Goal: Information Seeking & Learning: Compare options

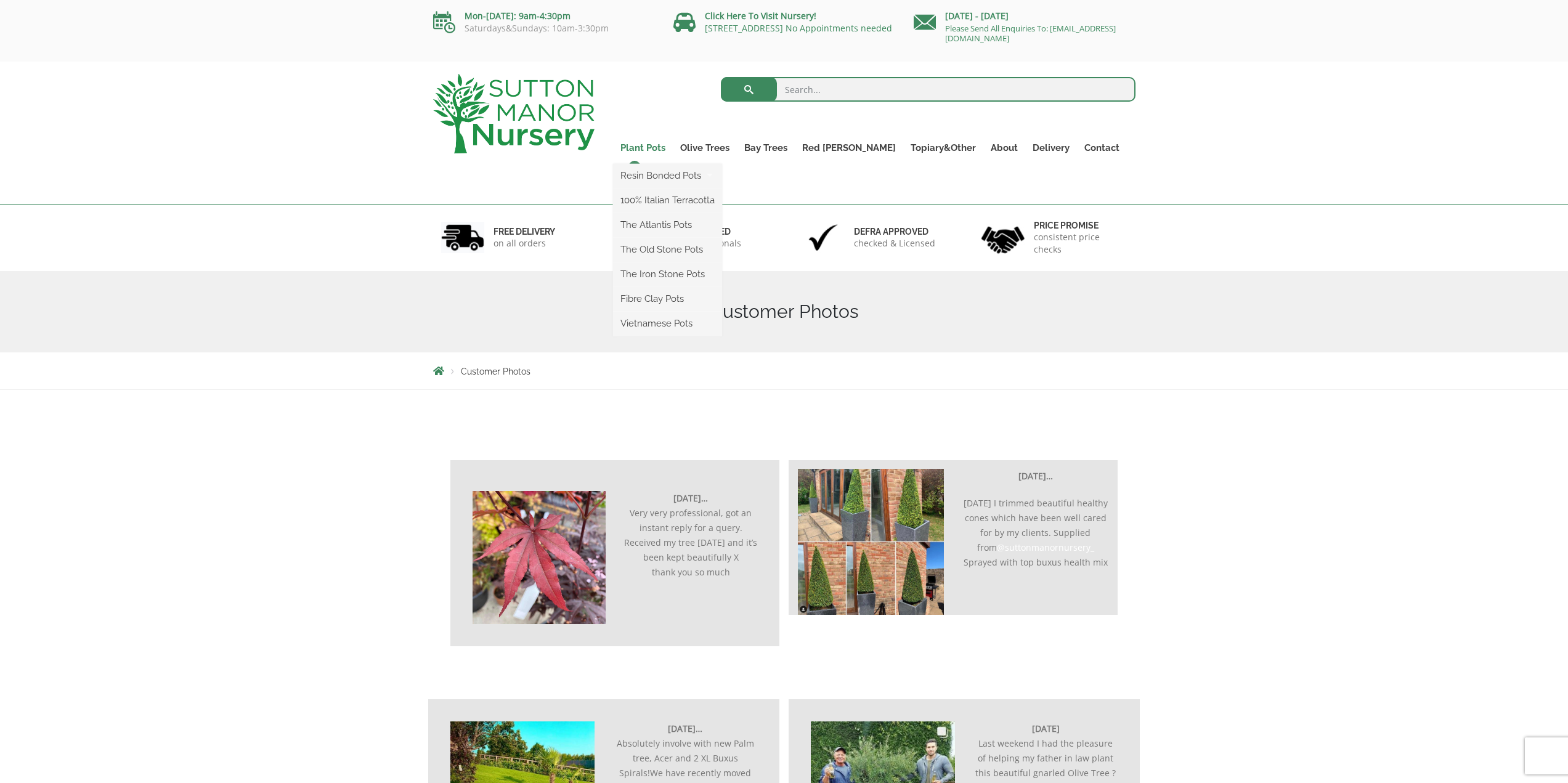
click at [673, 148] on link "Plant Pots" at bounding box center [643, 148] width 60 height 17
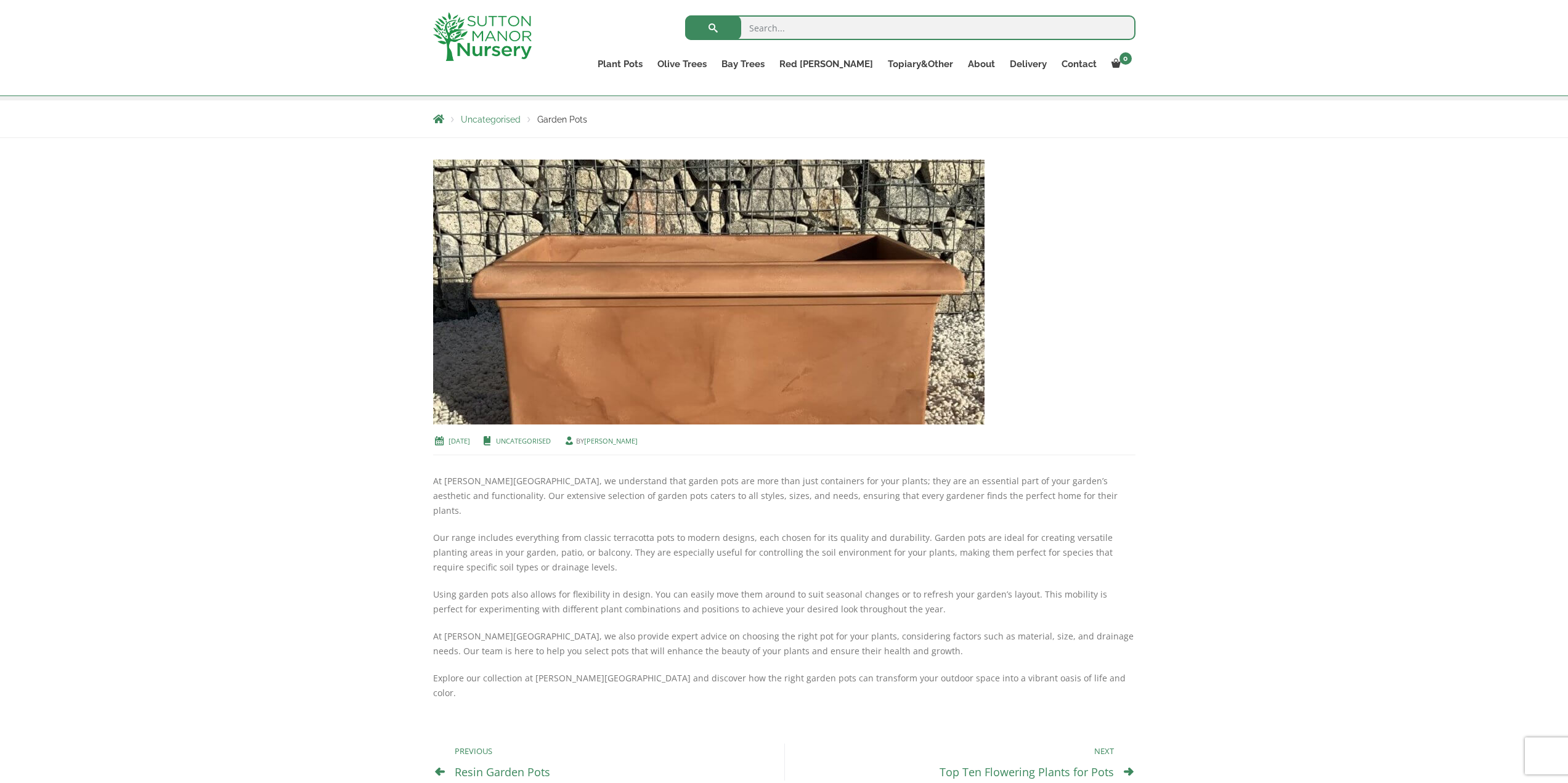
scroll to position [73, 0]
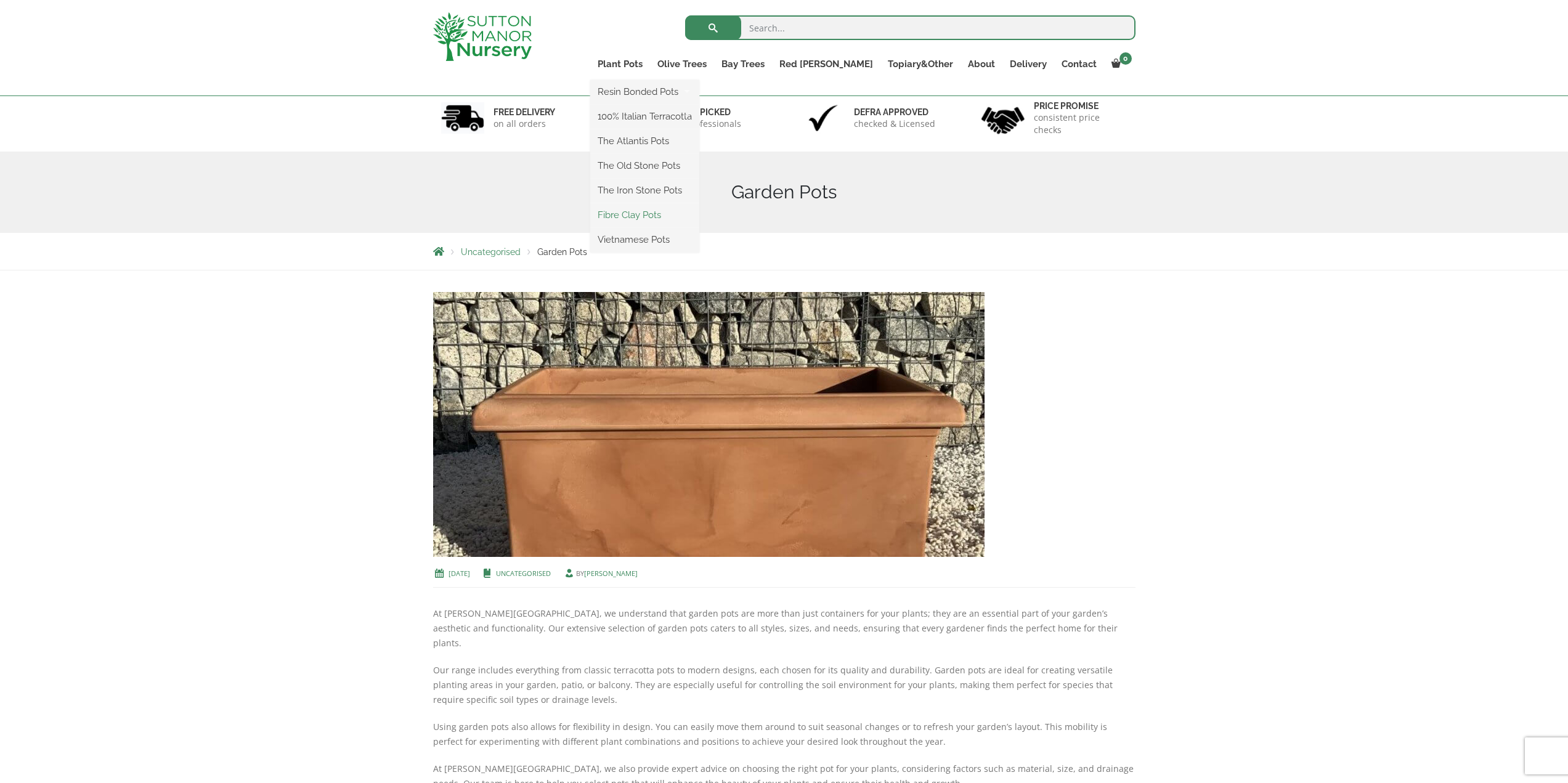
click at [687, 218] on link "Fibre Clay Pots" at bounding box center [645, 215] width 109 height 19
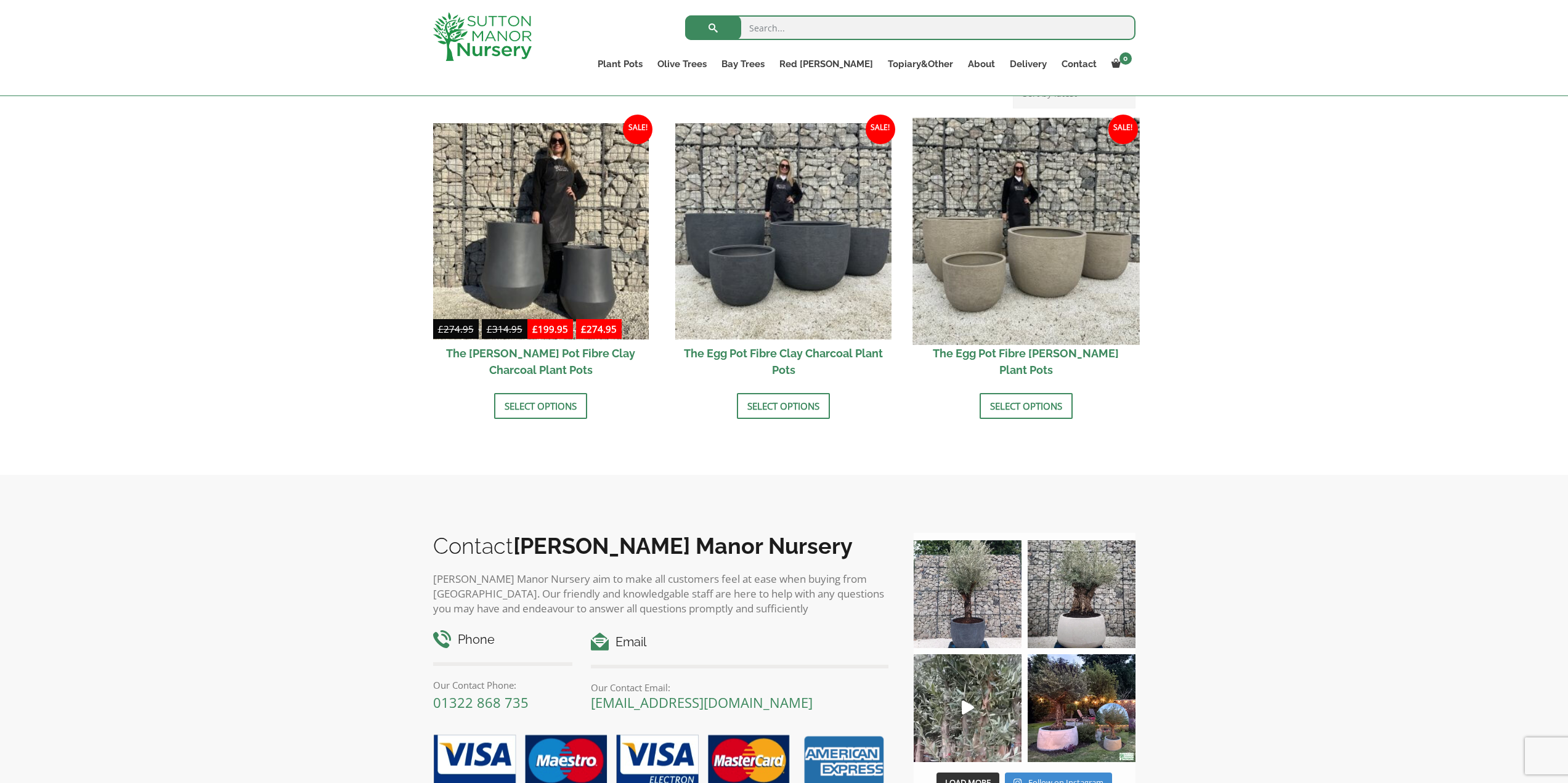
scroll to position [370, 0]
click at [975, 268] on img at bounding box center [1026, 232] width 227 height 227
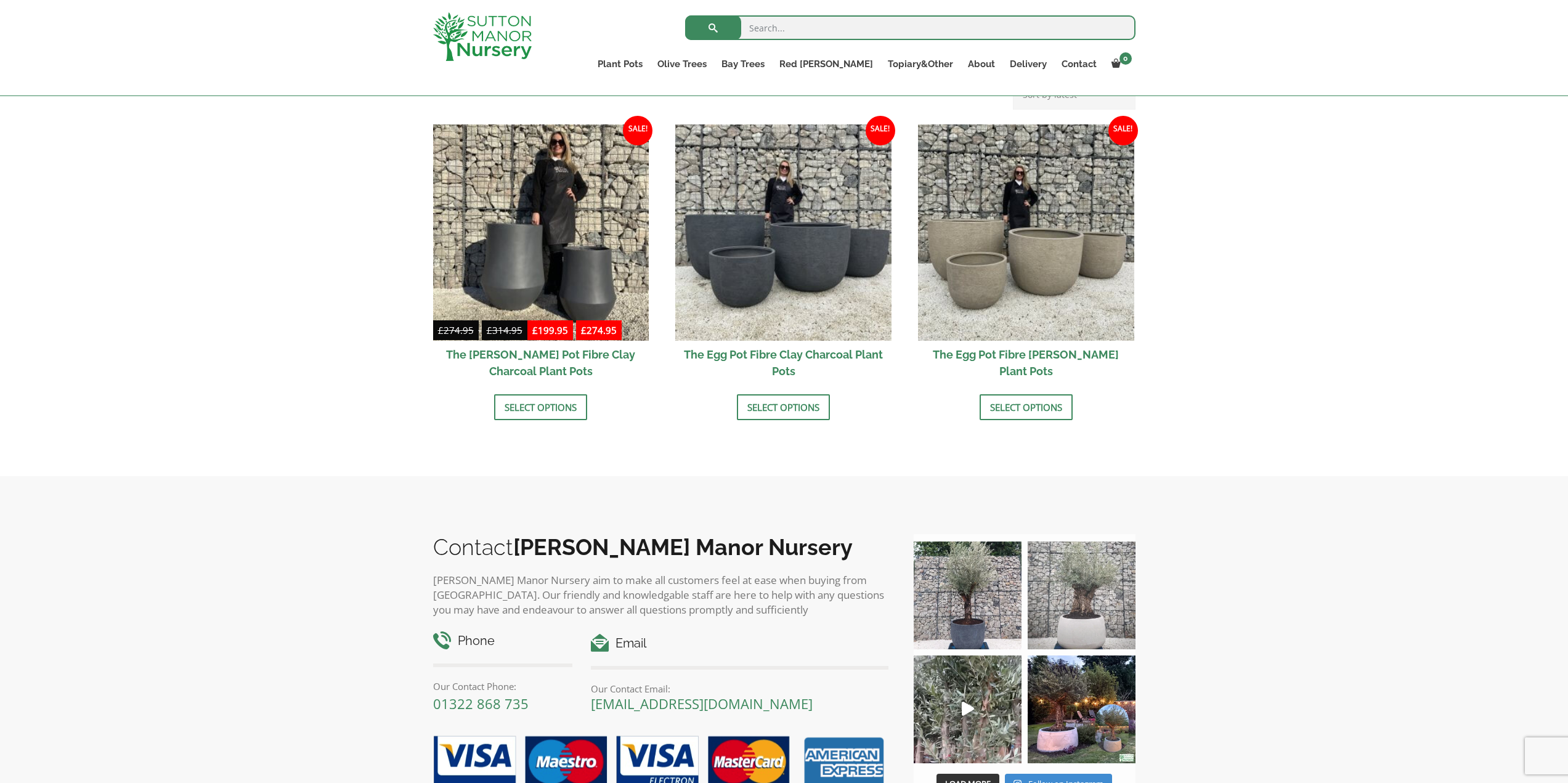
click at [1095, 606] on img at bounding box center [1081, 596] width 108 height 108
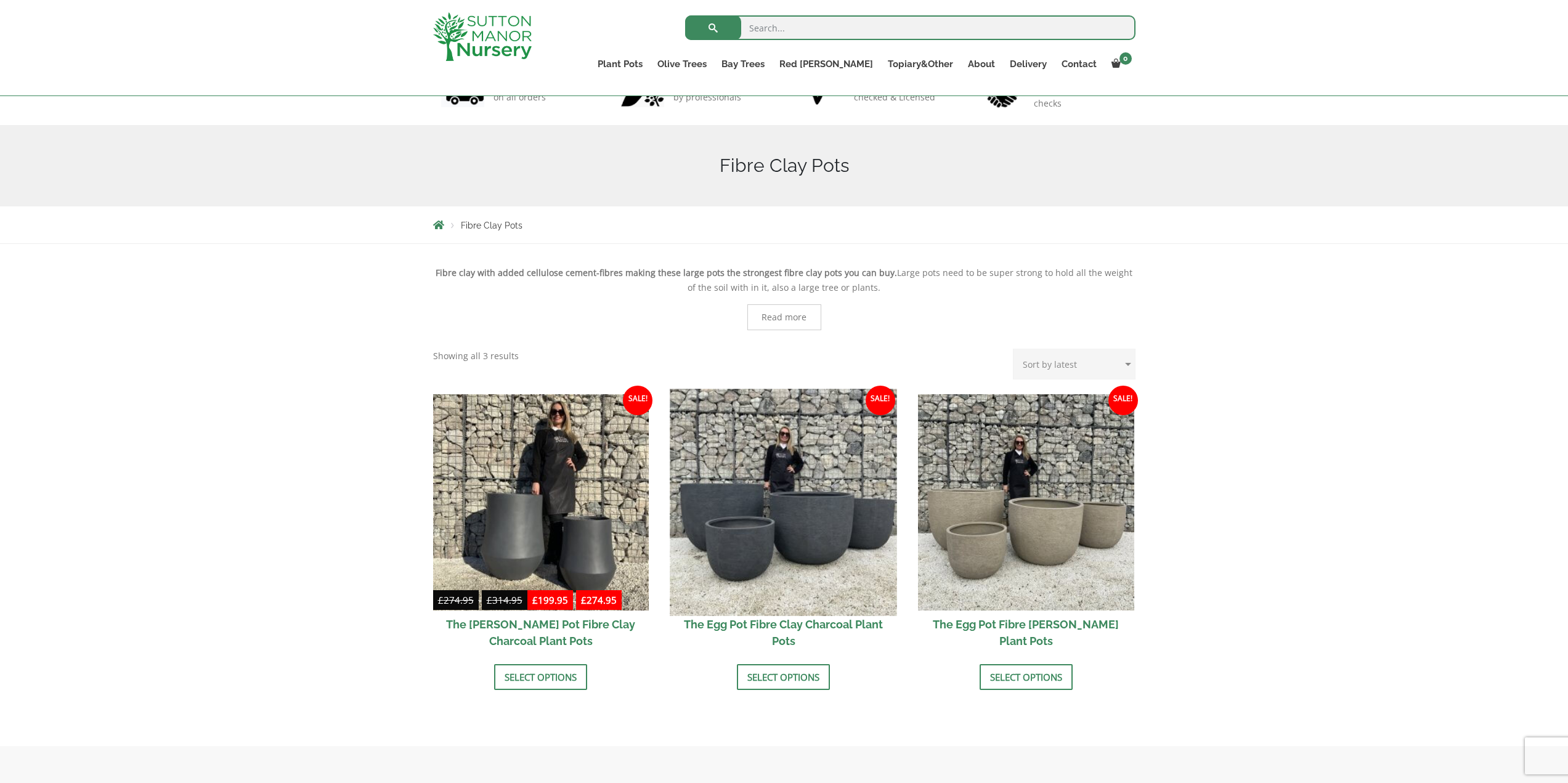
scroll to position [0, 0]
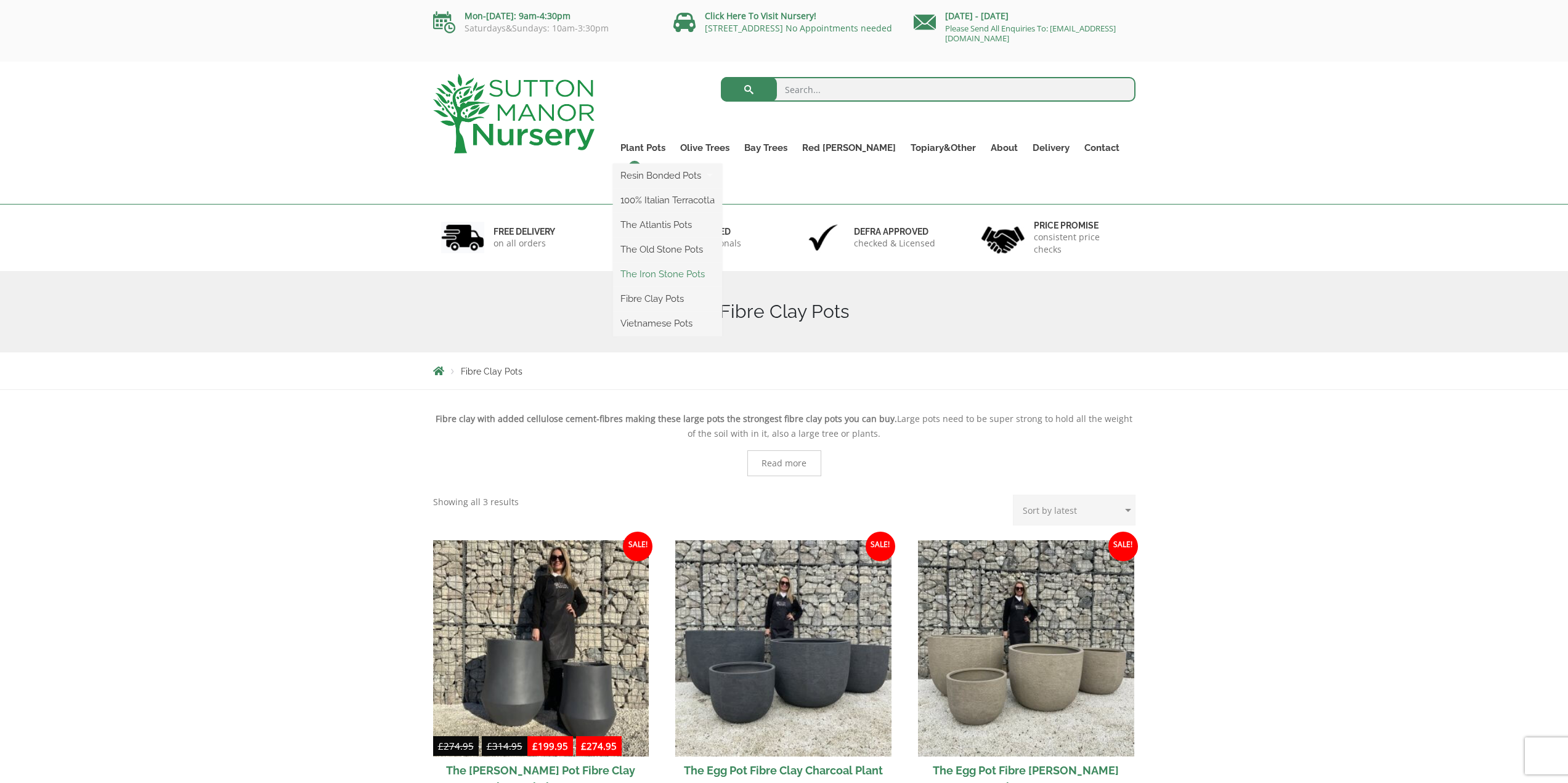
click at [681, 275] on link "The Iron Stone Pots" at bounding box center [667, 275] width 109 height 19
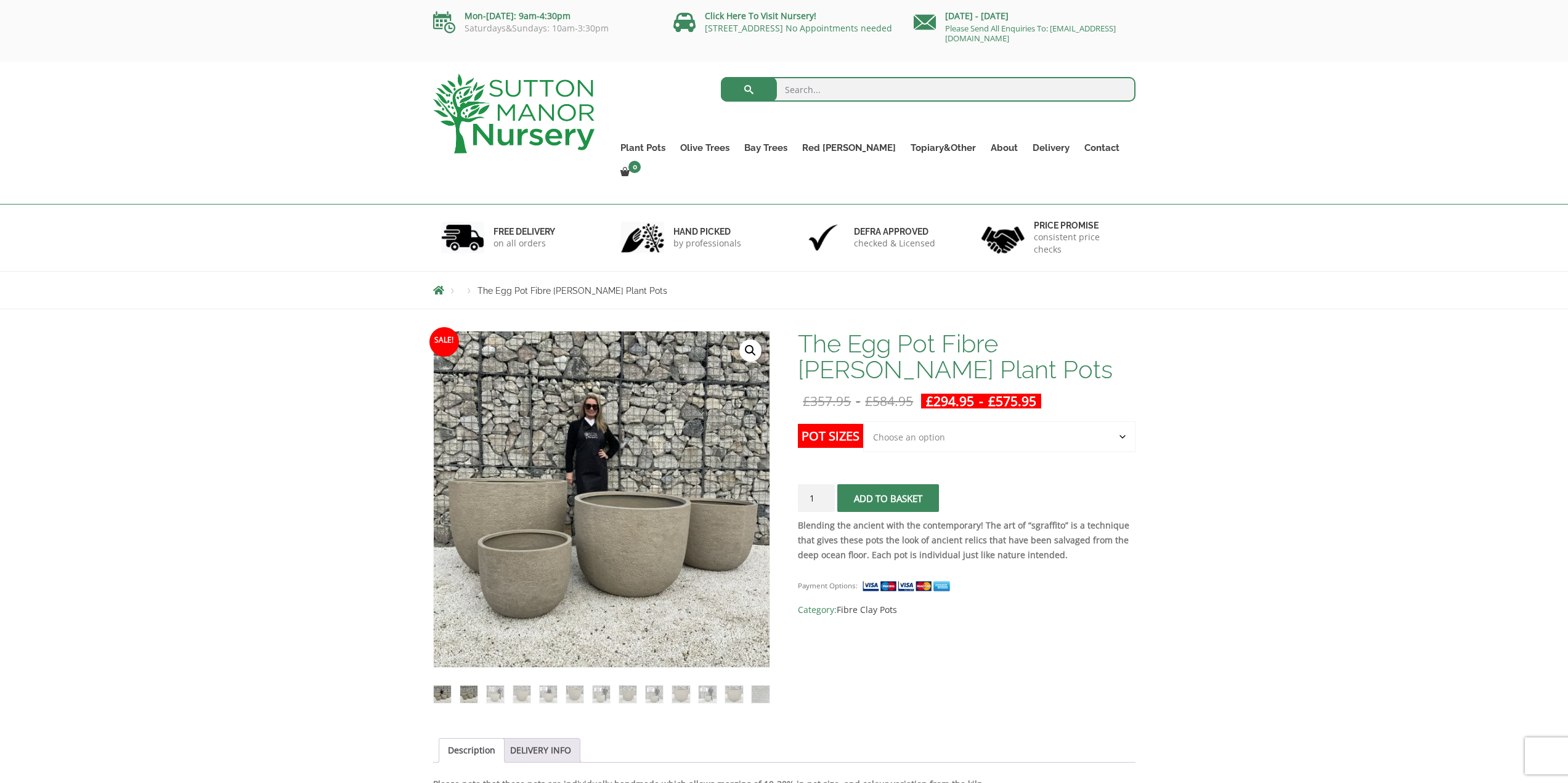
click at [477, 686] on img at bounding box center [469, 694] width 17 height 17
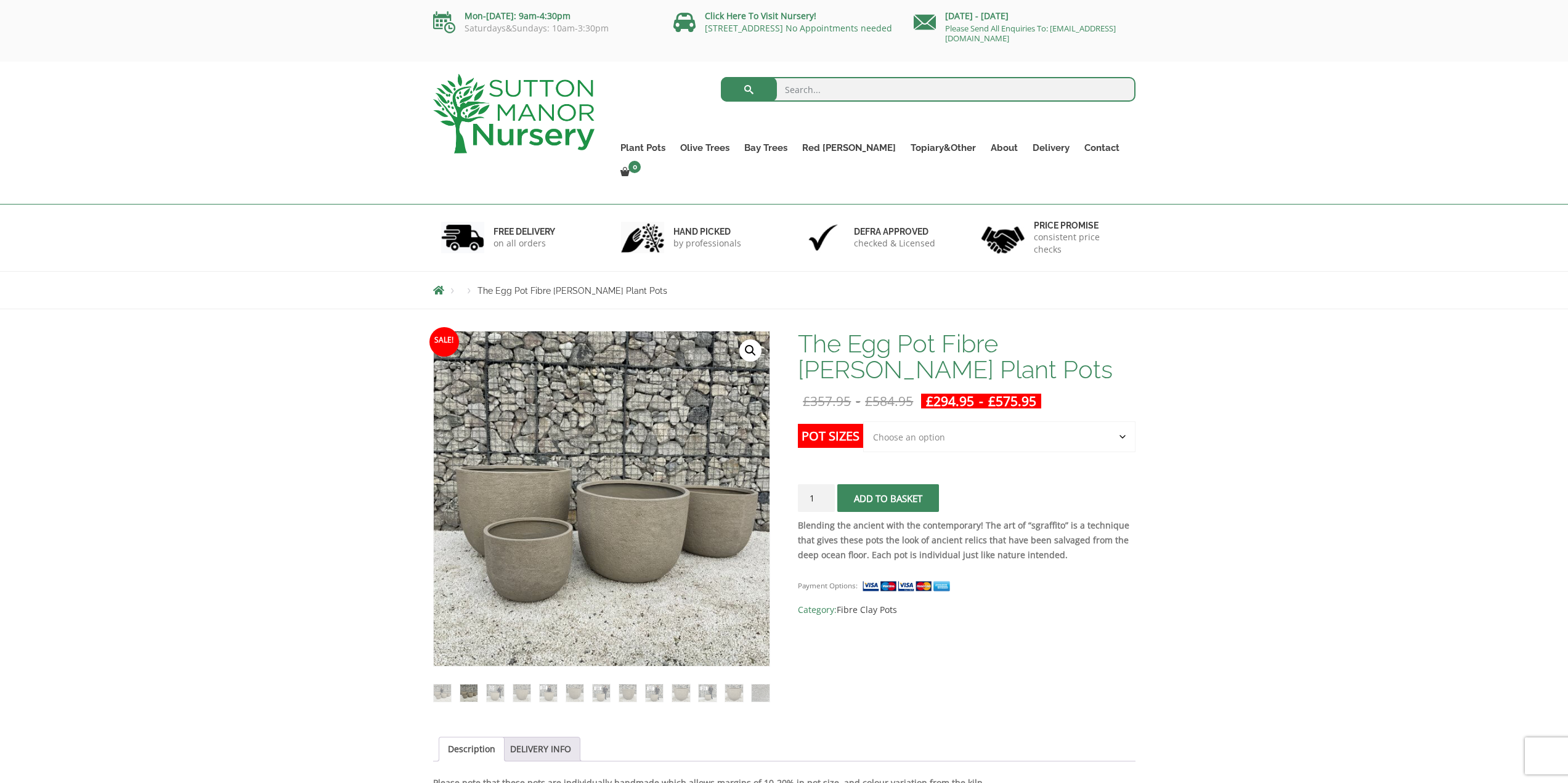
drag, startPoint x: 494, startPoint y: 673, endPoint x: 506, endPoint y: 673, distance: 12.0
click at [496, 684] on img at bounding box center [496, 693] width 17 height 17
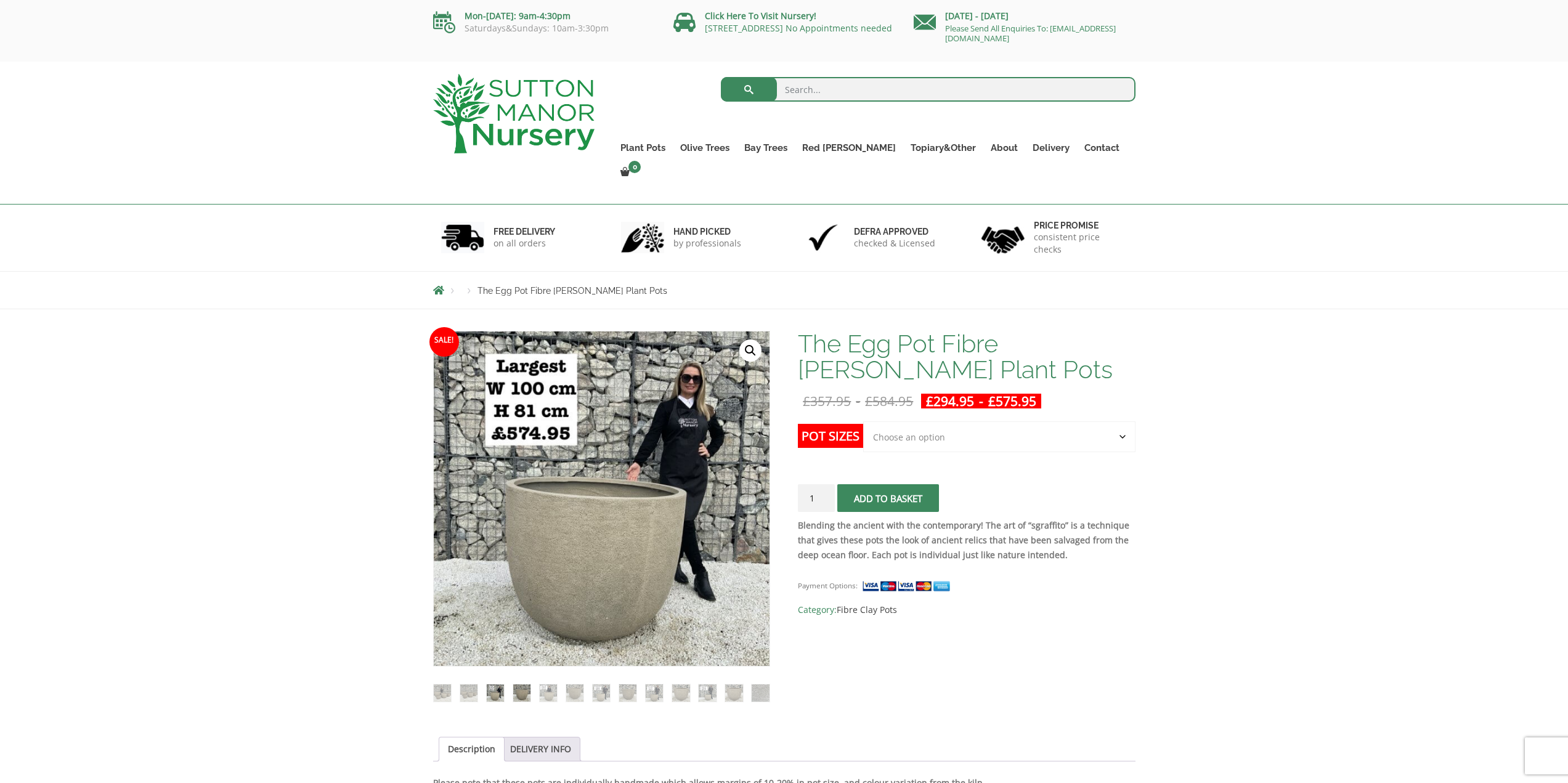
click at [524, 684] on img at bounding box center [522, 693] width 17 height 17
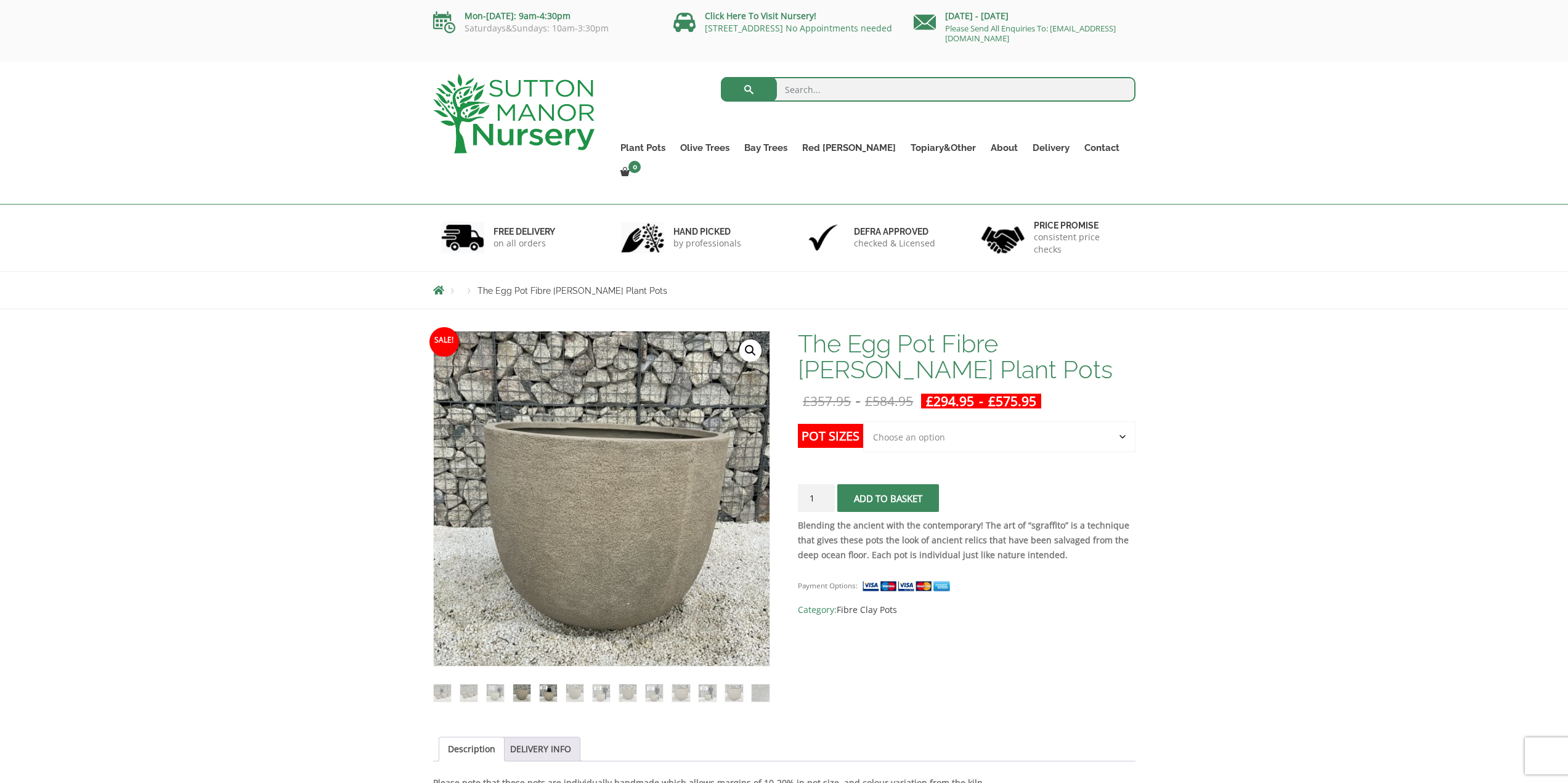
click at [552, 684] on img at bounding box center [549, 693] width 17 height 17
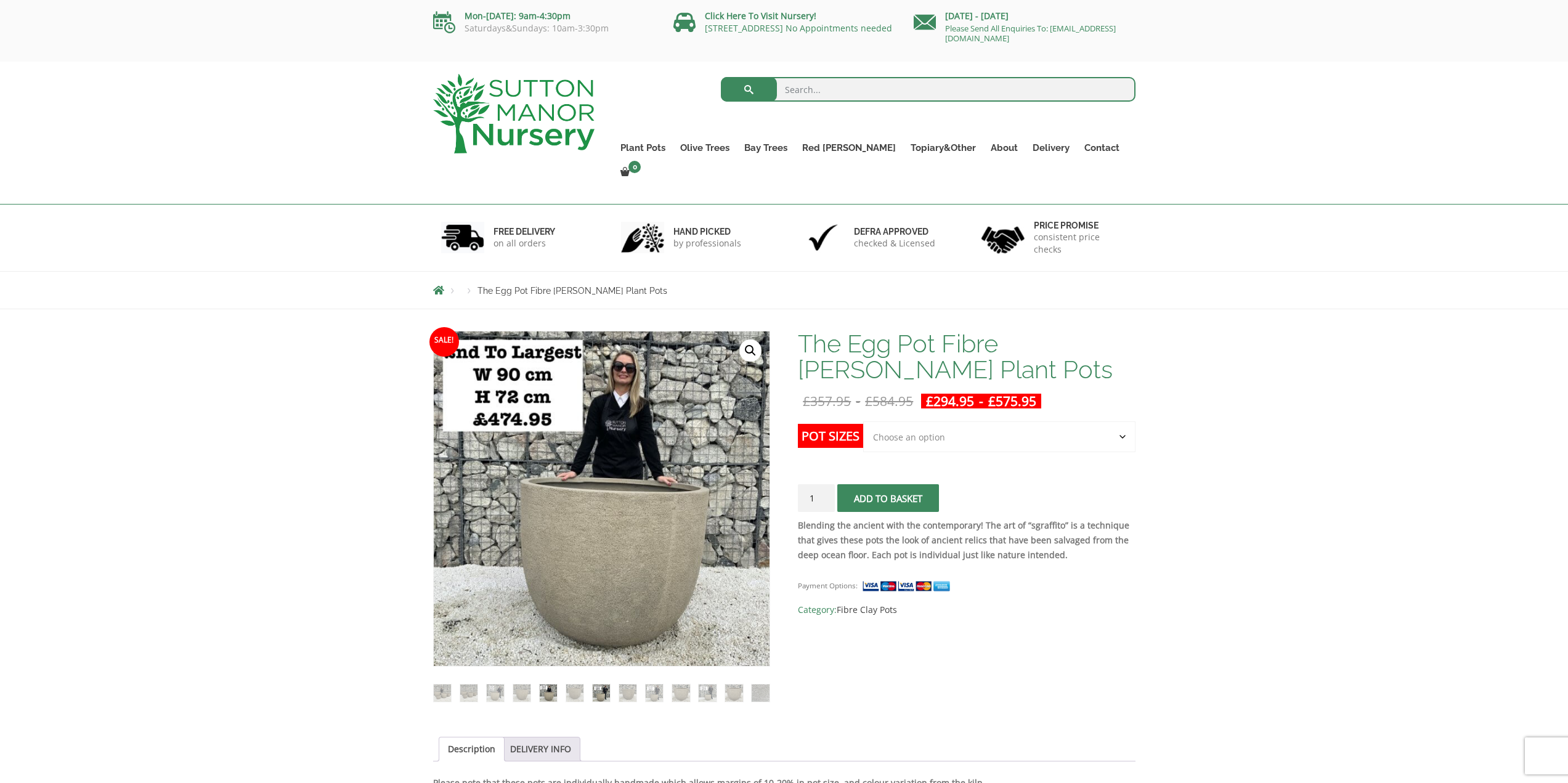
click at [593, 684] on img at bounding box center [602, 693] width 17 height 17
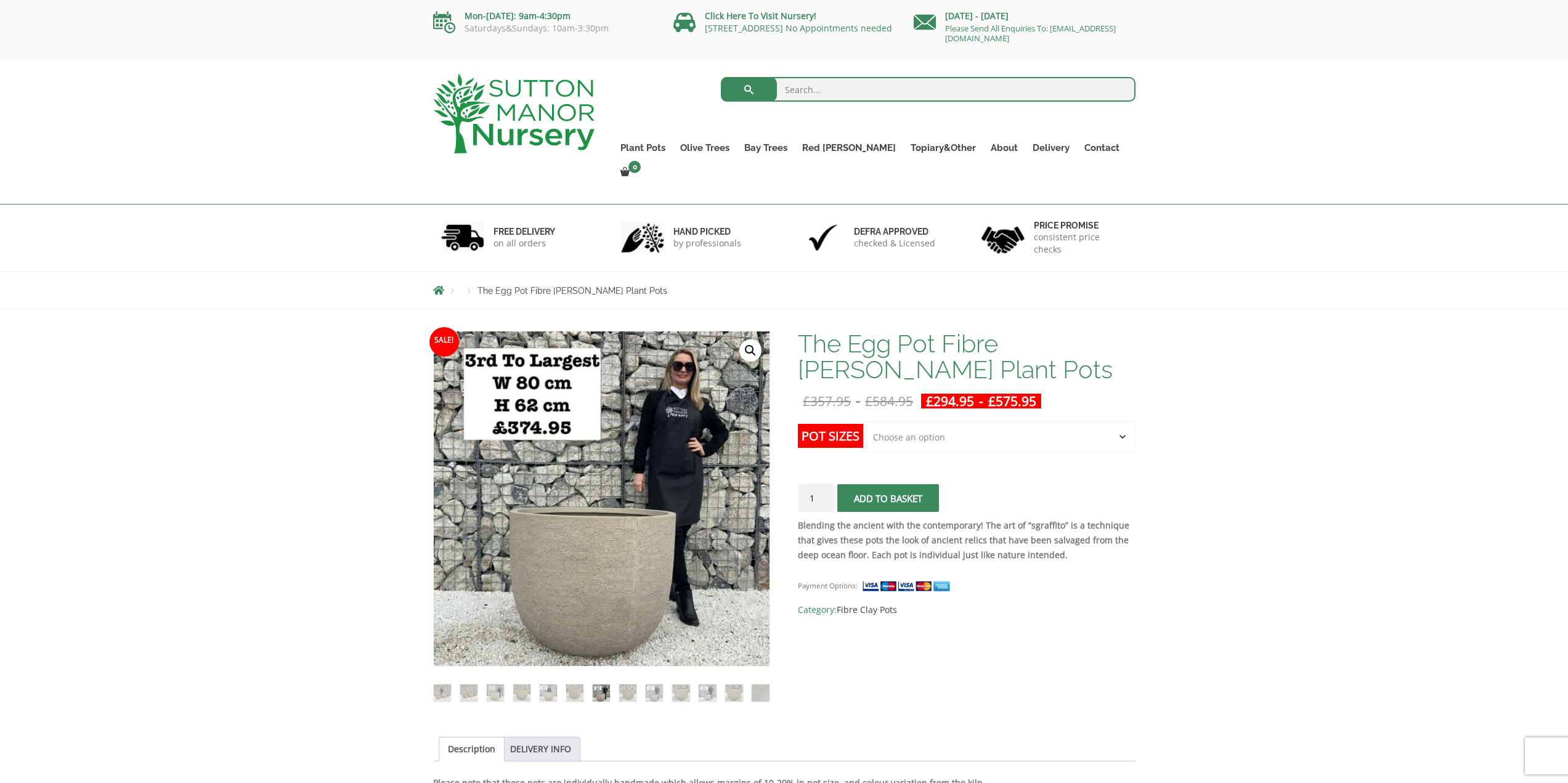
click at [616, 667] on ol at bounding box center [602, 684] width 337 height 36
click at [633, 684] on img at bounding box center [628, 693] width 17 height 17
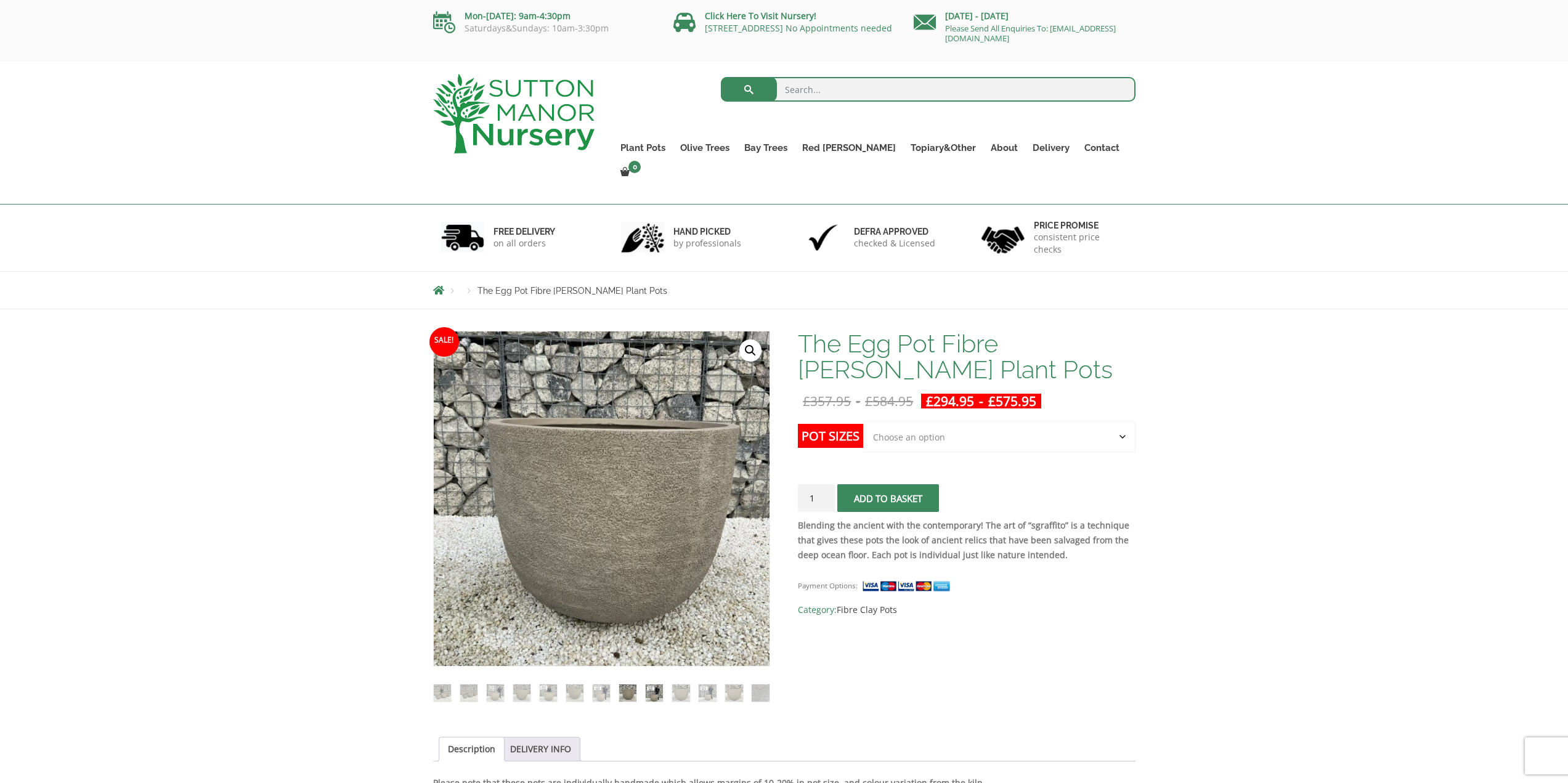
click at [660, 684] on img at bounding box center [655, 693] width 17 height 17
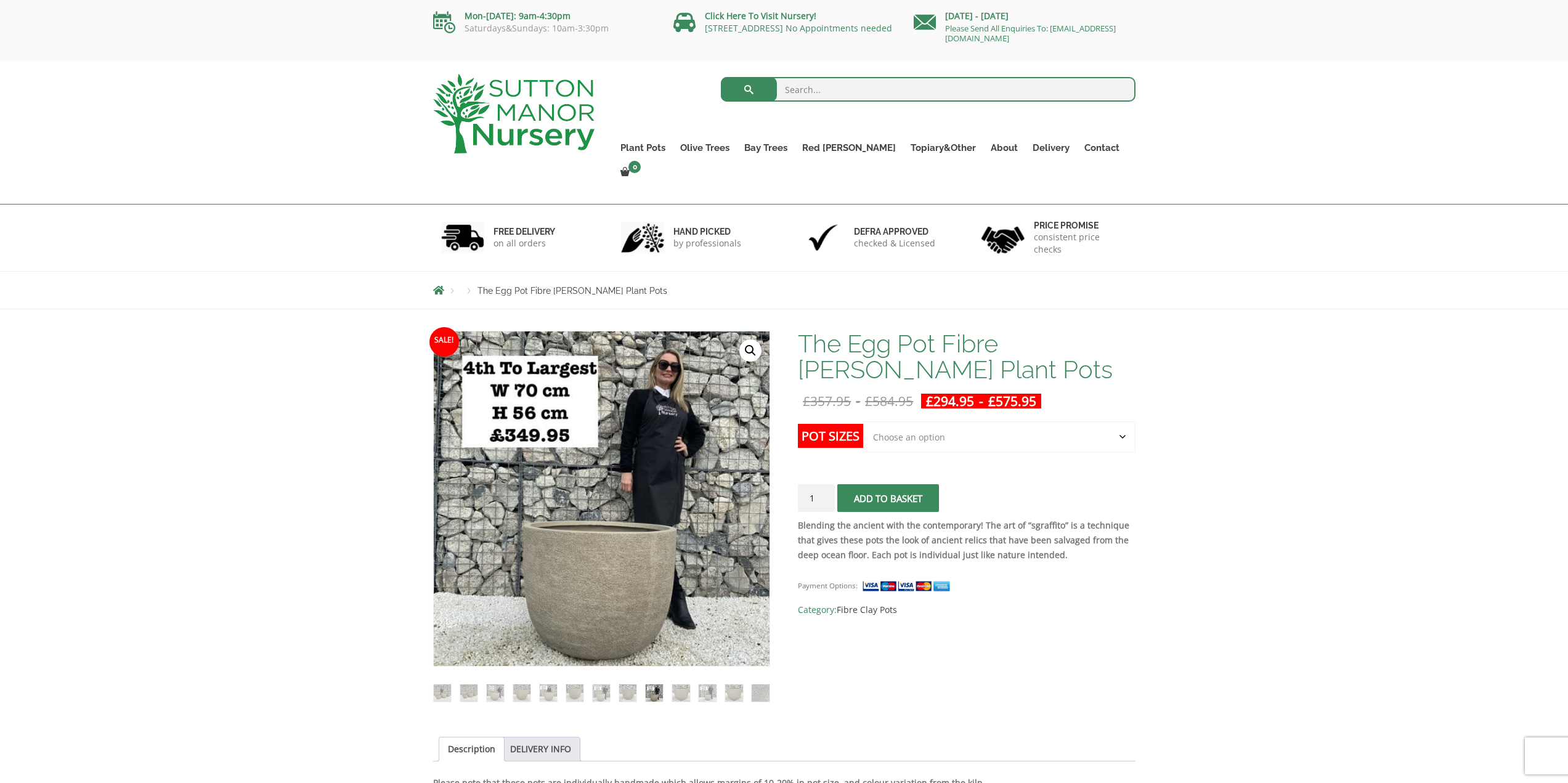
click at [692, 669] on ol at bounding box center [602, 684] width 337 height 36
click at [687, 684] on img at bounding box center [681, 693] width 17 height 17
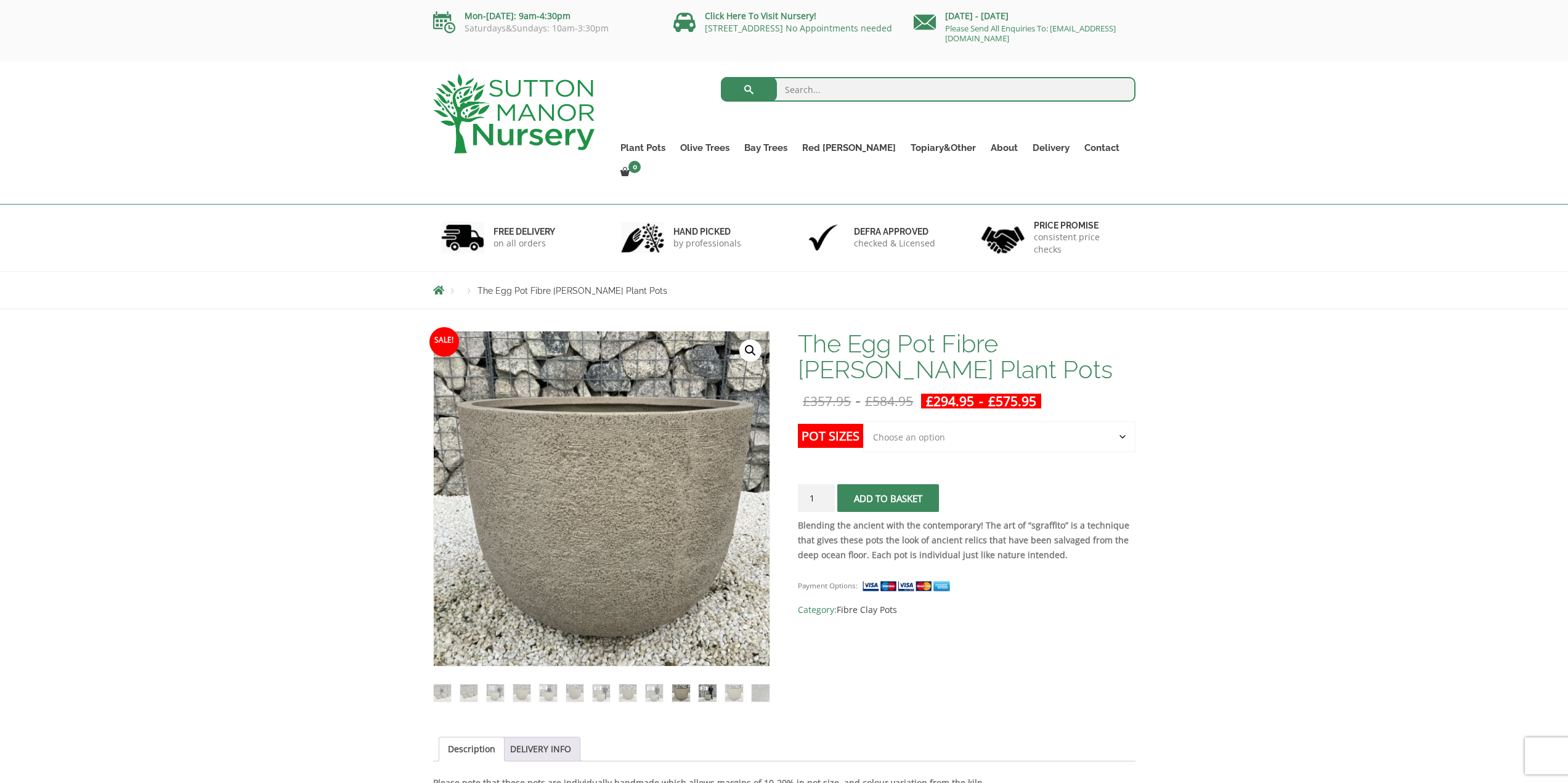
click at [714, 684] on img at bounding box center [707, 693] width 17 height 17
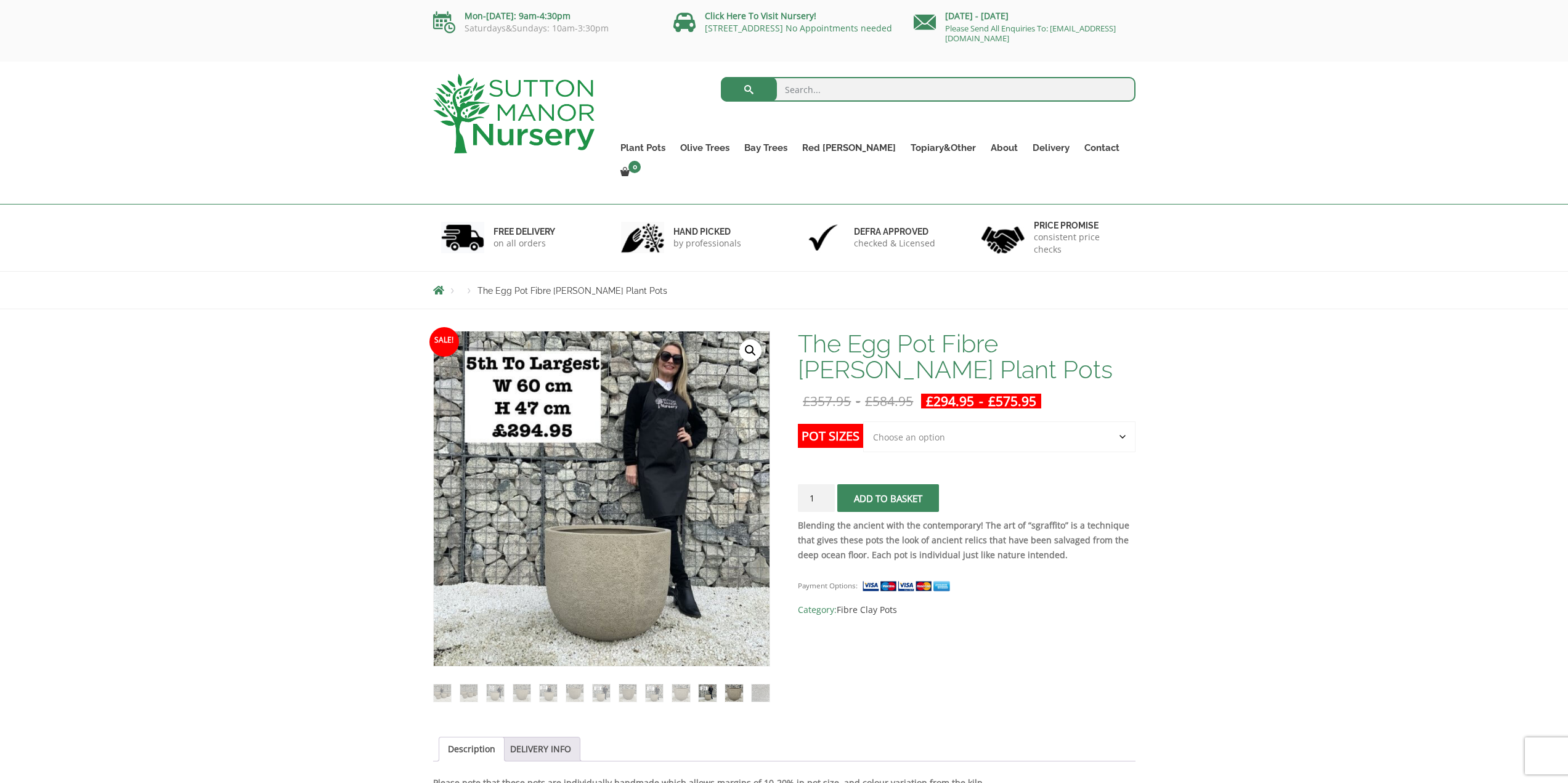
click at [735, 684] on img at bounding box center [734, 693] width 17 height 17
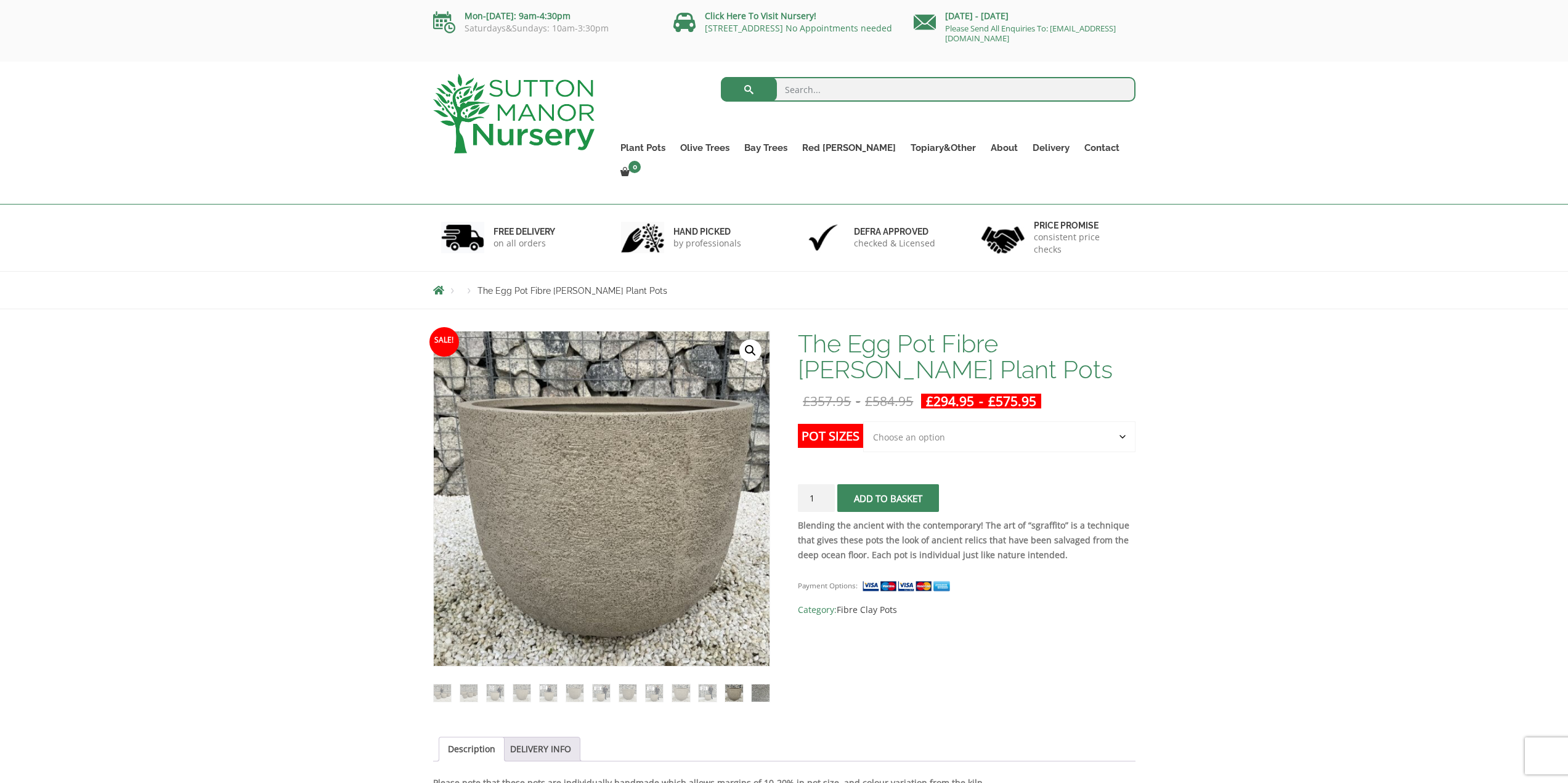
click at [754, 684] on img at bounding box center [760, 693] width 17 height 17
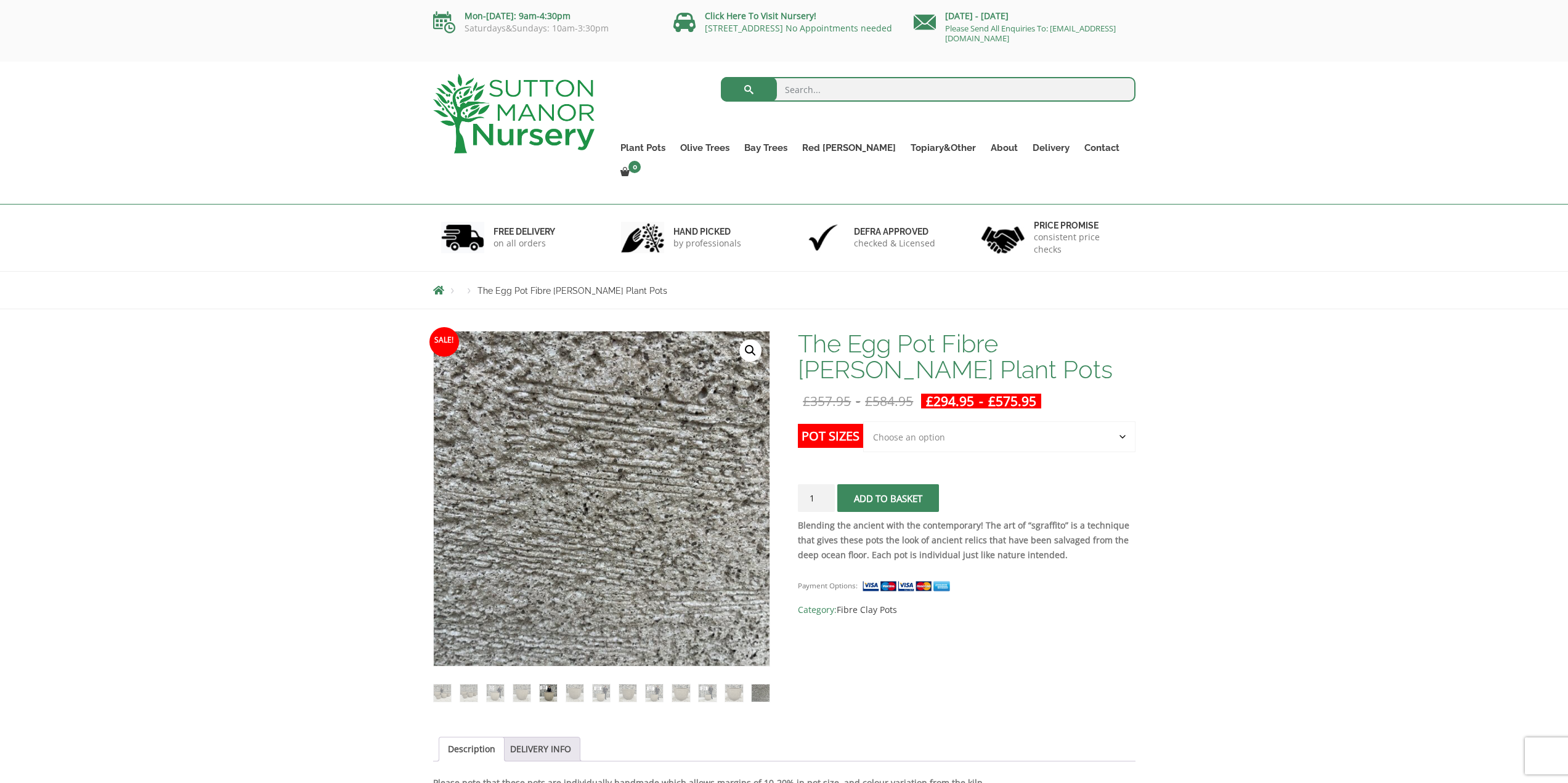
click at [554, 684] on img at bounding box center [549, 693] width 17 height 17
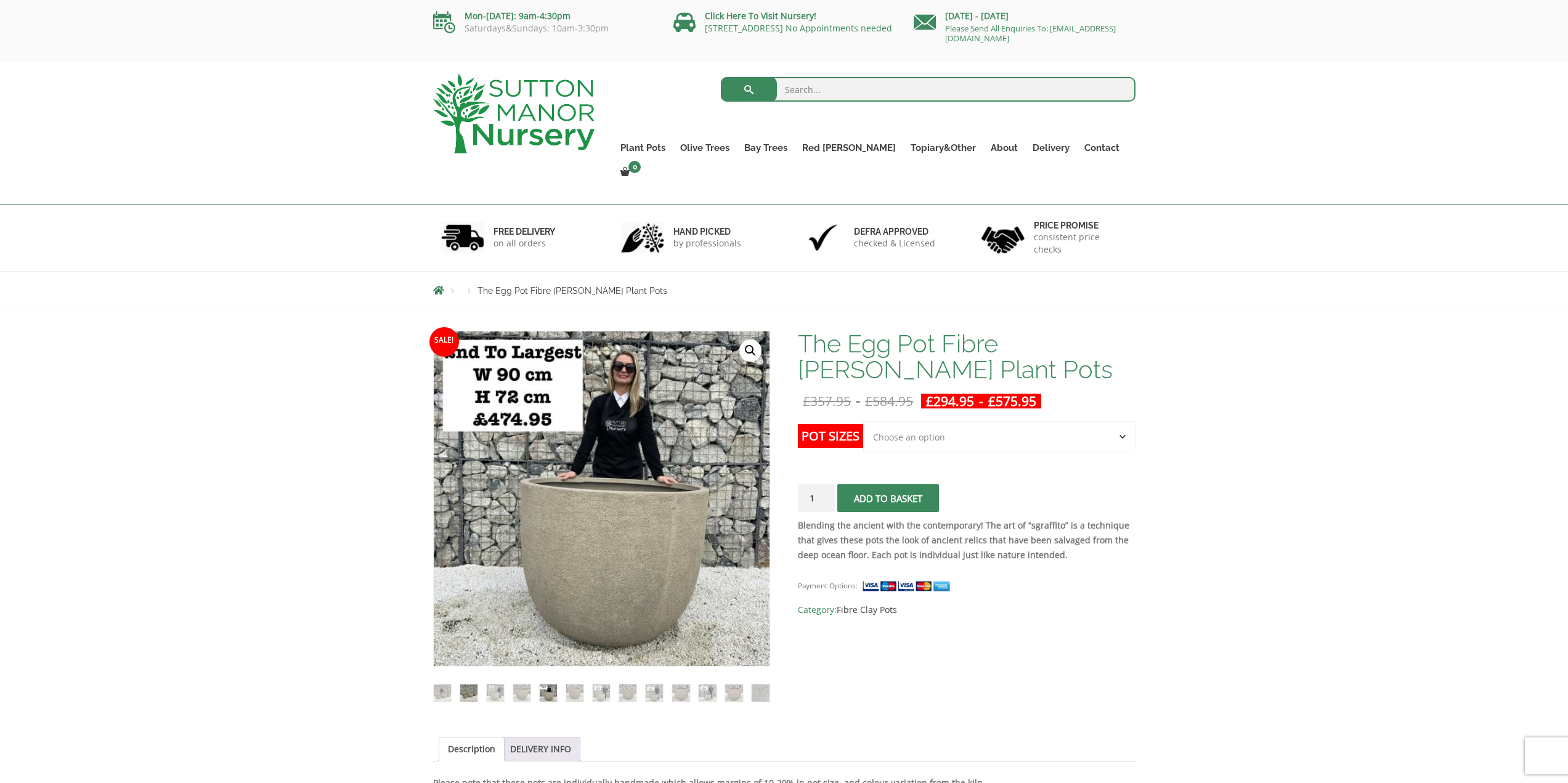
click at [464, 684] on img at bounding box center [469, 693] width 17 height 17
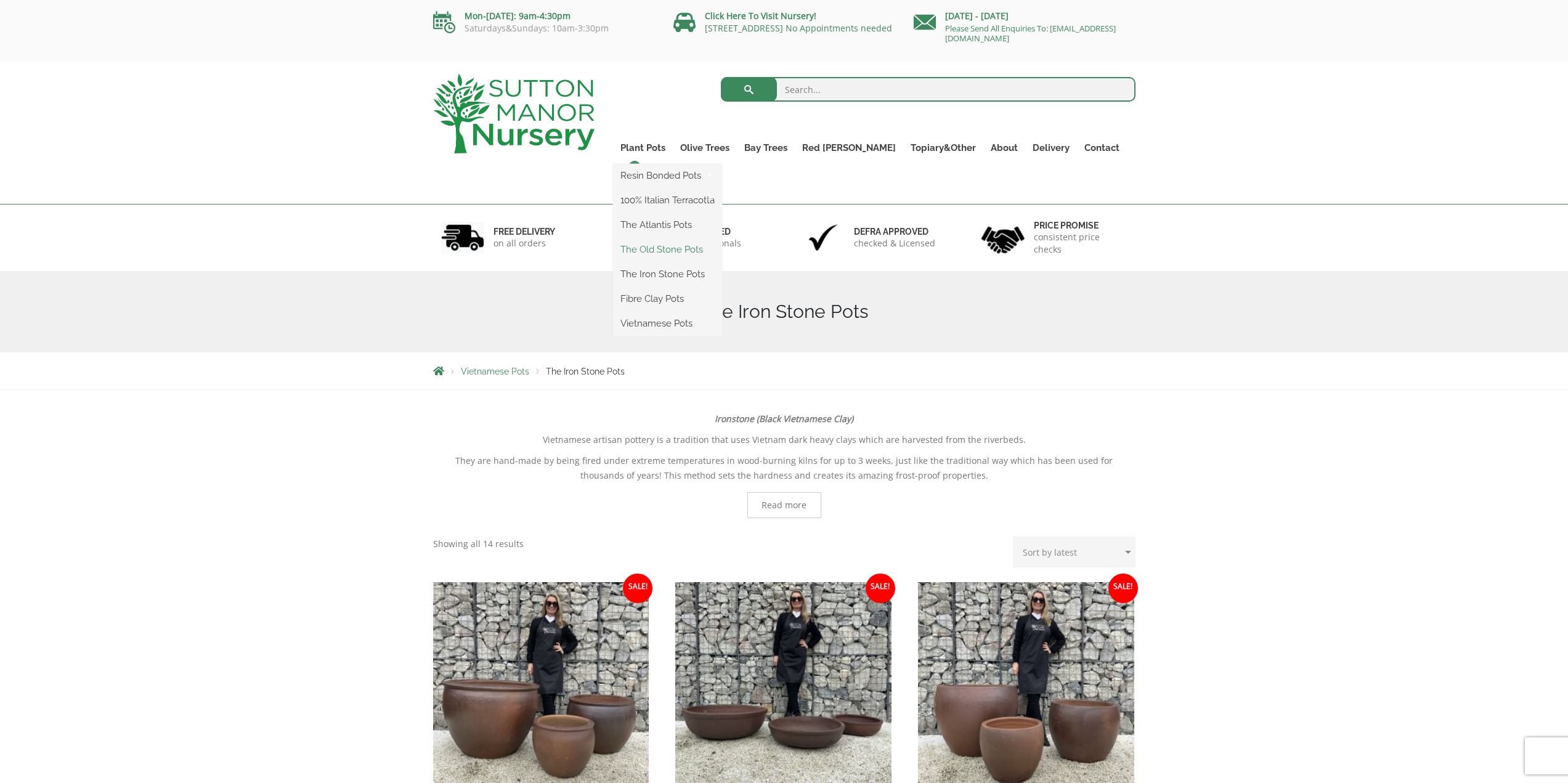
click at [683, 246] on link "The Old Stone Pots" at bounding box center [667, 250] width 109 height 19
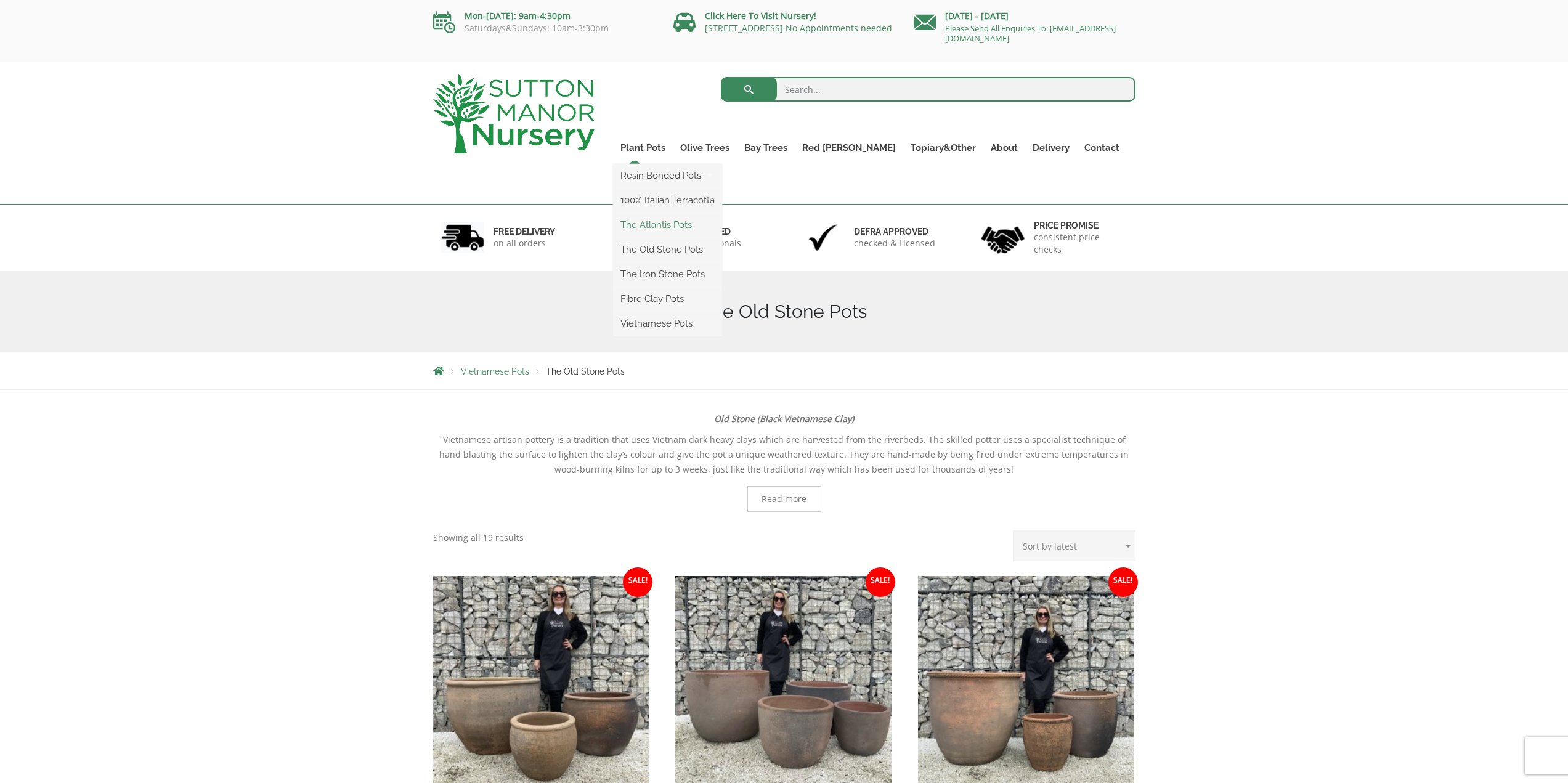
click at [674, 226] on link "The Atlantis Pots" at bounding box center [667, 225] width 109 height 19
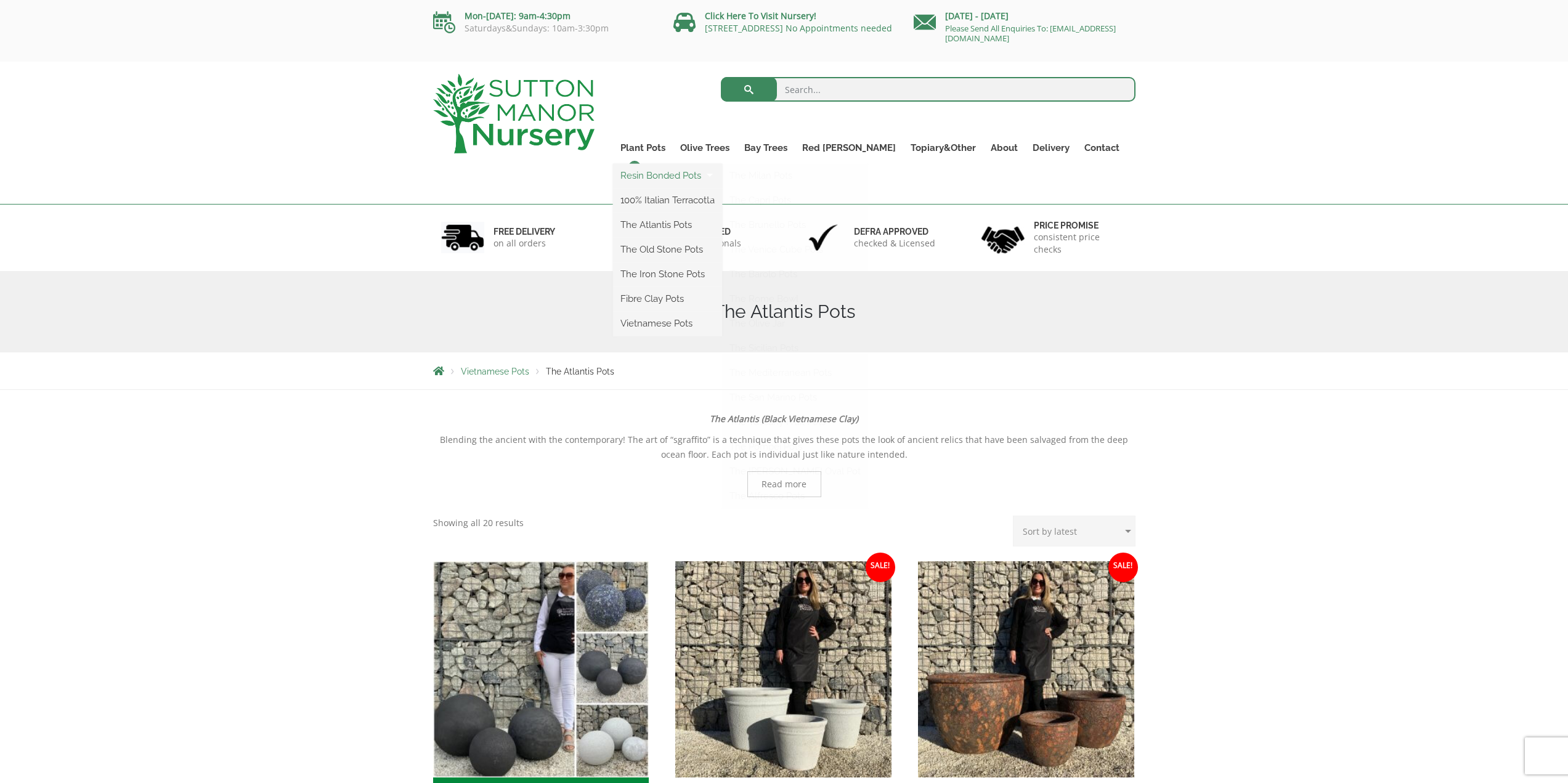
click at [678, 176] on link "Resin Bonded Pots" at bounding box center [667, 176] width 109 height 19
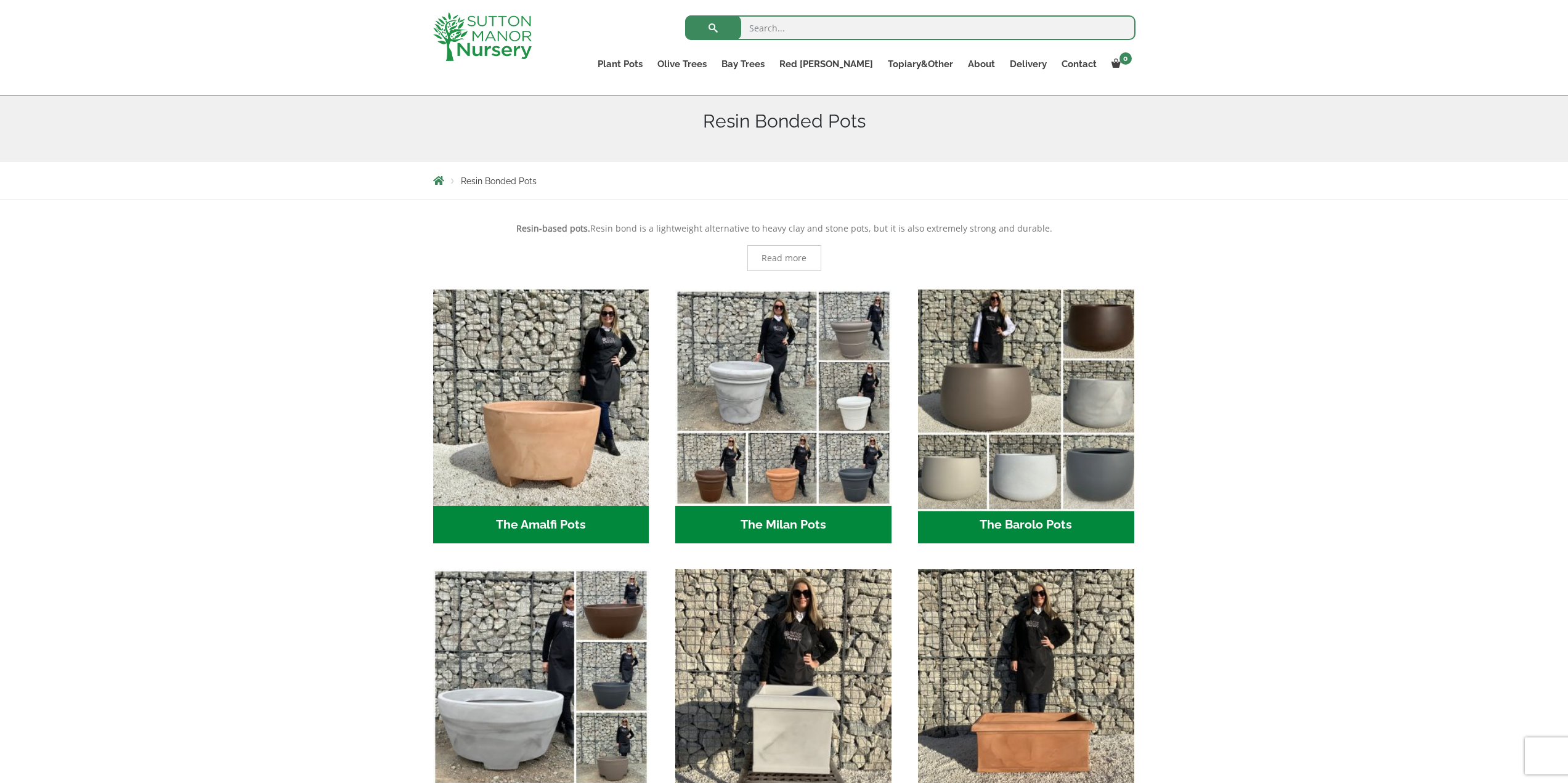
scroll to position [246, 0]
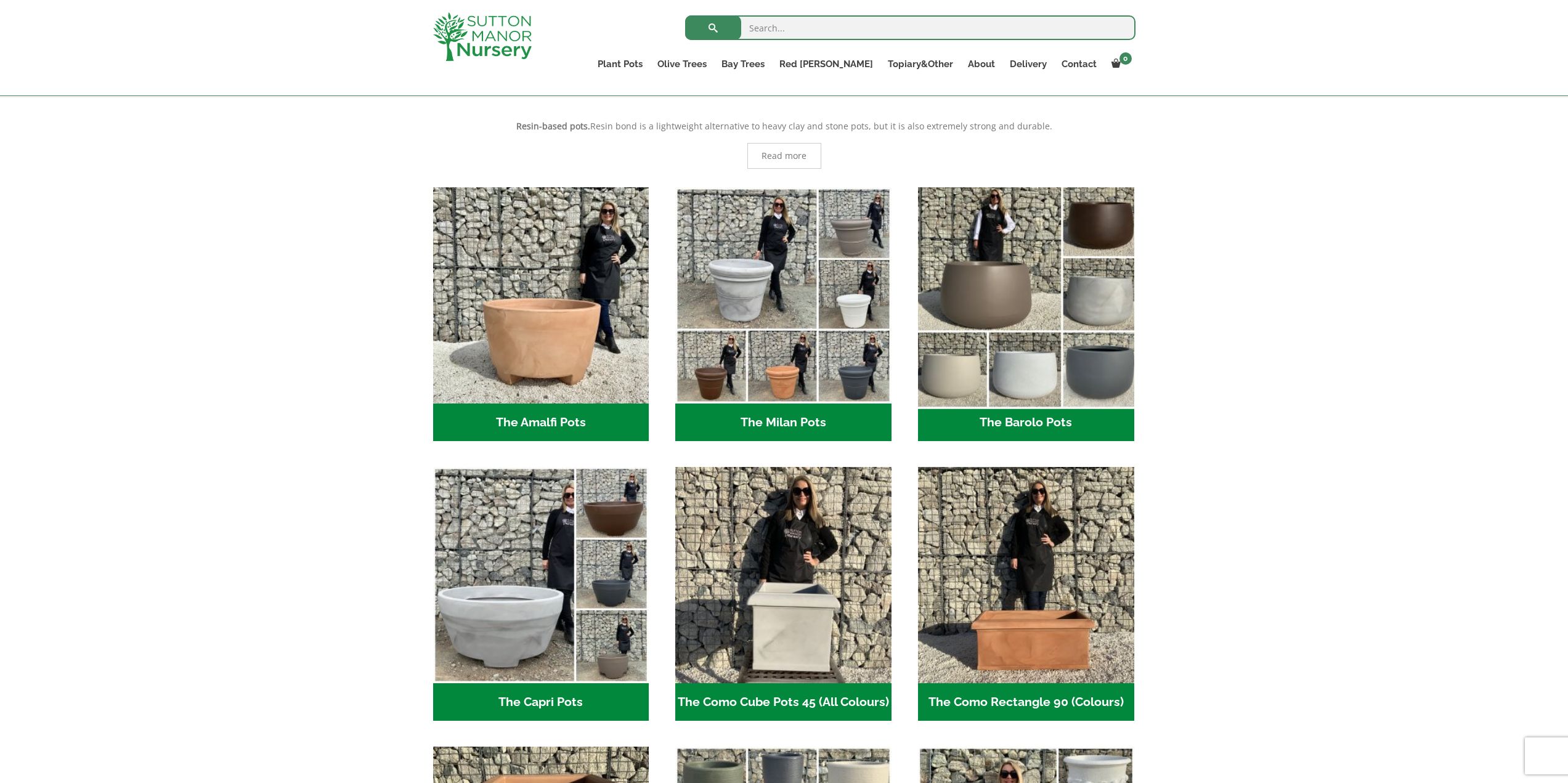
click at [1013, 301] on img "Visit product category The Barolo Pots" at bounding box center [1026, 295] width 227 height 227
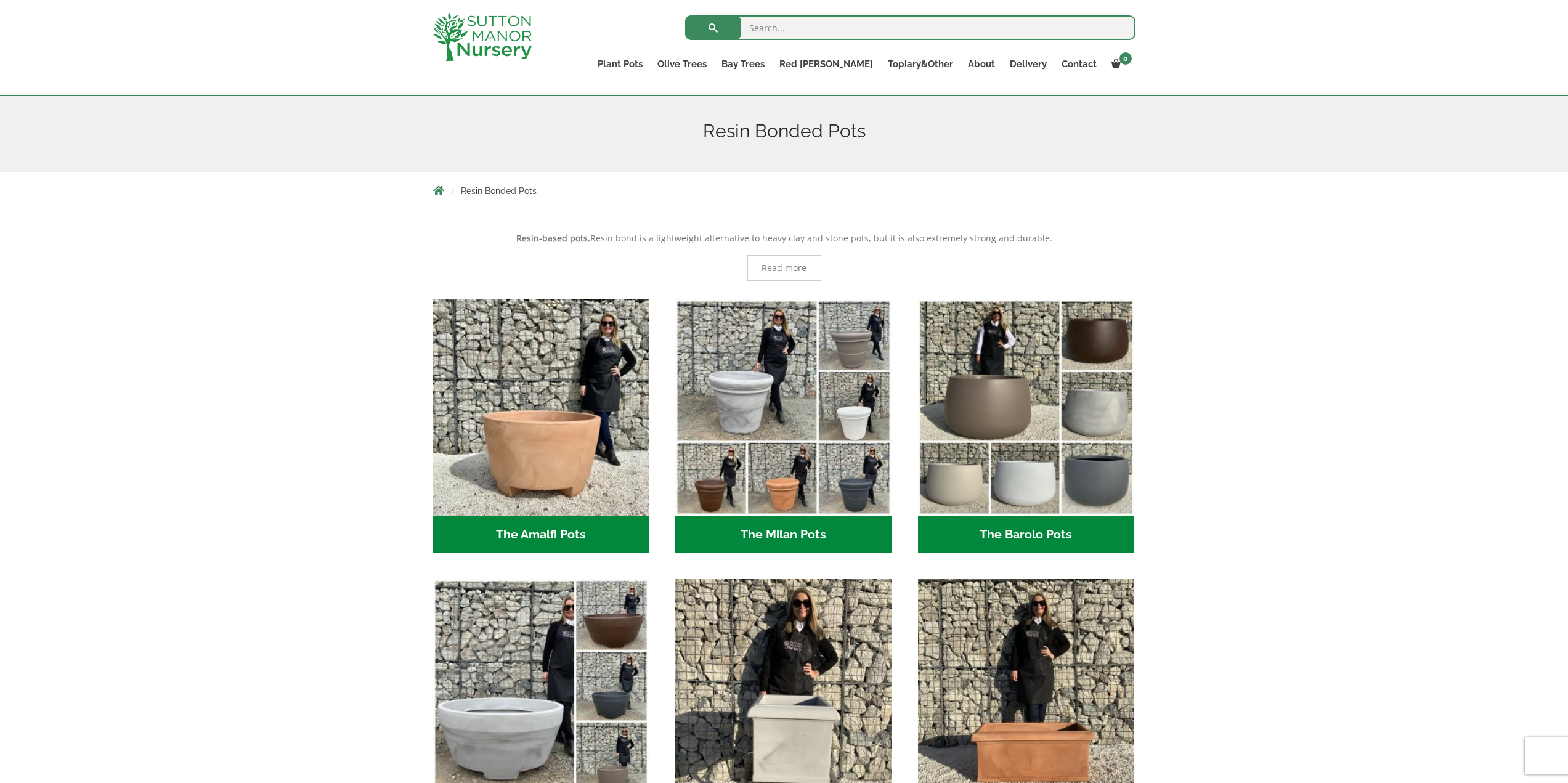
scroll to position [124, 0]
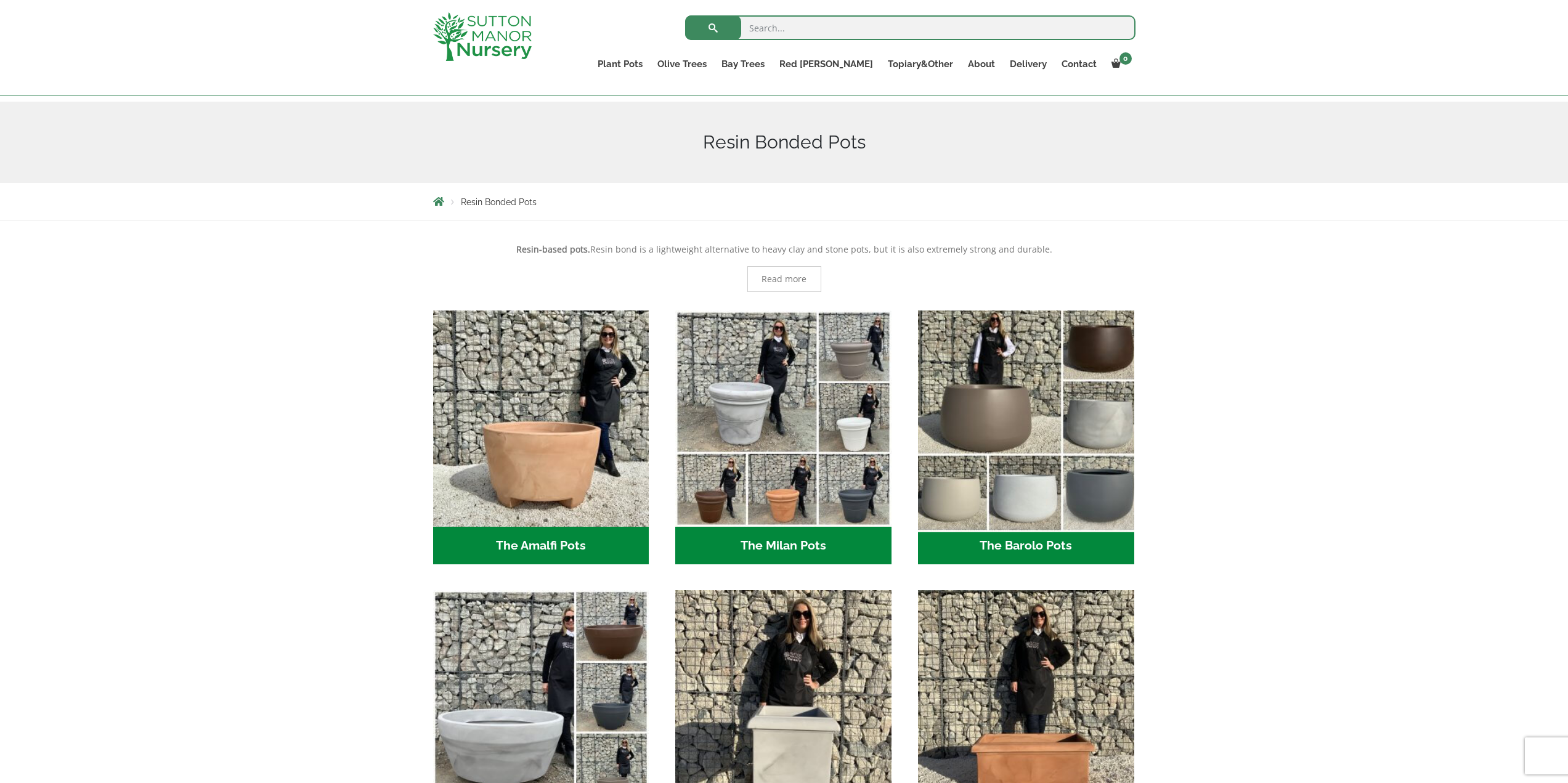
click at [982, 411] on img "Visit product category The Barolo Pots" at bounding box center [1026, 418] width 227 height 227
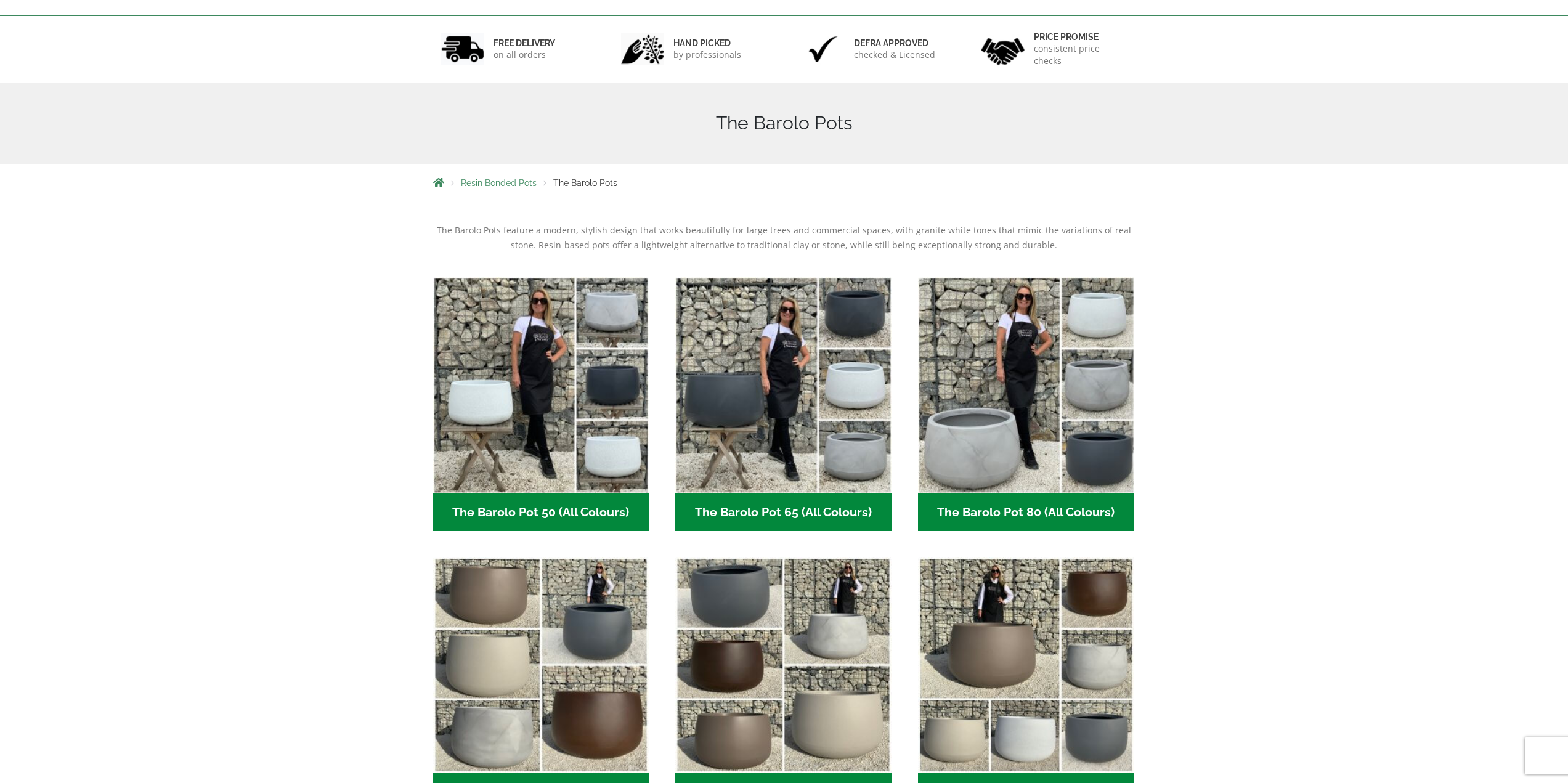
scroll to position [246, 0]
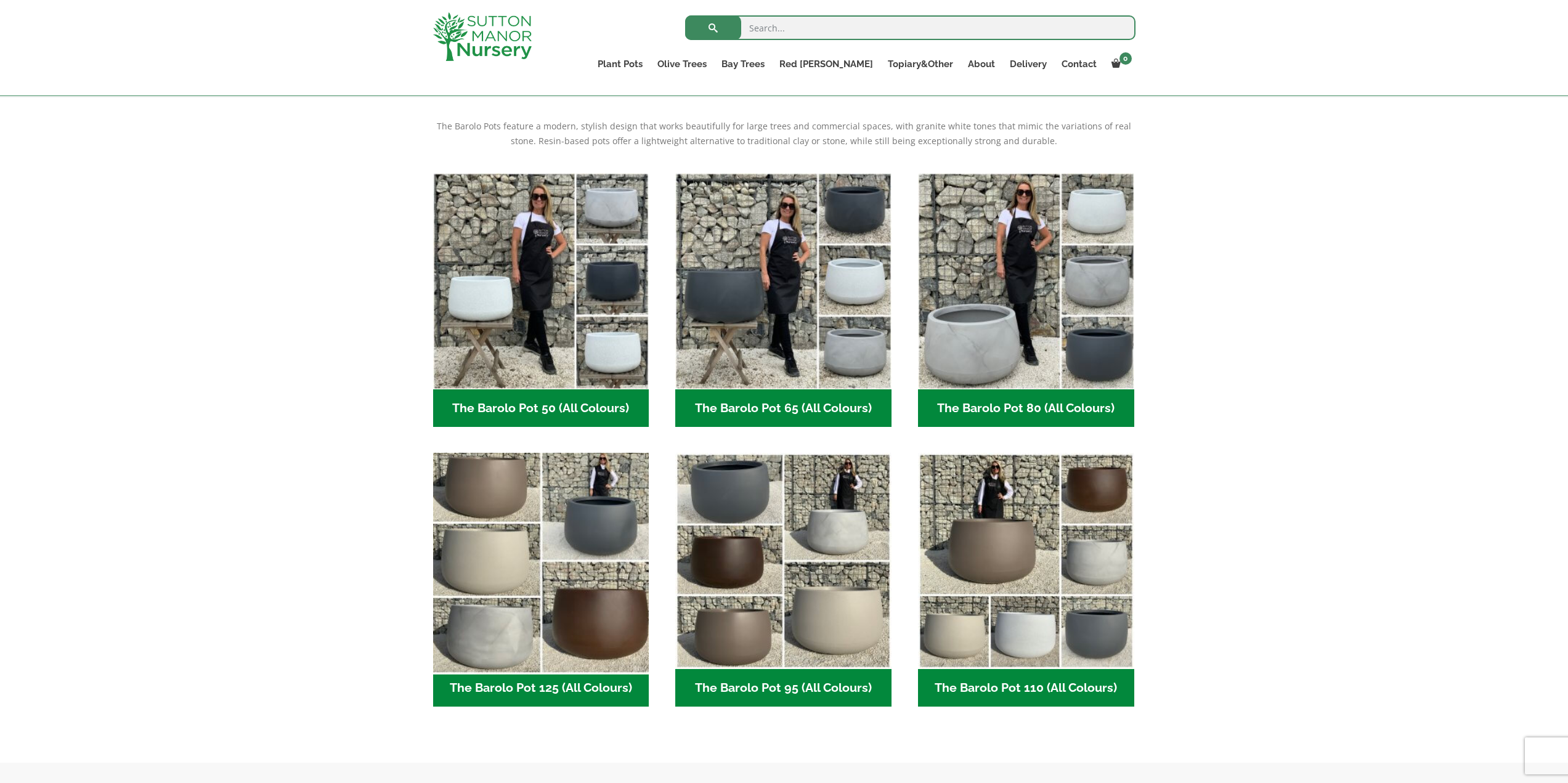
click at [528, 506] on img "Visit product category The Barolo Pot 125 (All Colours)" at bounding box center [541, 561] width 227 height 227
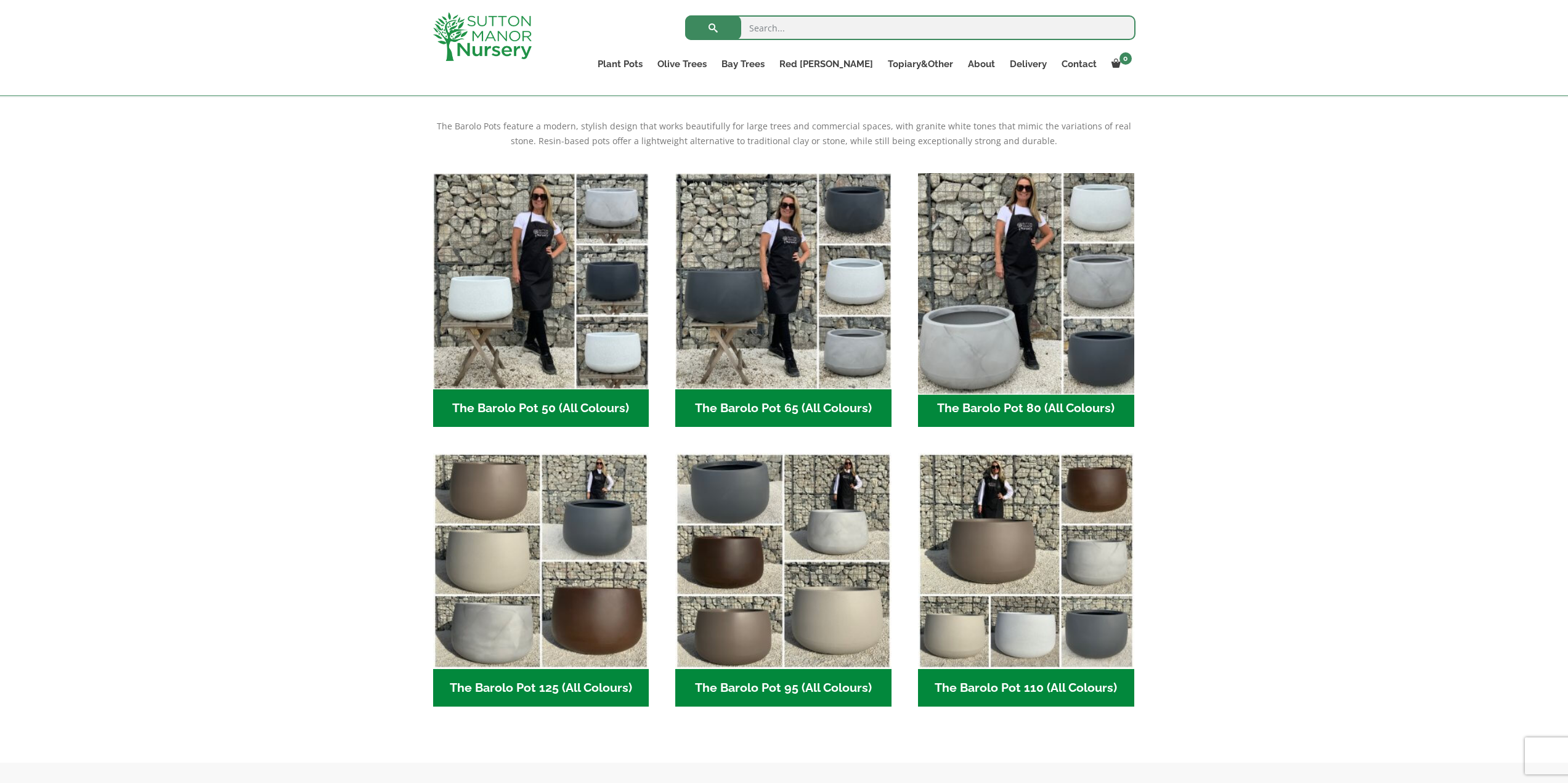
click at [1035, 285] on img "Visit product category The Barolo Pot 80 (All Colours)" at bounding box center [1026, 281] width 227 height 227
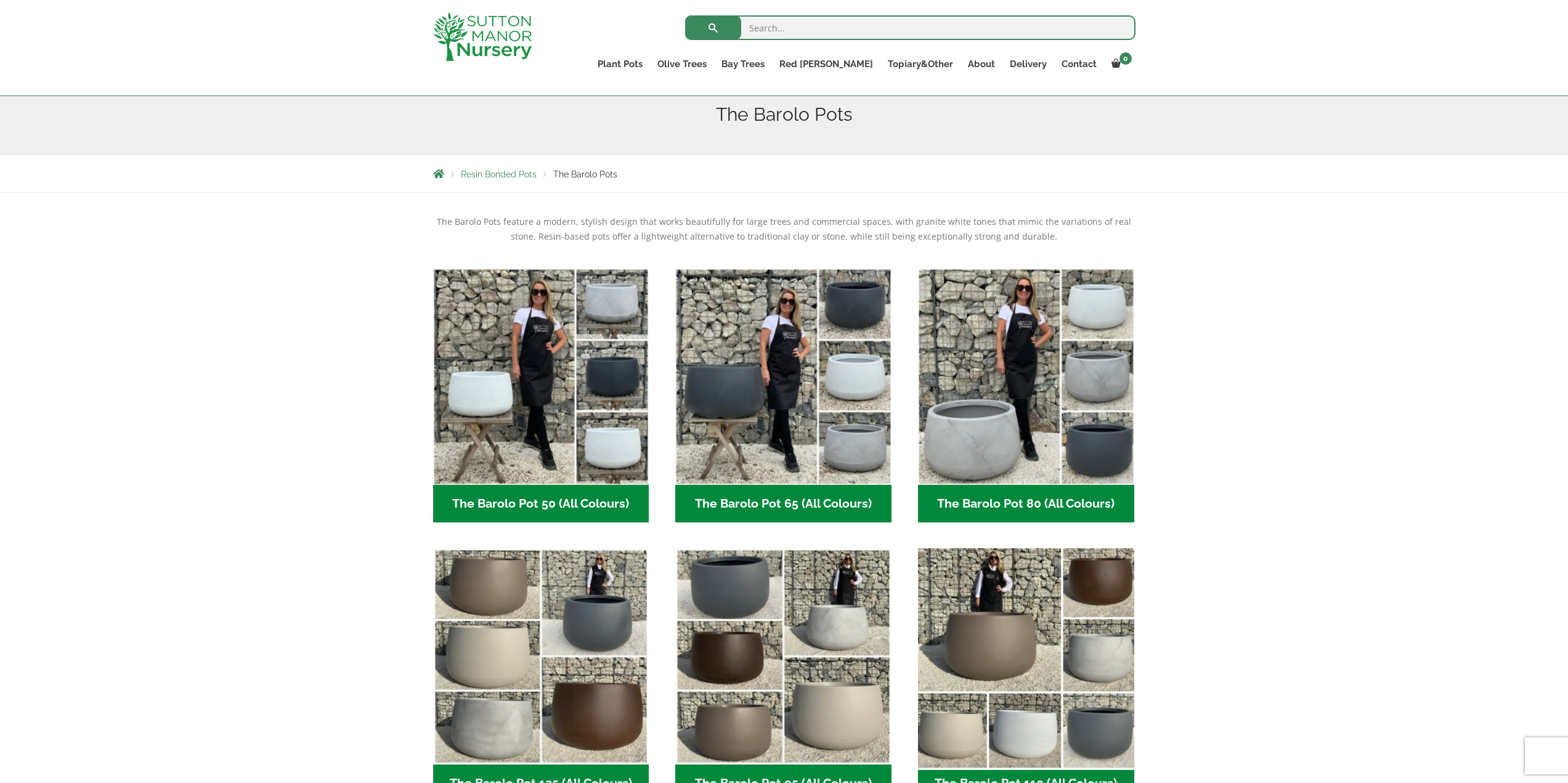
scroll to position [185, 0]
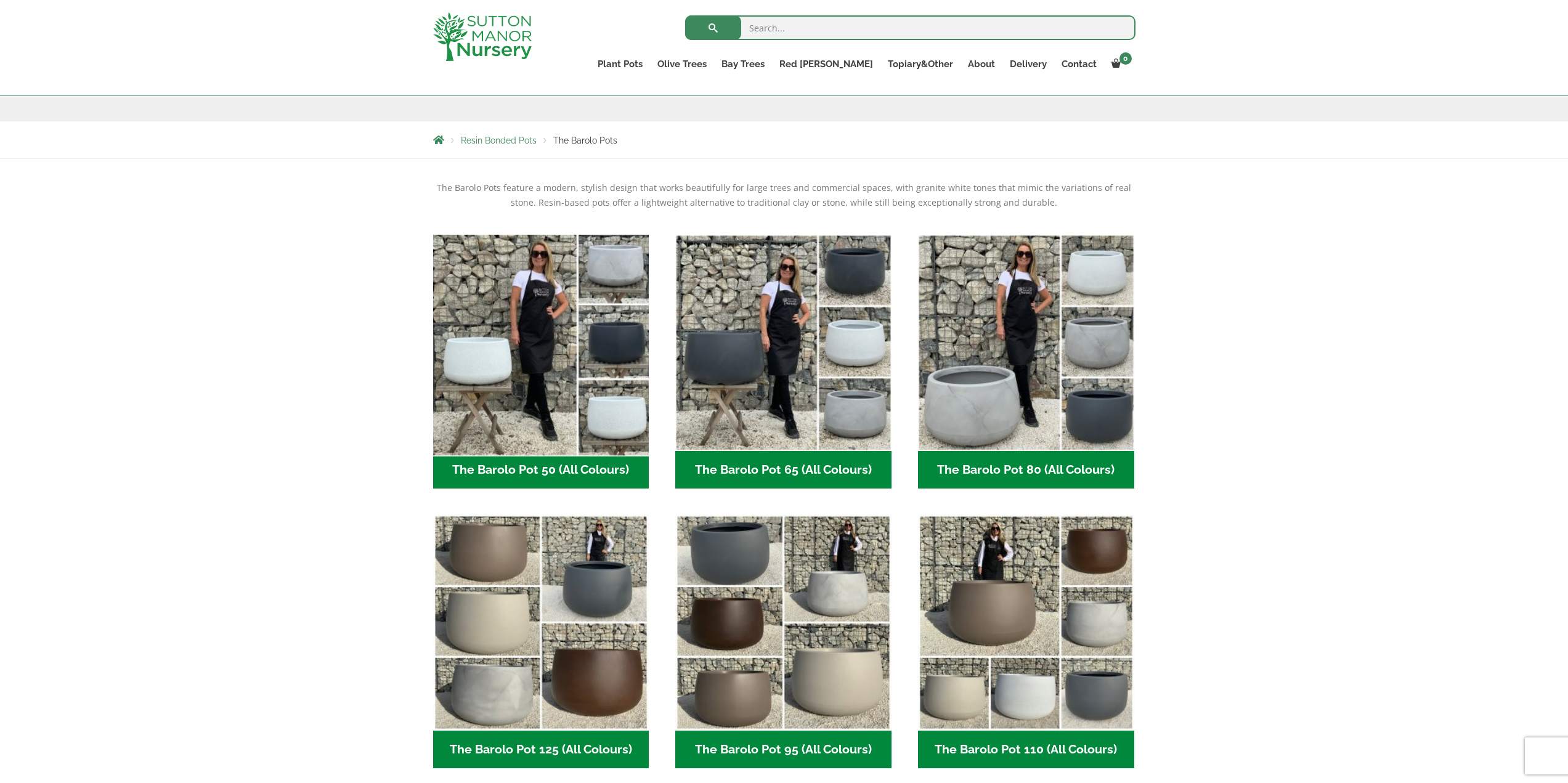
click at [563, 402] on img "Visit product category The Barolo Pot 50 (All Colours)" at bounding box center [541, 342] width 227 height 227
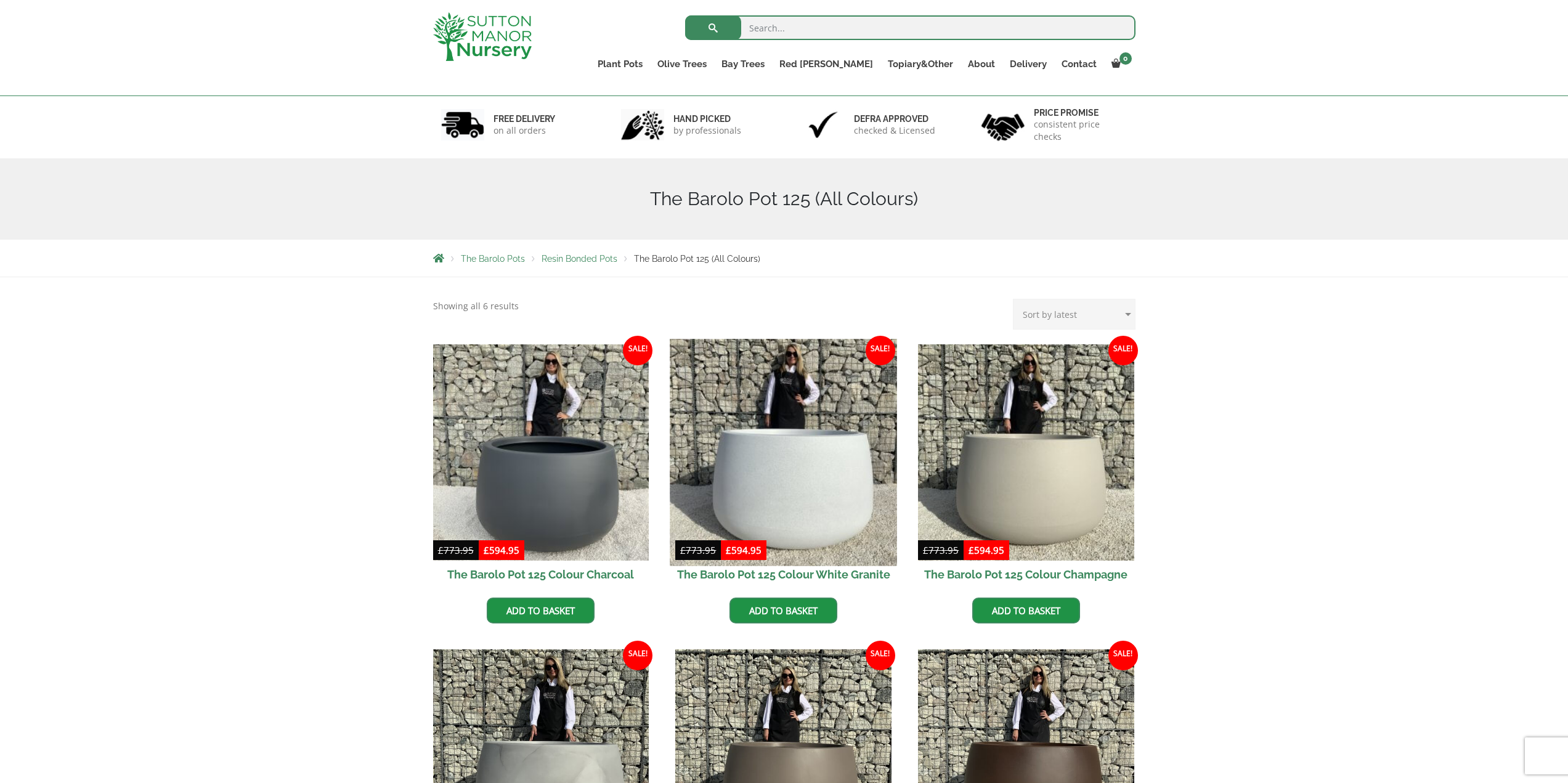
scroll to position [62, 0]
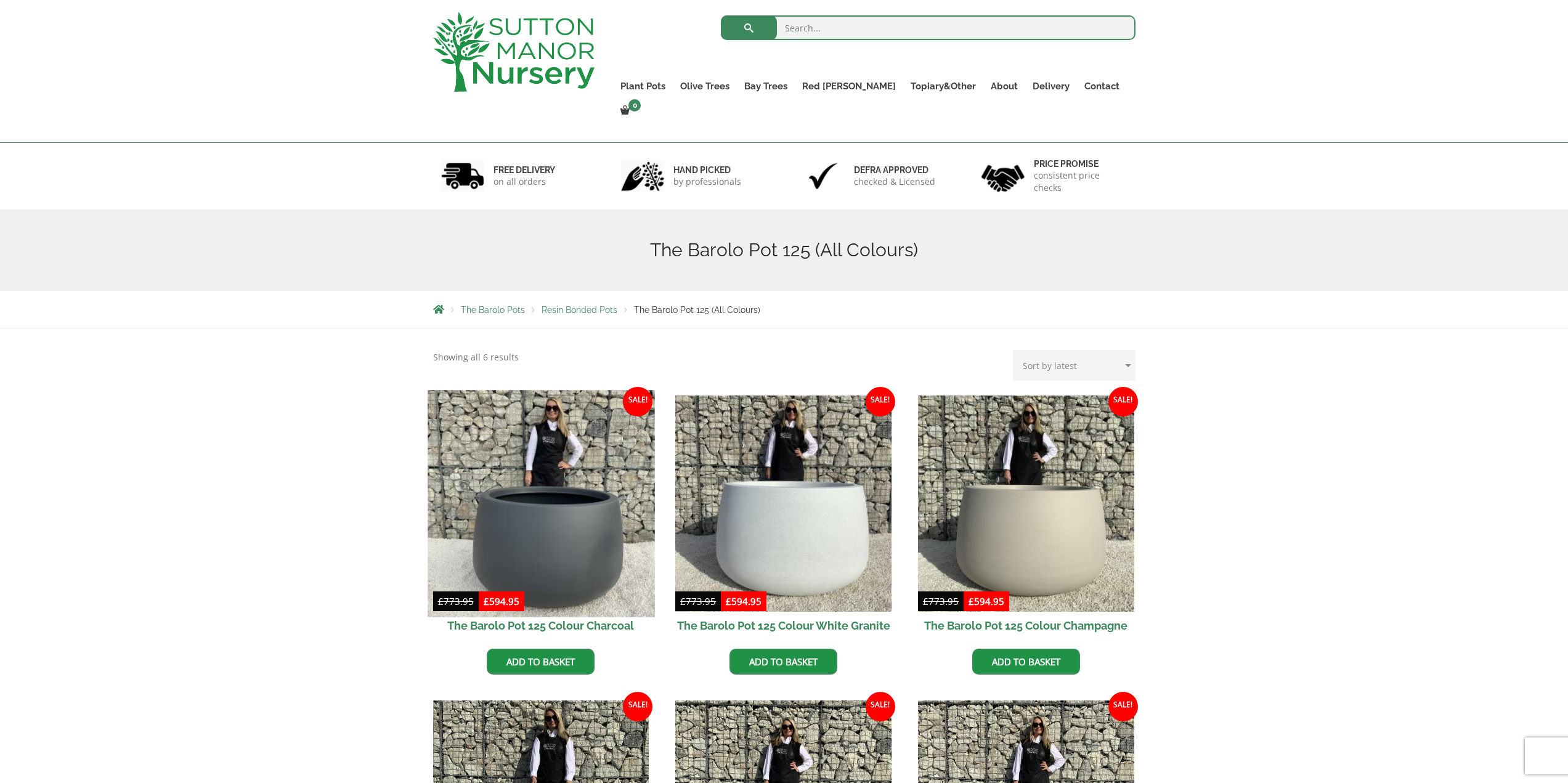
click at [595, 492] on img at bounding box center [541, 504] width 227 height 227
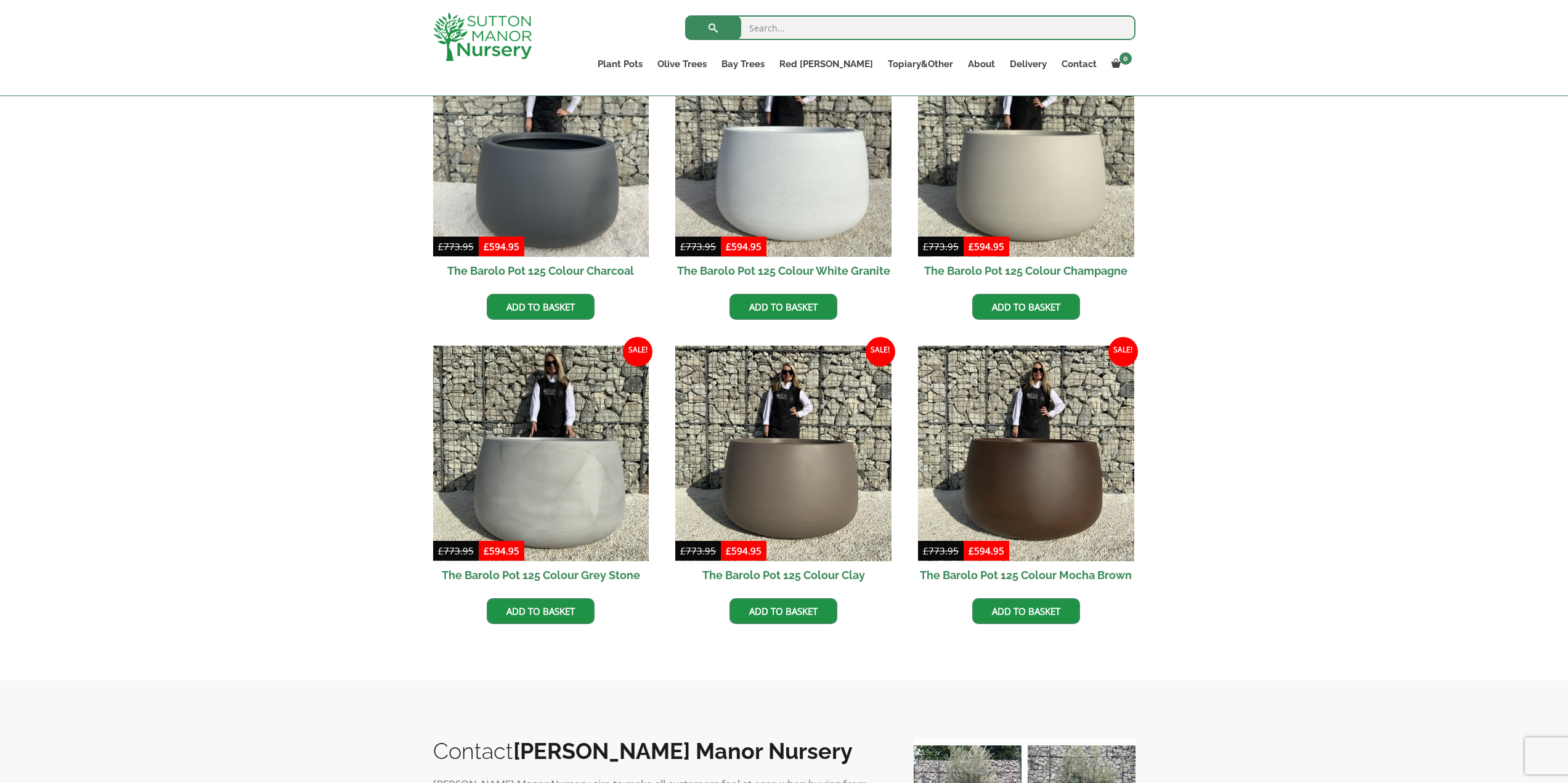
scroll to position [370, 0]
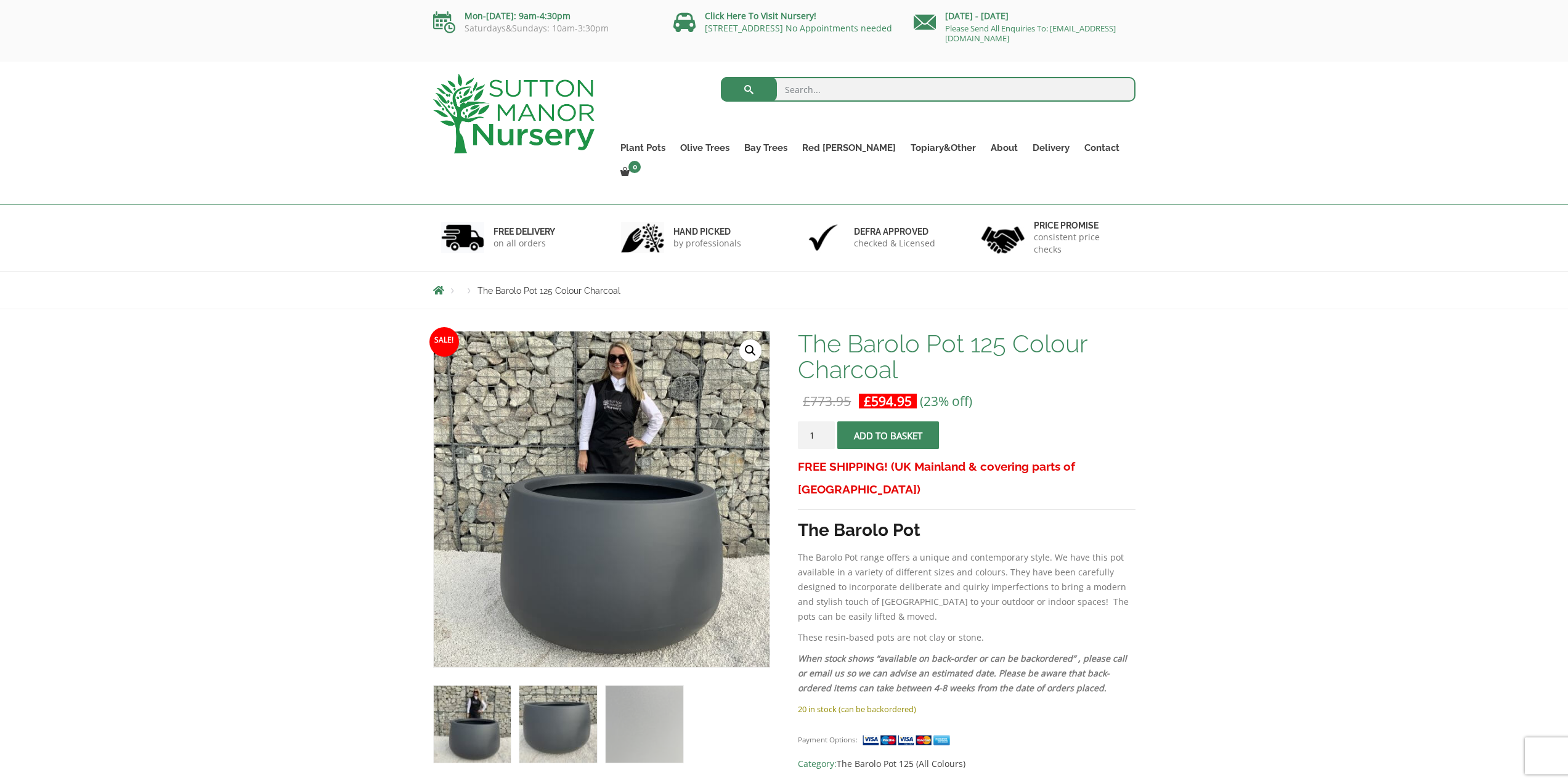
click at [553, 713] on img at bounding box center [557, 724] width 77 height 77
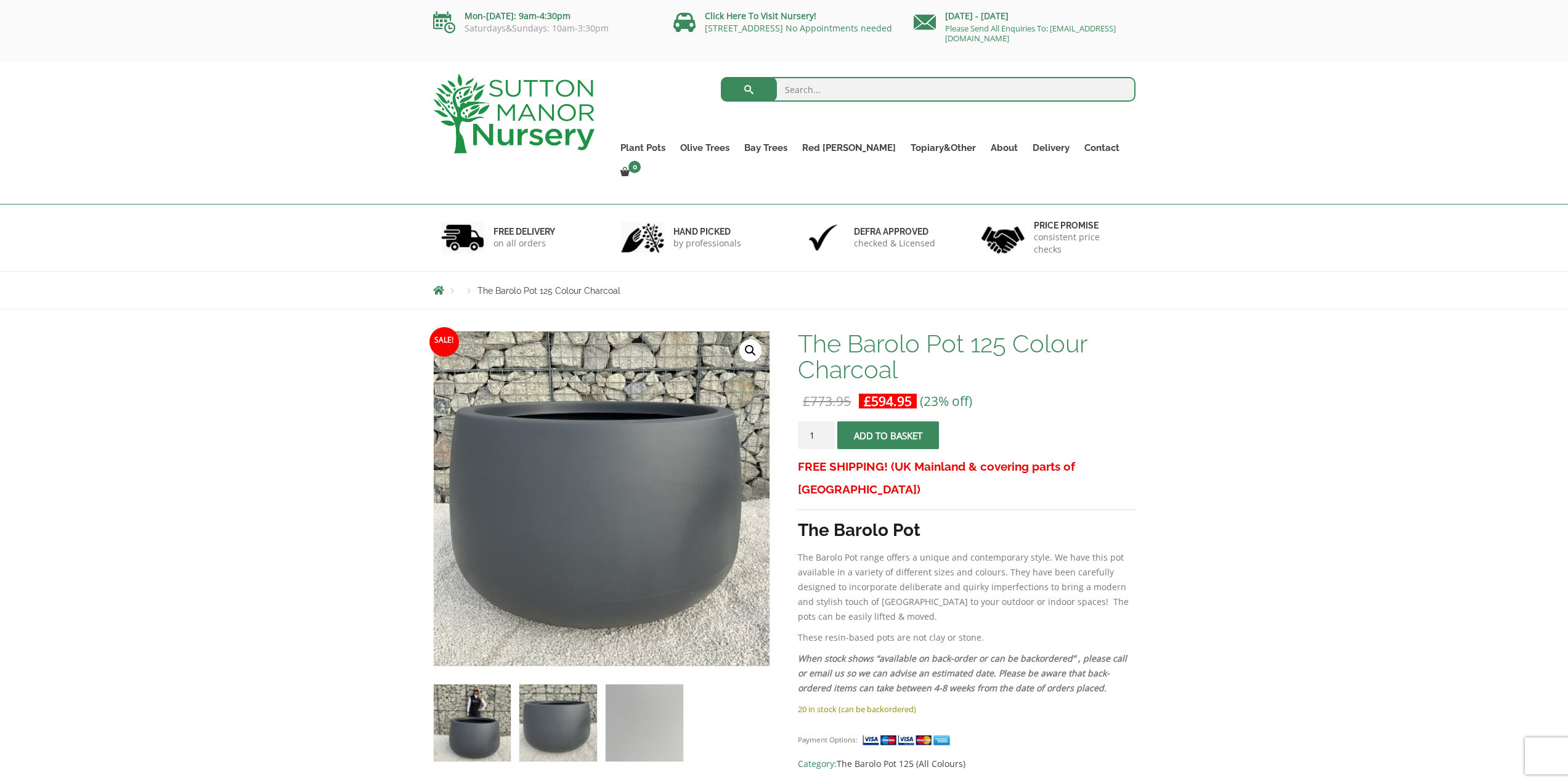
click at [480, 720] on img at bounding box center [472, 723] width 77 height 77
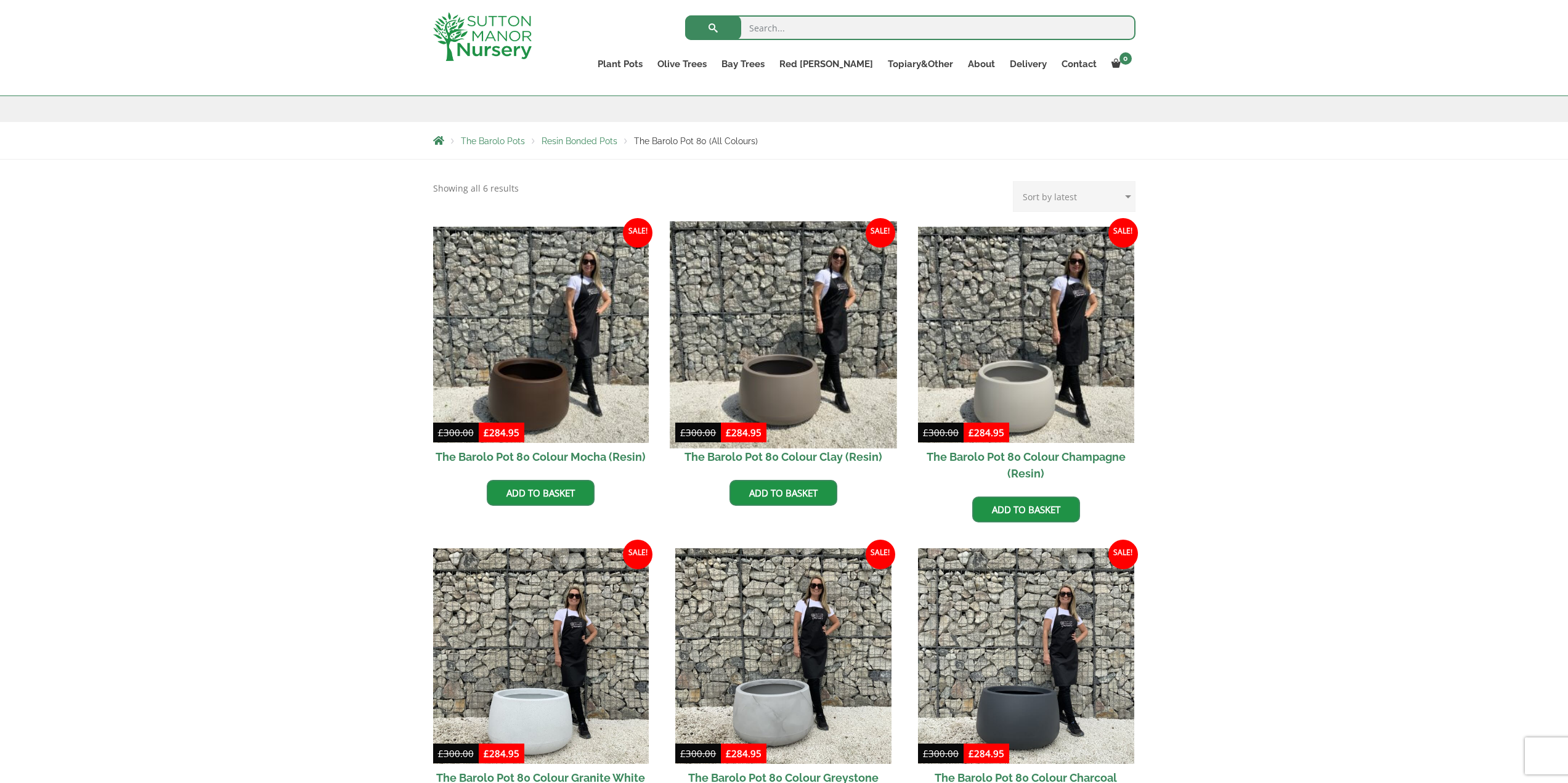
scroll to position [185, 0]
click at [764, 354] on img at bounding box center [784, 334] width 227 height 227
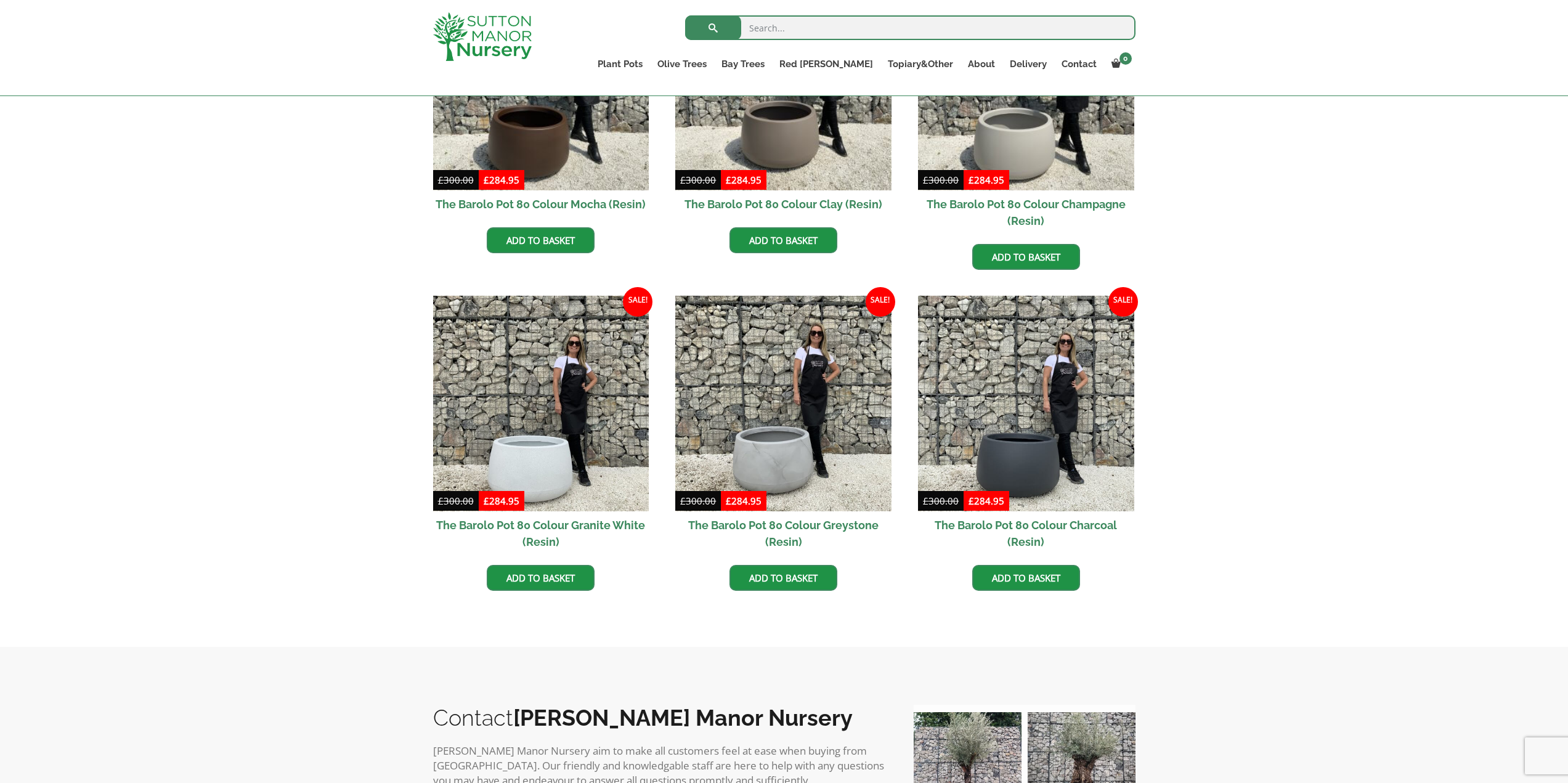
scroll to position [431, 0]
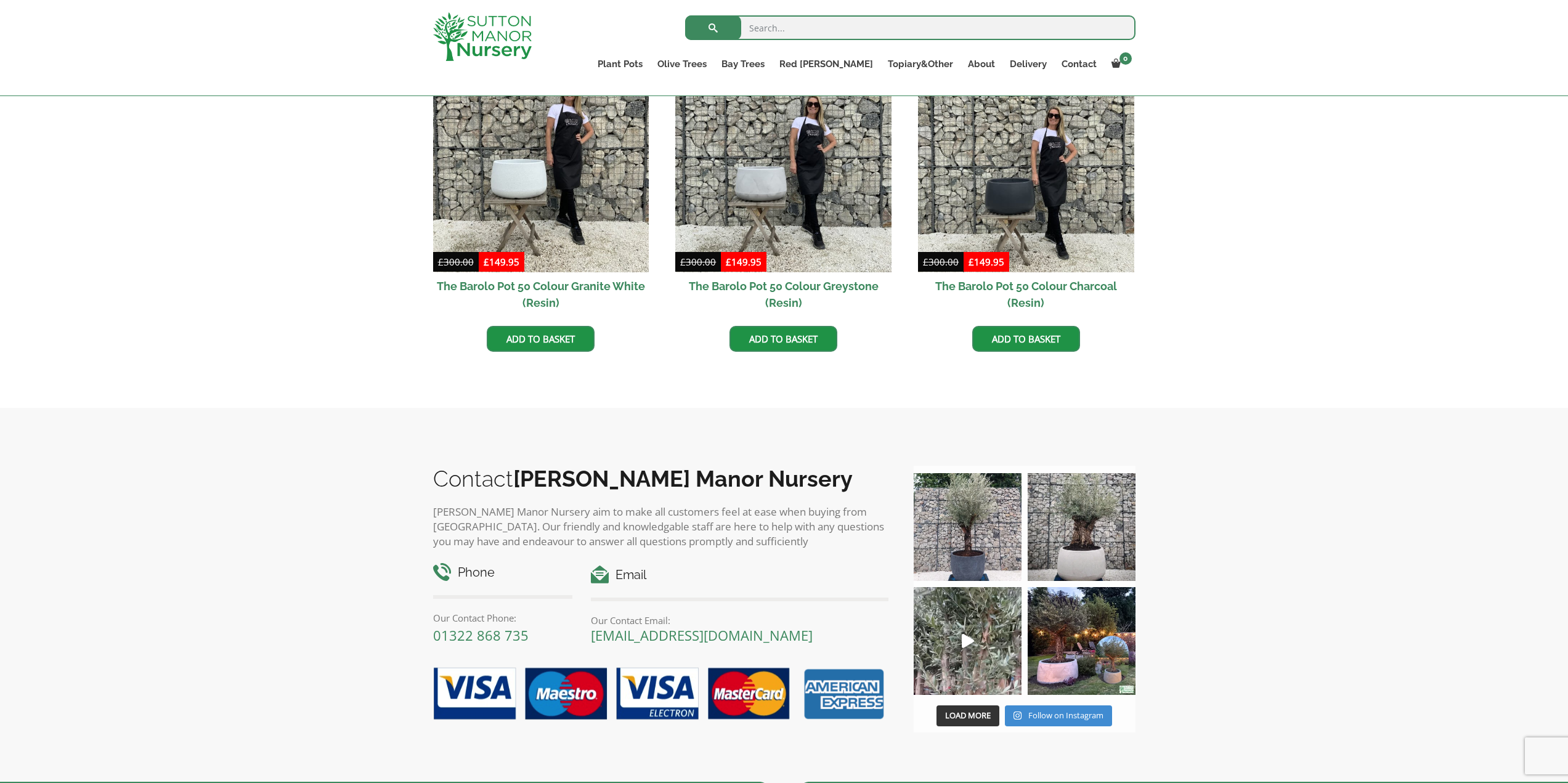
scroll to position [678, 0]
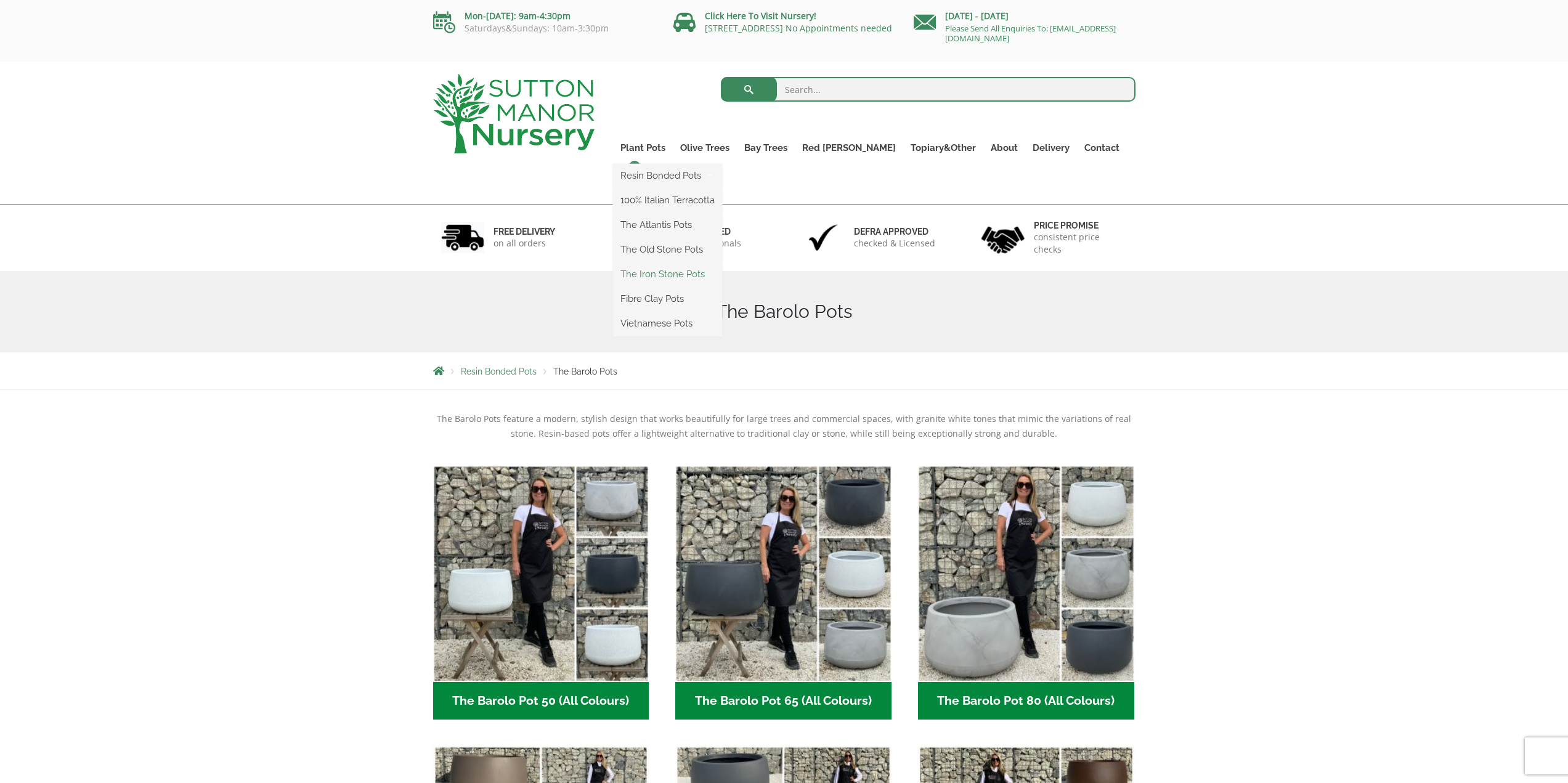
click at [680, 270] on link "The Iron Stone Pots" at bounding box center [667, 275] width 109 height 19
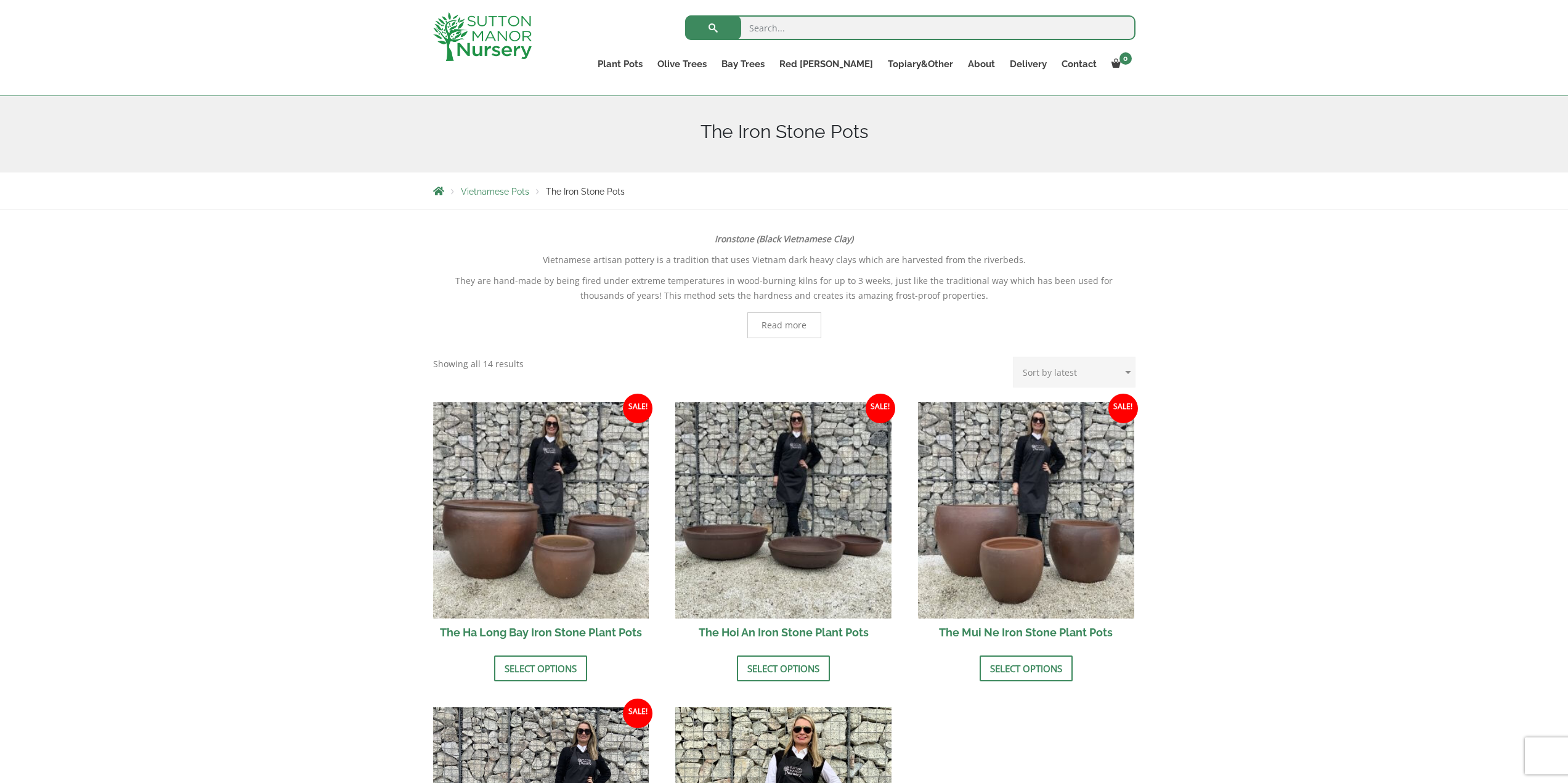
scroll to position [308, 0]
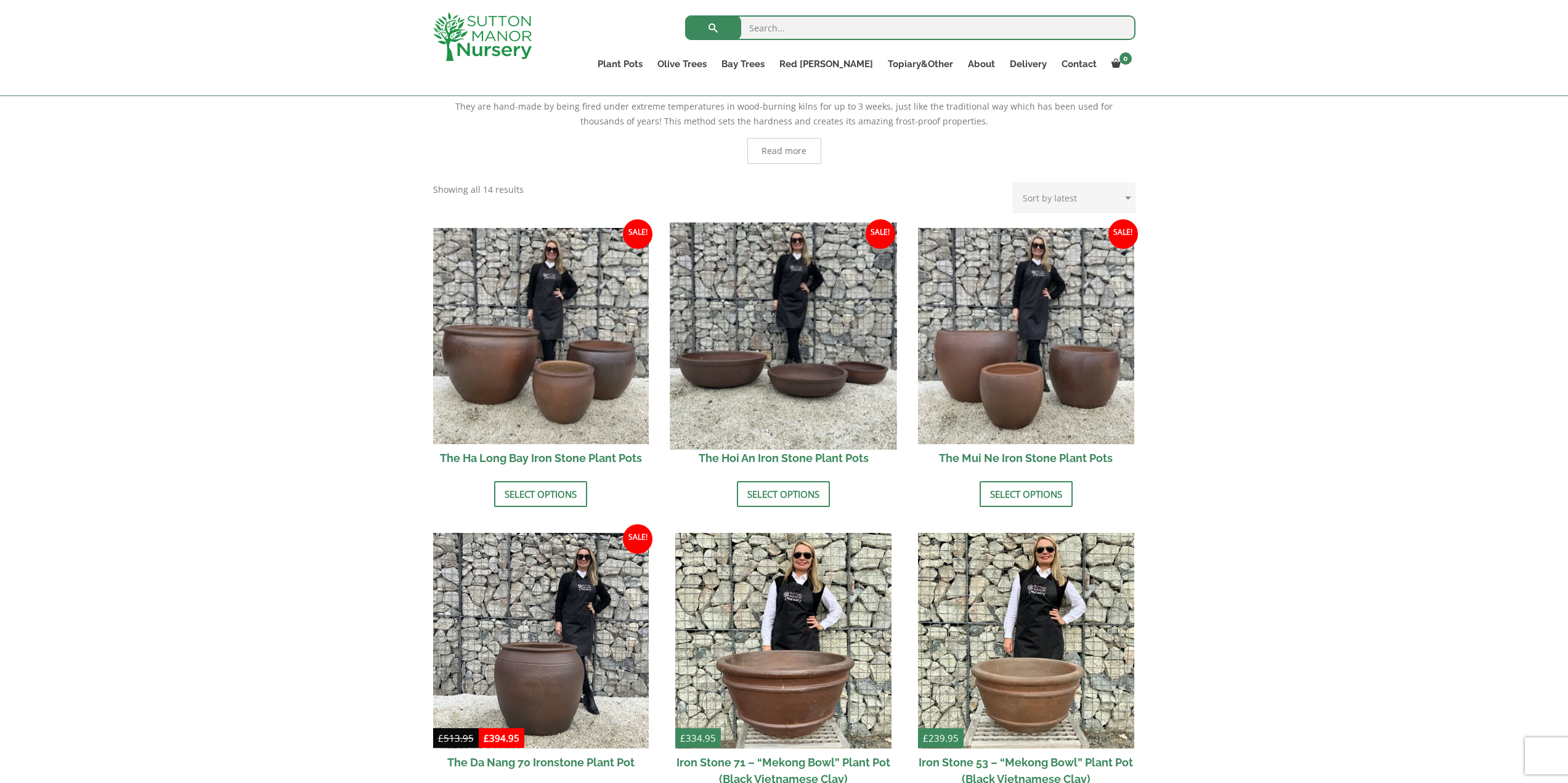
click at [780, 365] on img at bounding box center [784, 336] width 227 height 227
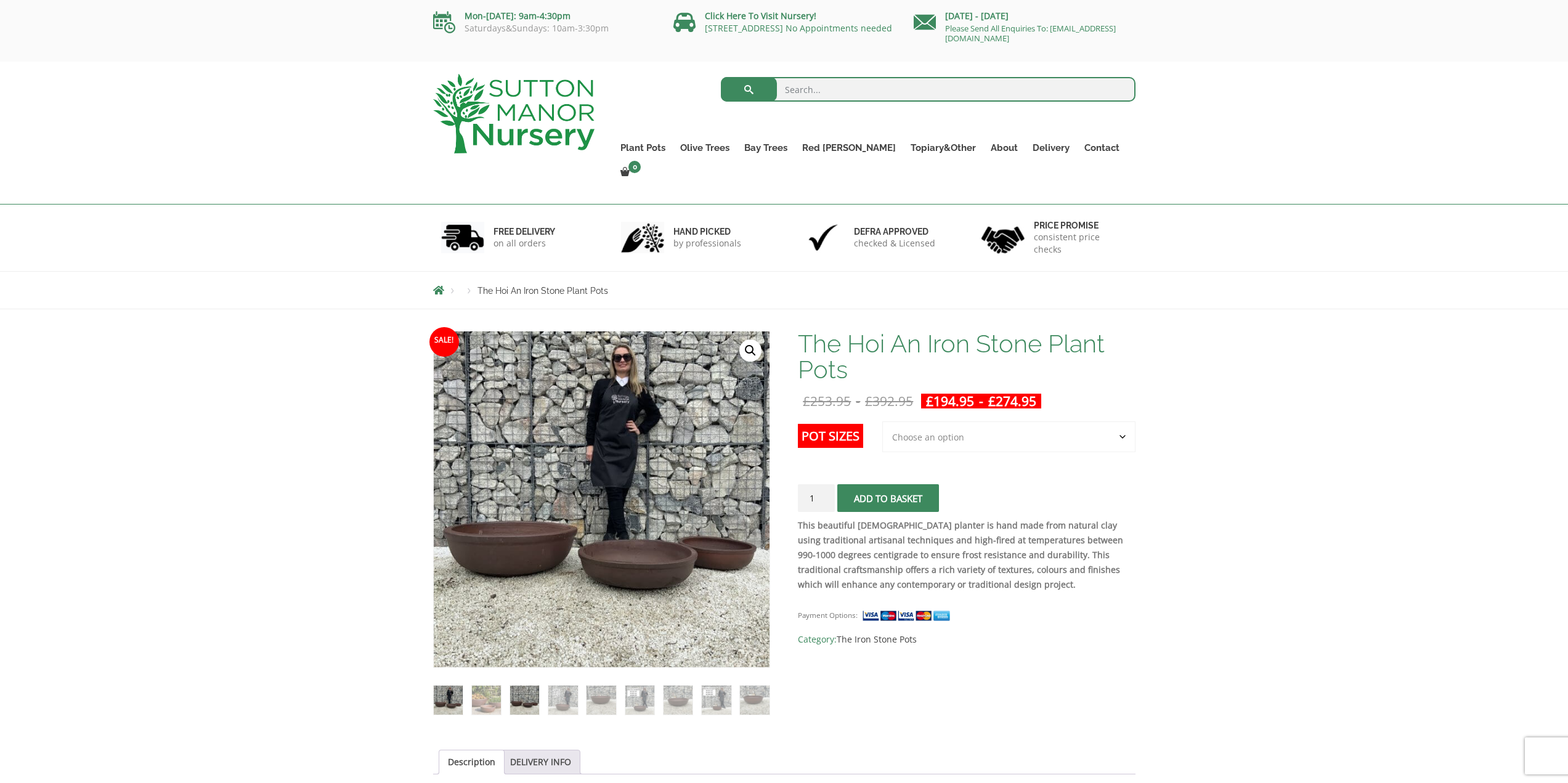
click at [537, 686] on img at bounding box center [524, 700] width 29 height 29
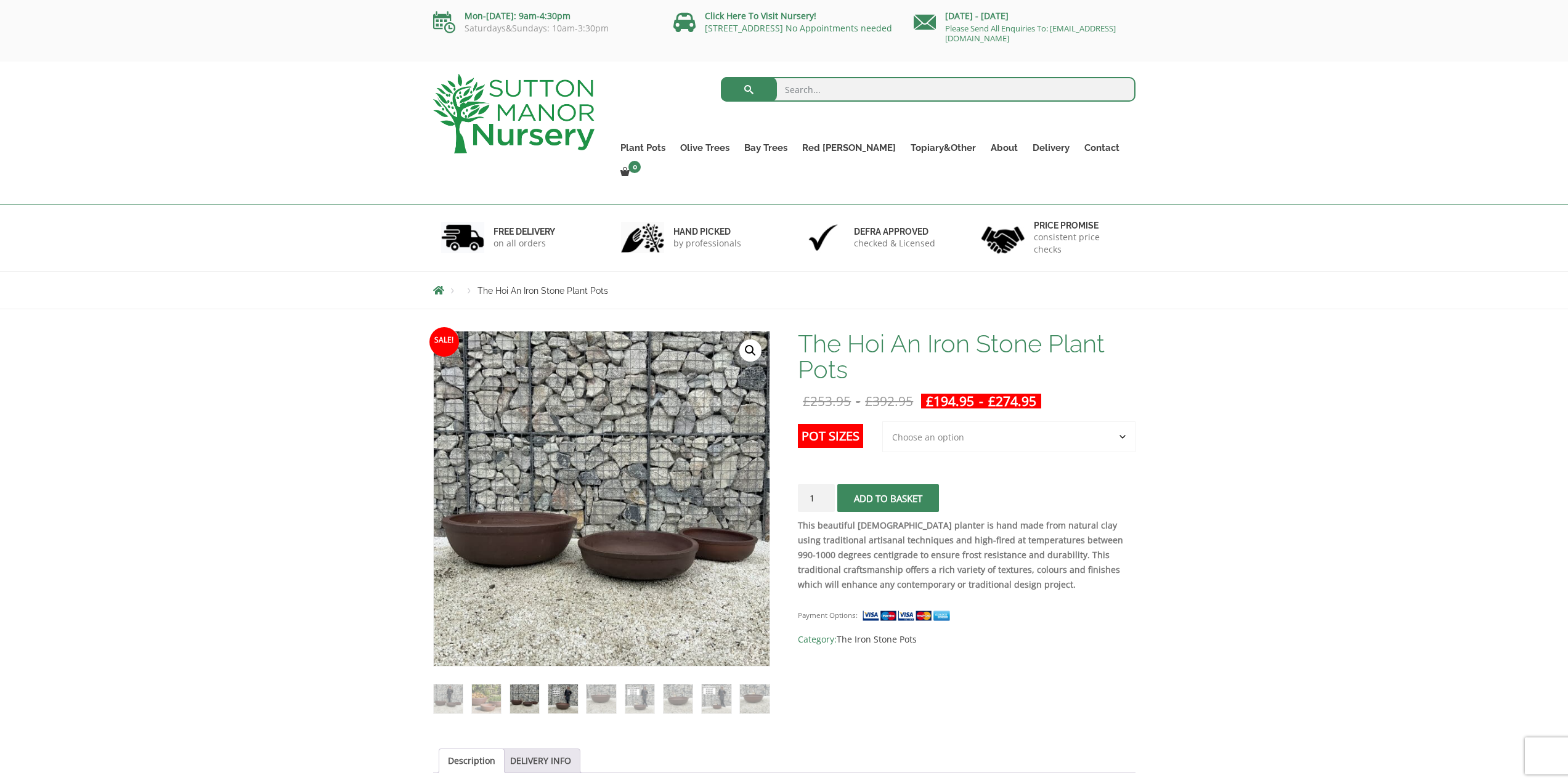
click at [560, 685] on img at bounding box center [563, 698] width 29 height 29
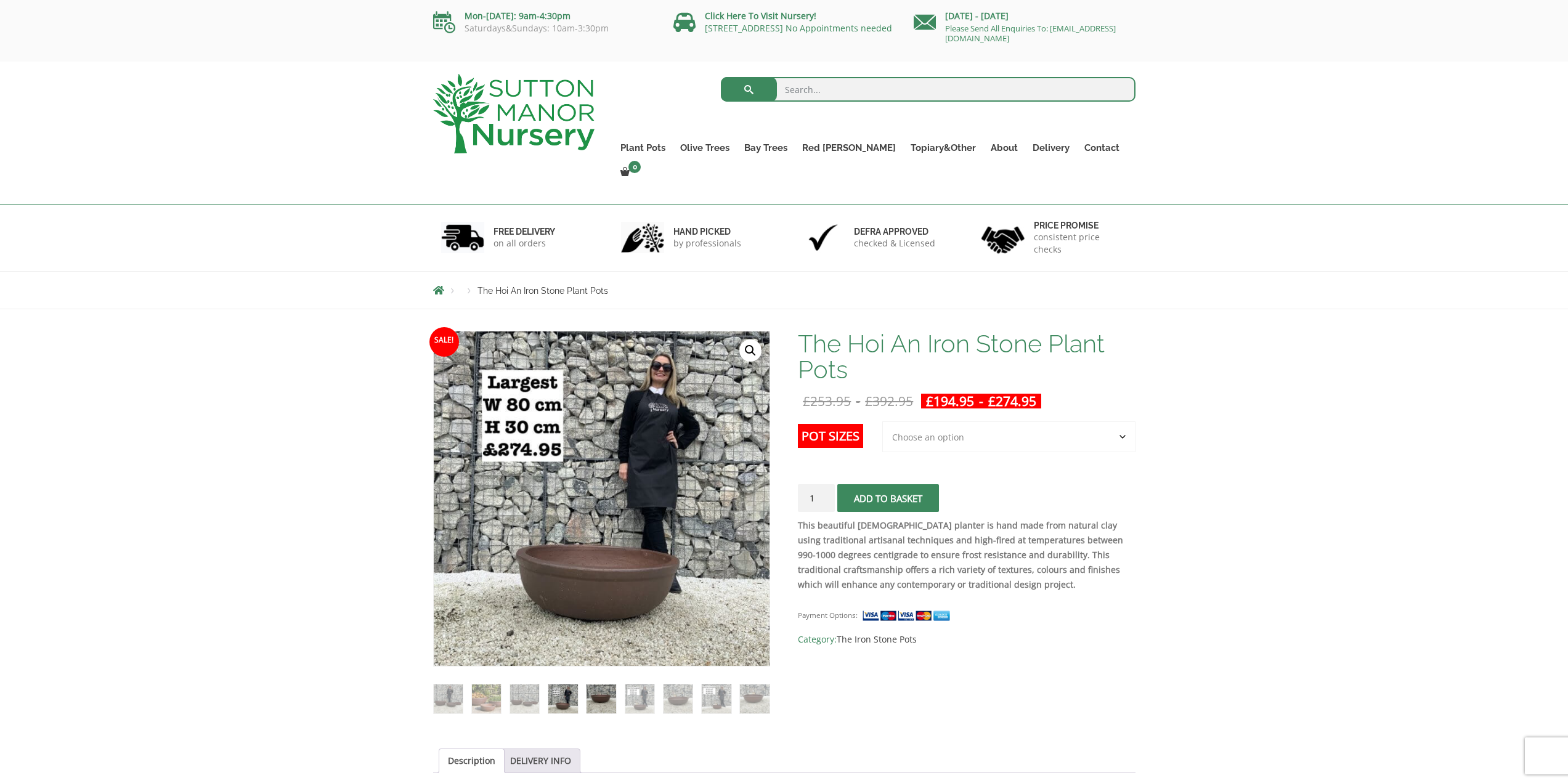
click at [610, 685] on img at bounding box center [600, 698] width 29 height 29
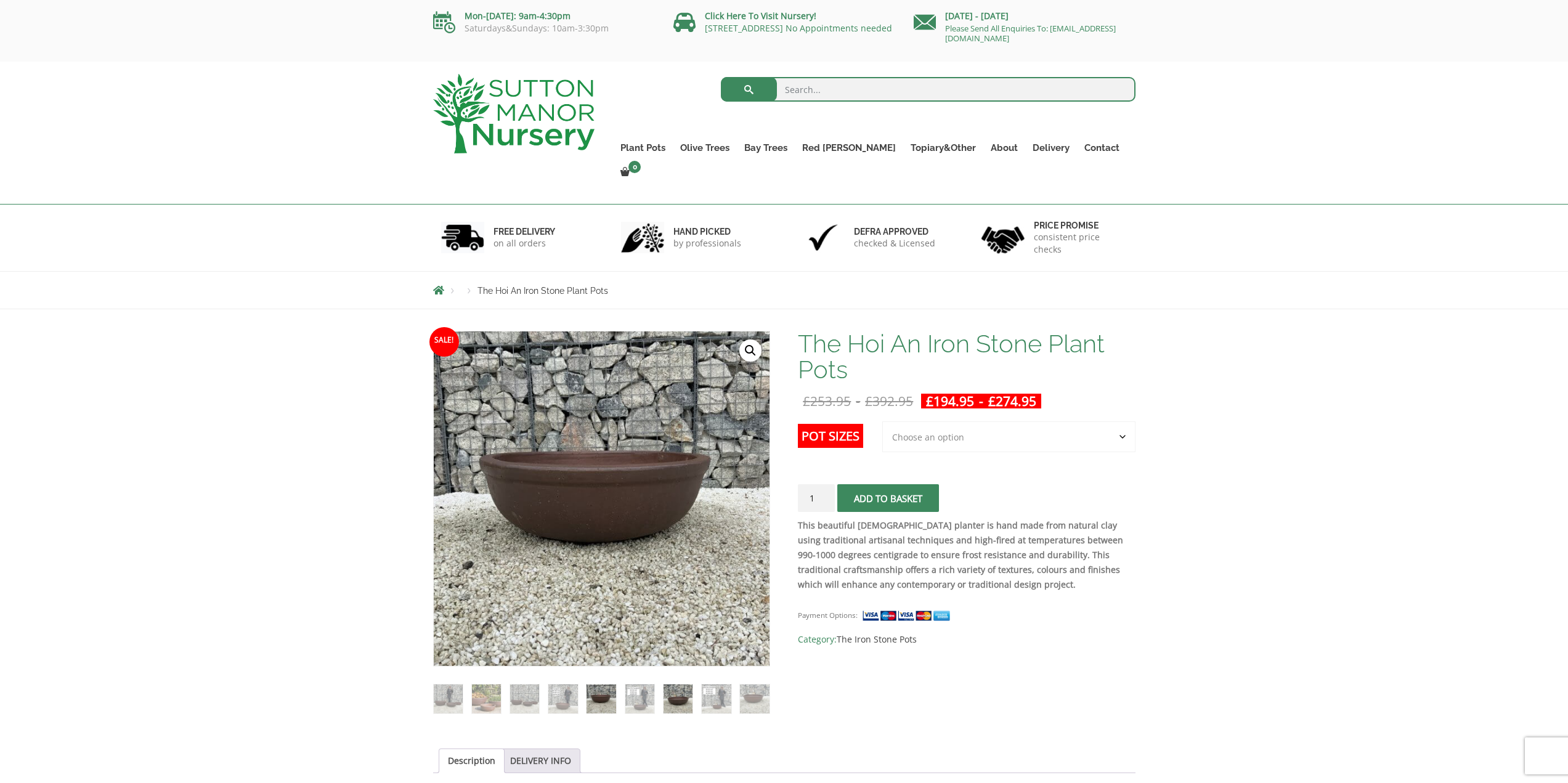
click at [676, 684] on img at bounding box center [678, 698] width 29 height 29
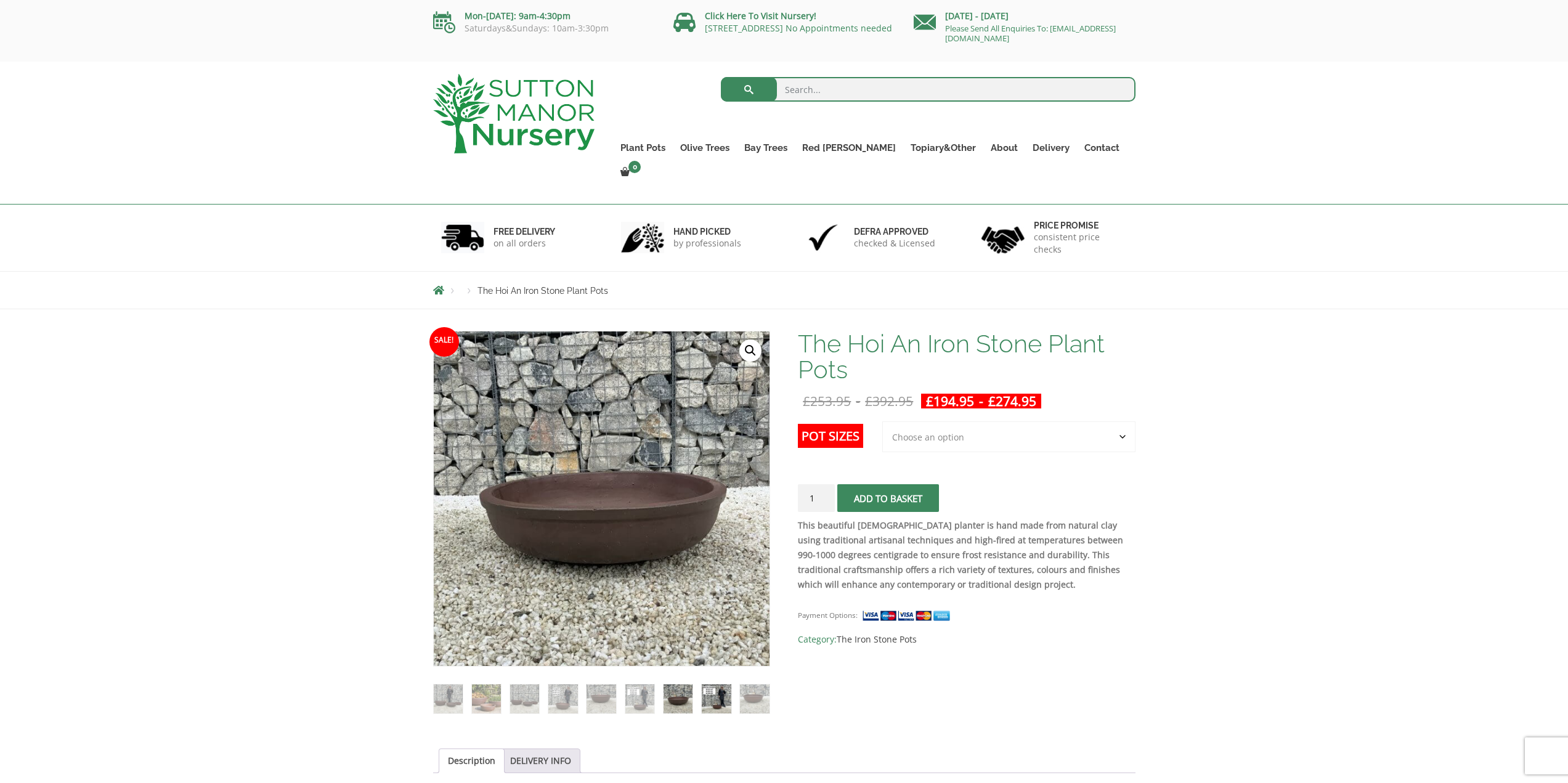
click at [721, 684] on img at bounding box center [716, 698] width 29 height 29
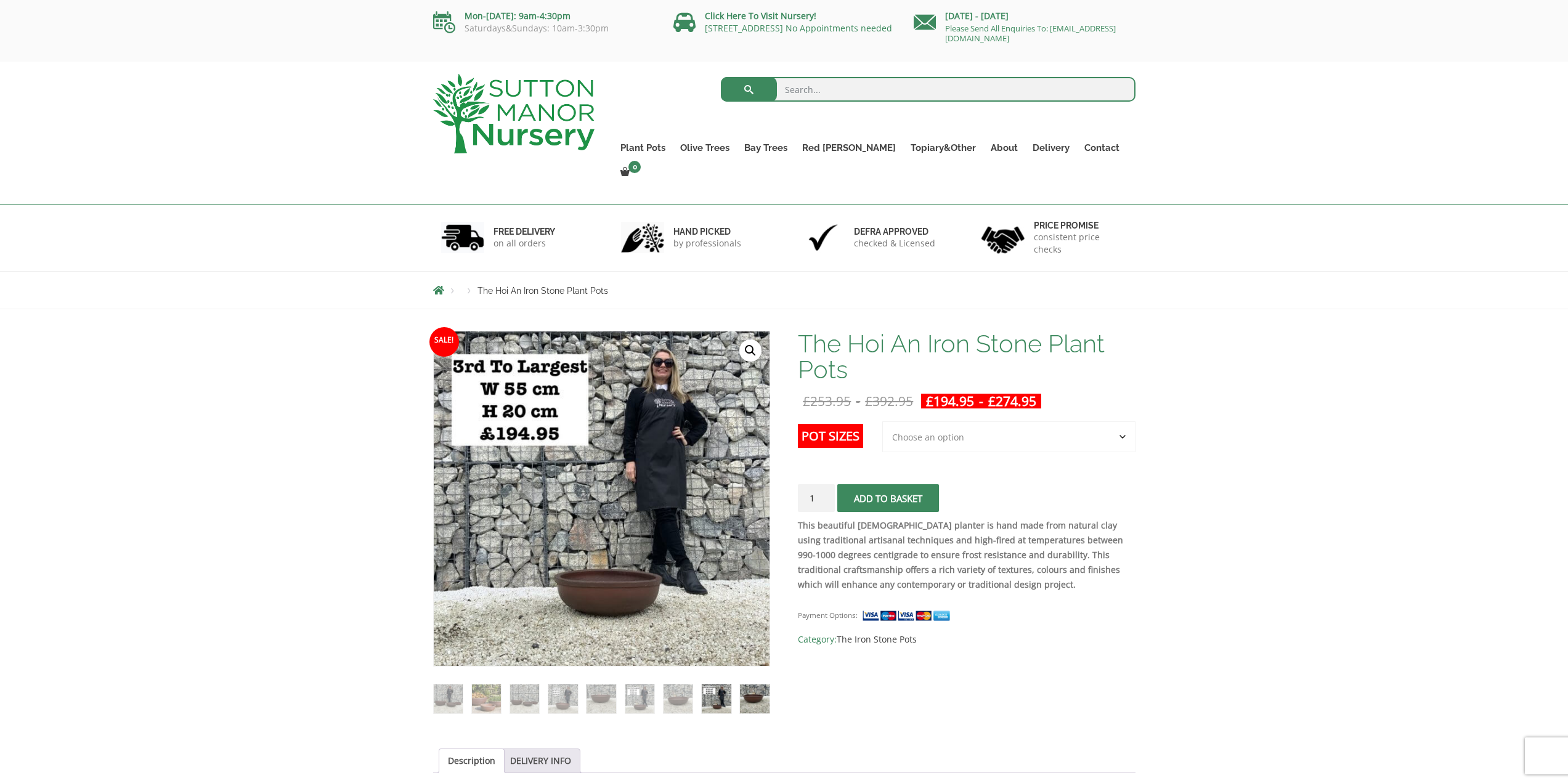
click at [753, 684] on img at bounding box center [754, 698] width 29 height 29
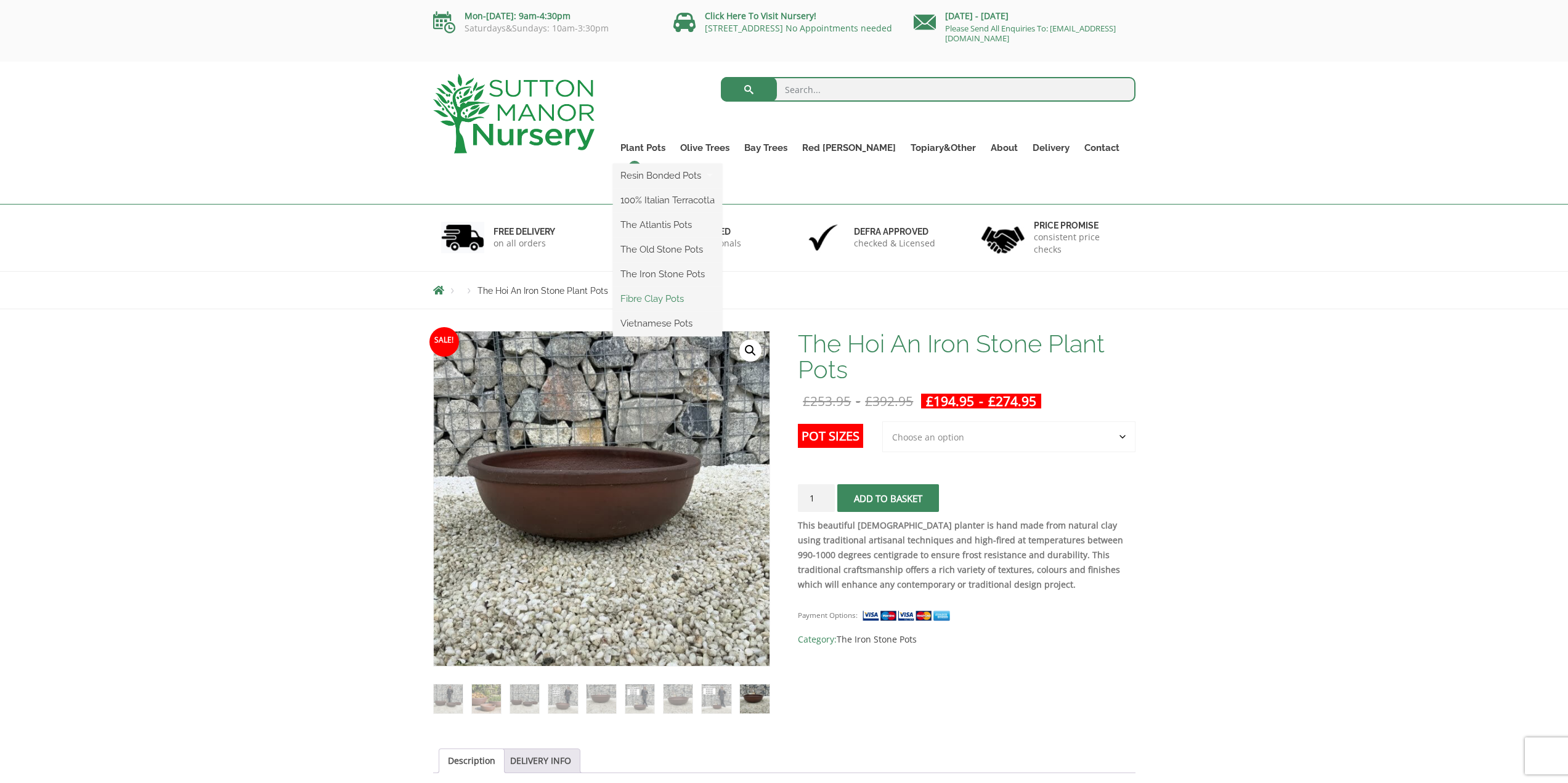
click at [667, 291] on link "Fibre Clay Pots" at bounding box center [667, 299] width 109 height 19
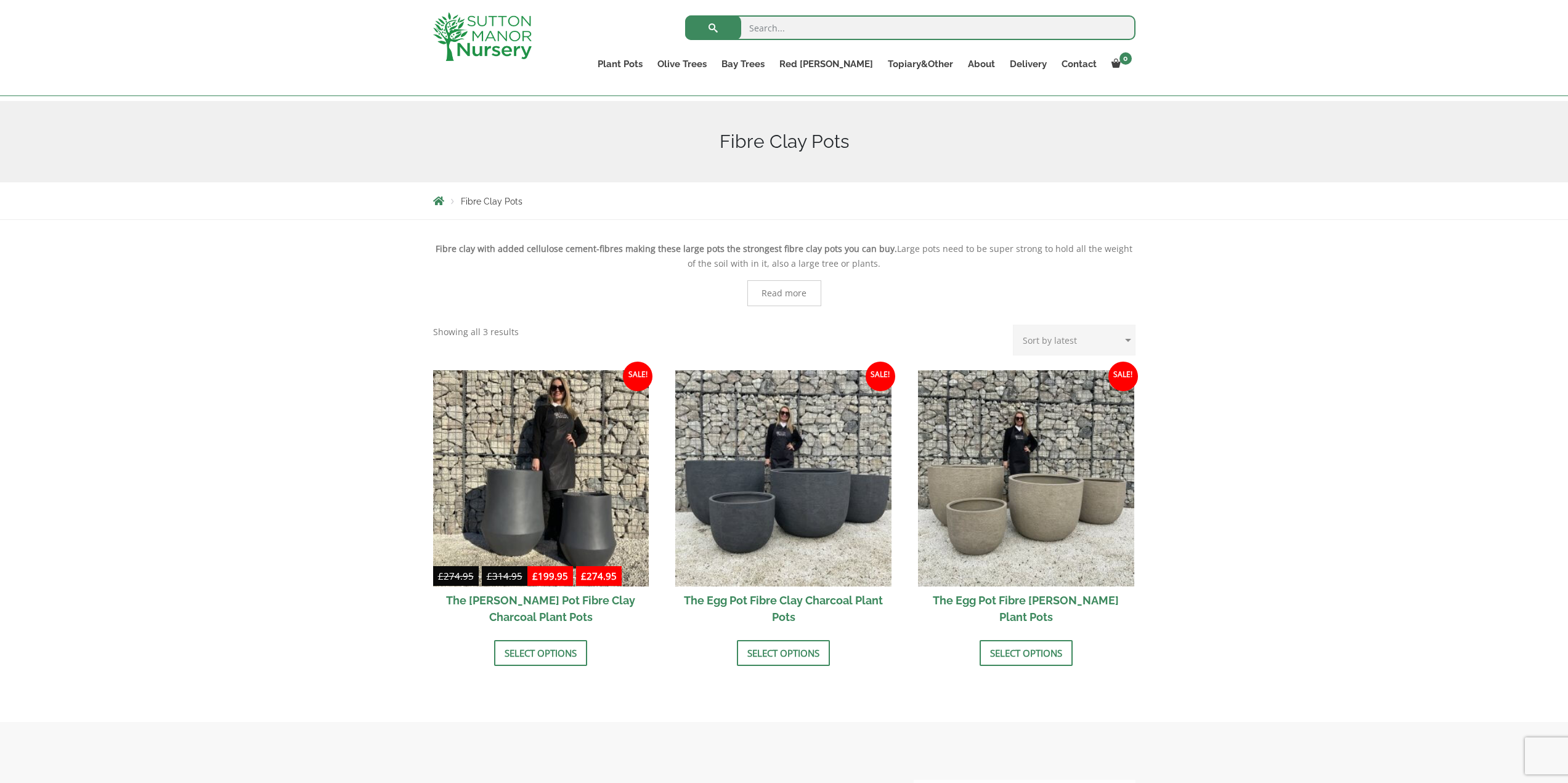
scroll to position [62, 0]
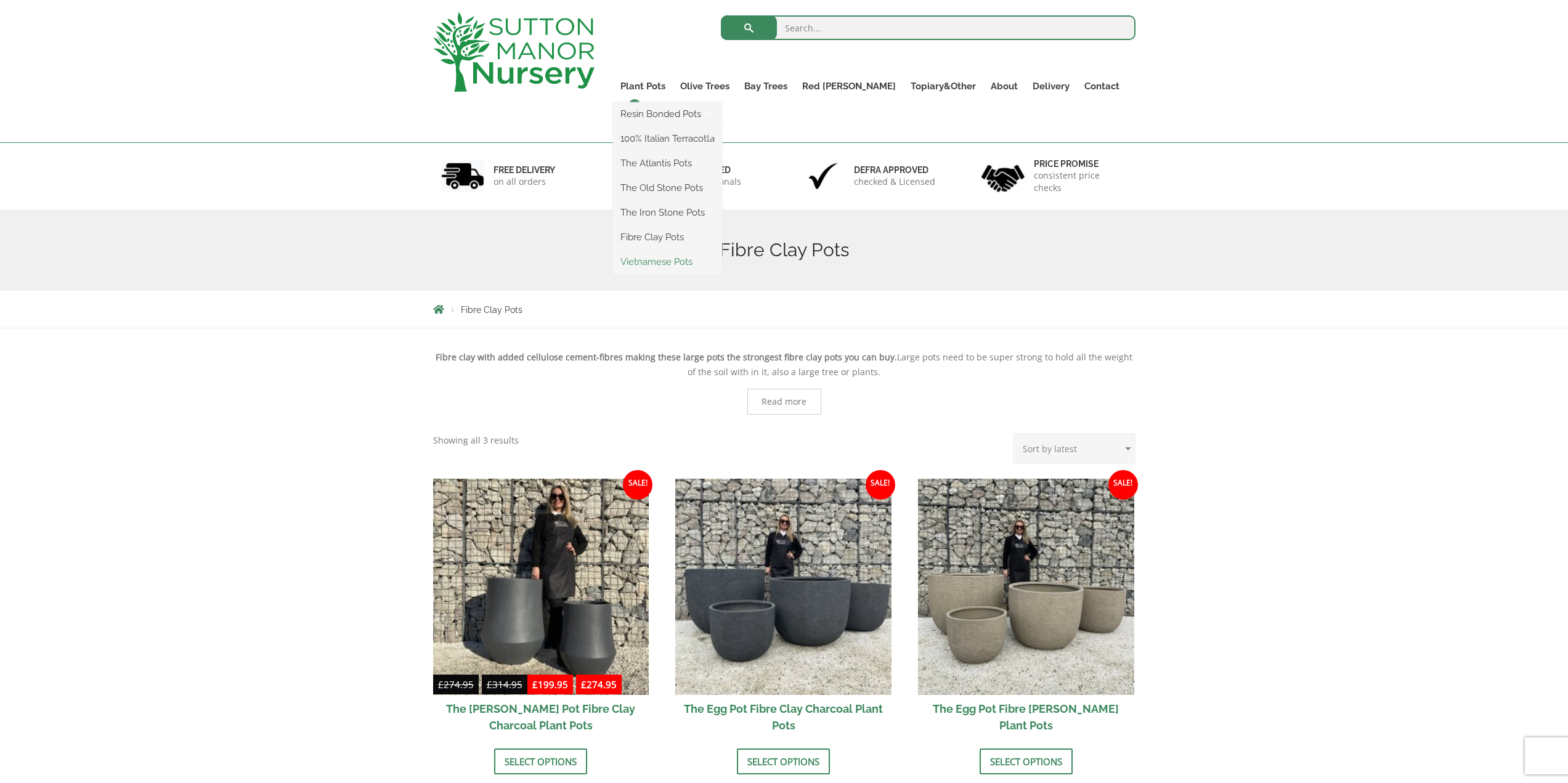
click at [690, 258] on link "Vietnamese Pots" at bounding box center [667, 262] width 109 height 19
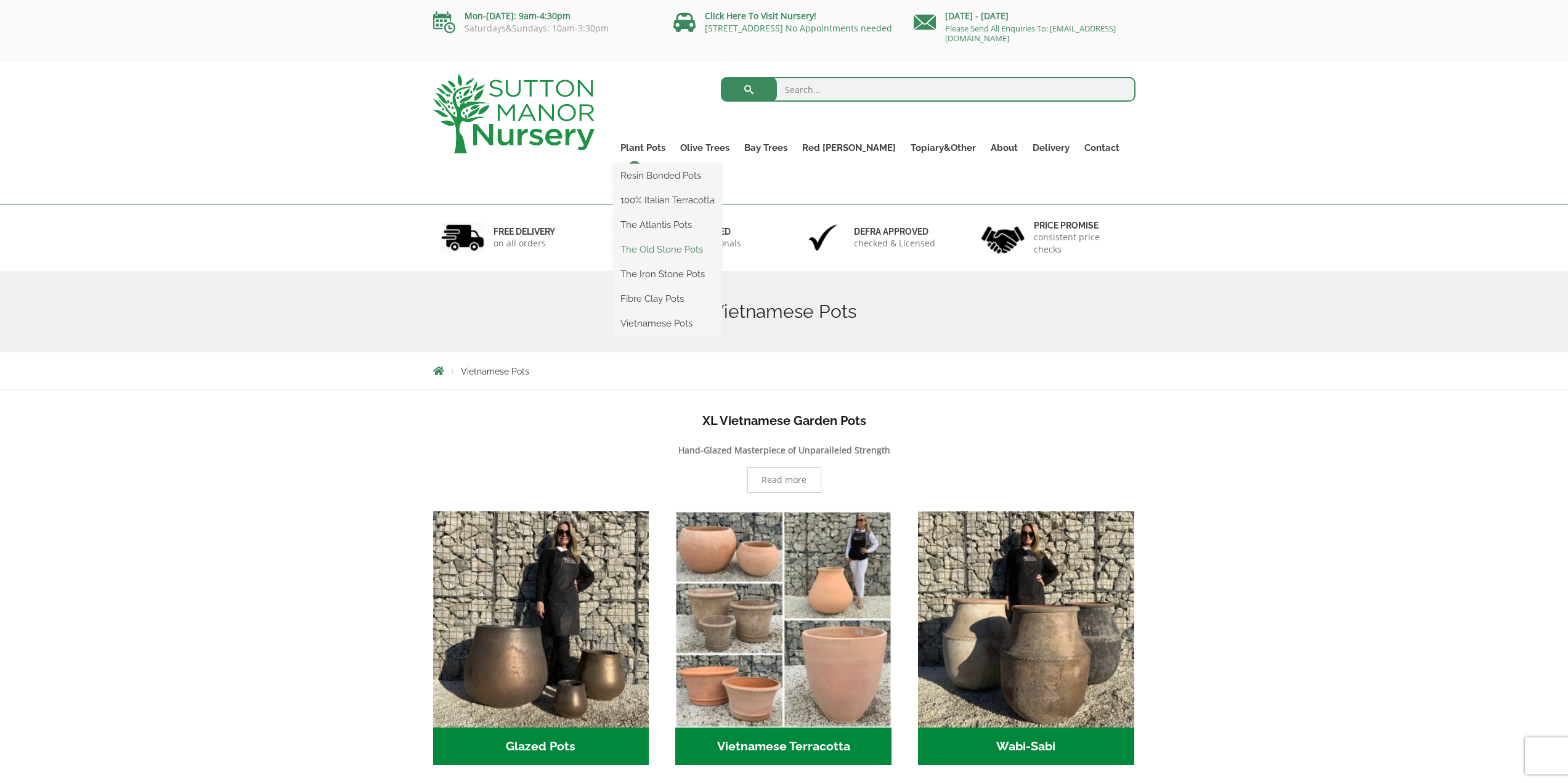
click at [681, 246] on link "The Old Stone Pots" at bounding box center [667, 250] width 109 height 19
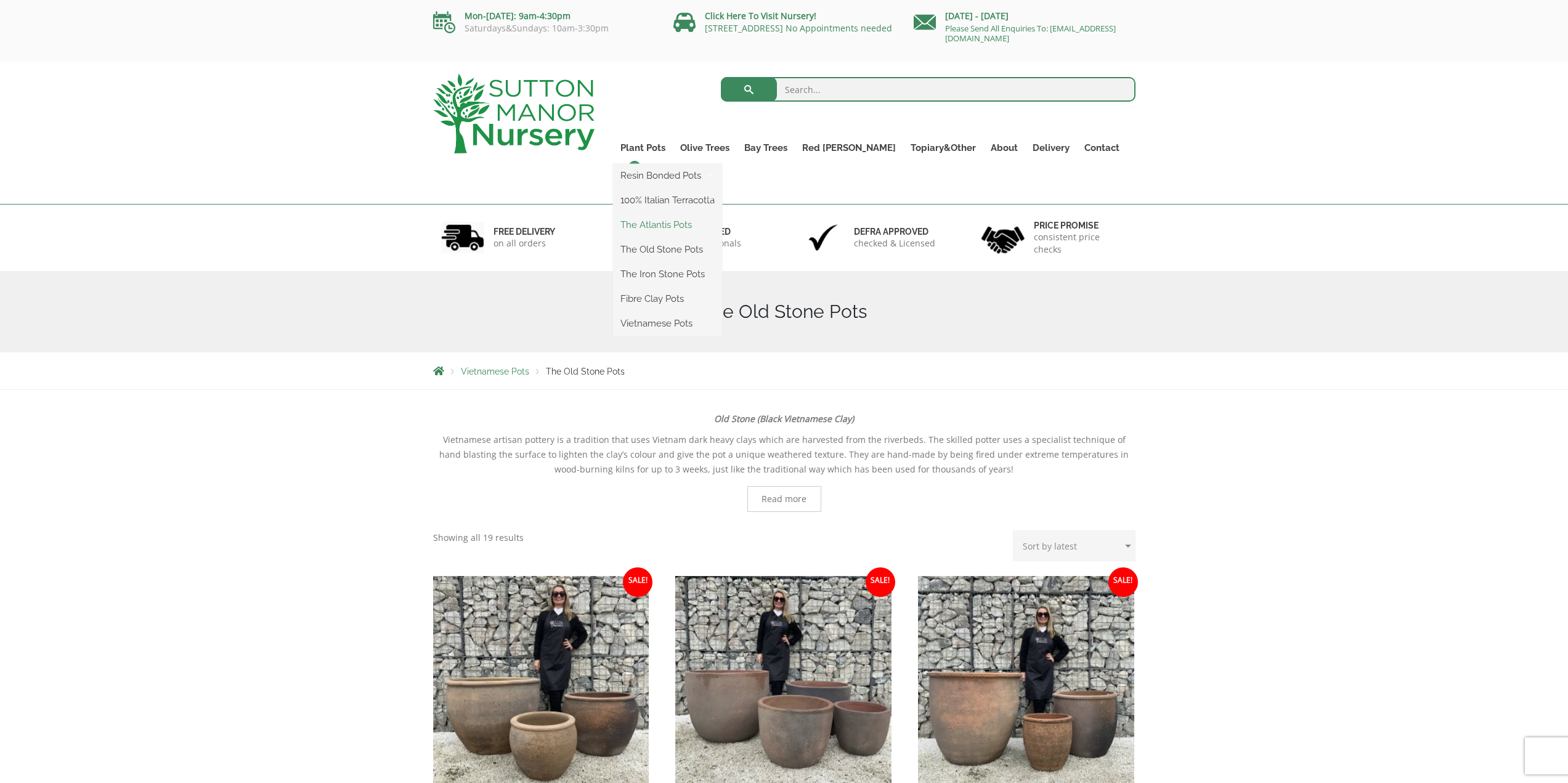
click at [681, 229] on link "The Atlantis Pots" at bounding box center [667, 225] width 109 height 19
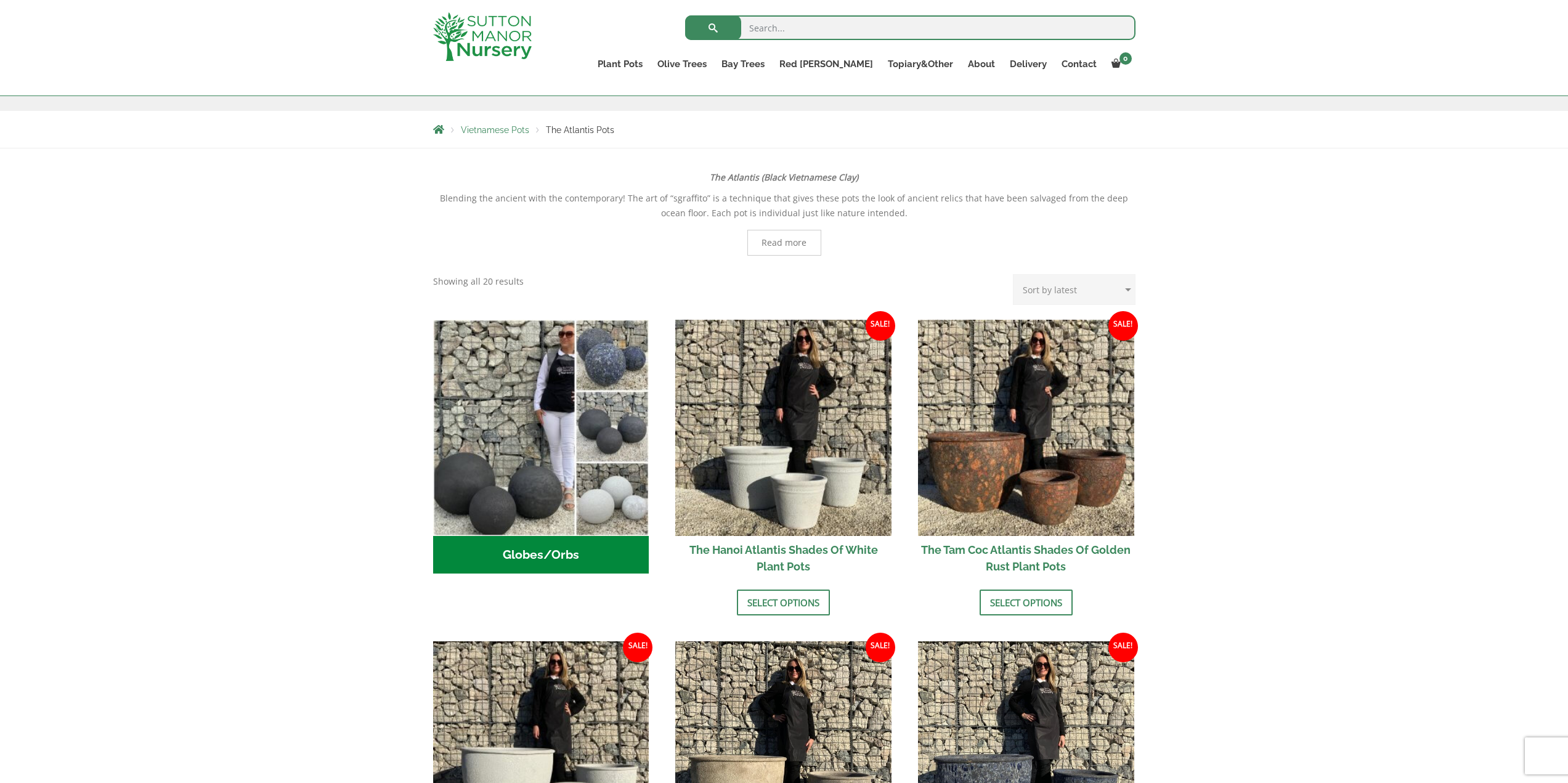
scroll to position [246, 0]
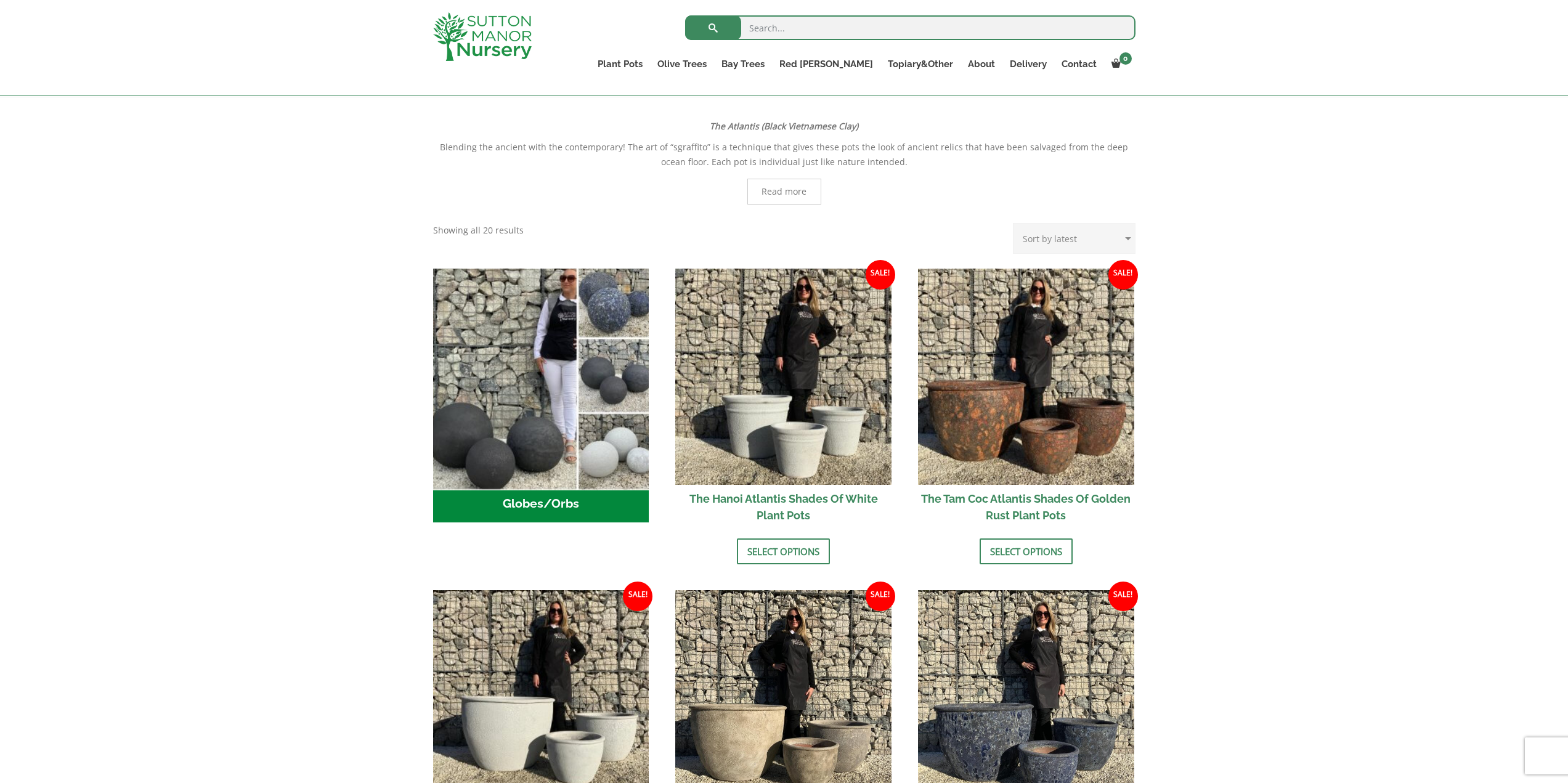
click at [549, 368] on img "Visit product category Globes/Orbs" at bounding box center [541, 377] width 227 height 227
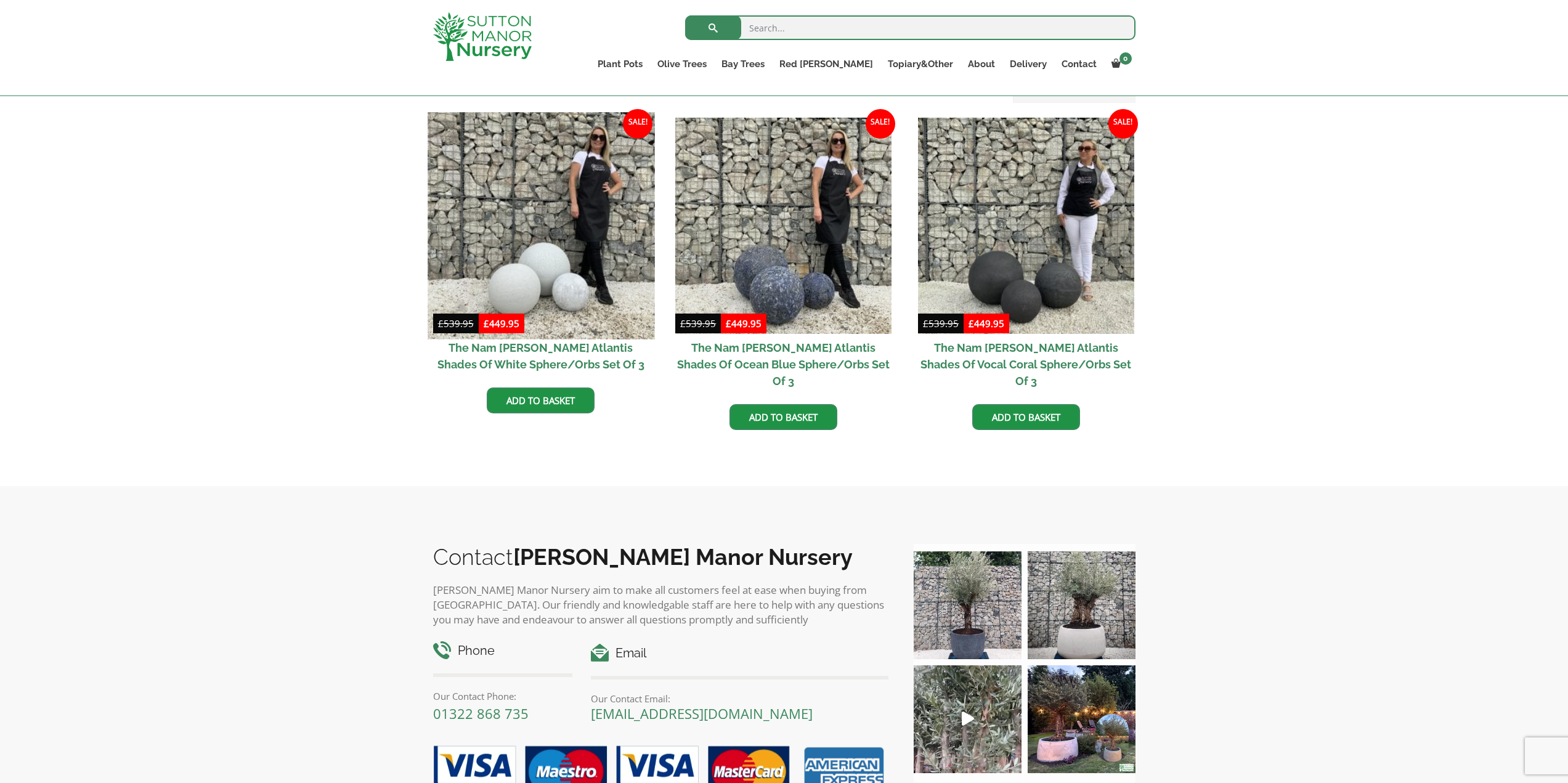
scroll to position [246, 0]
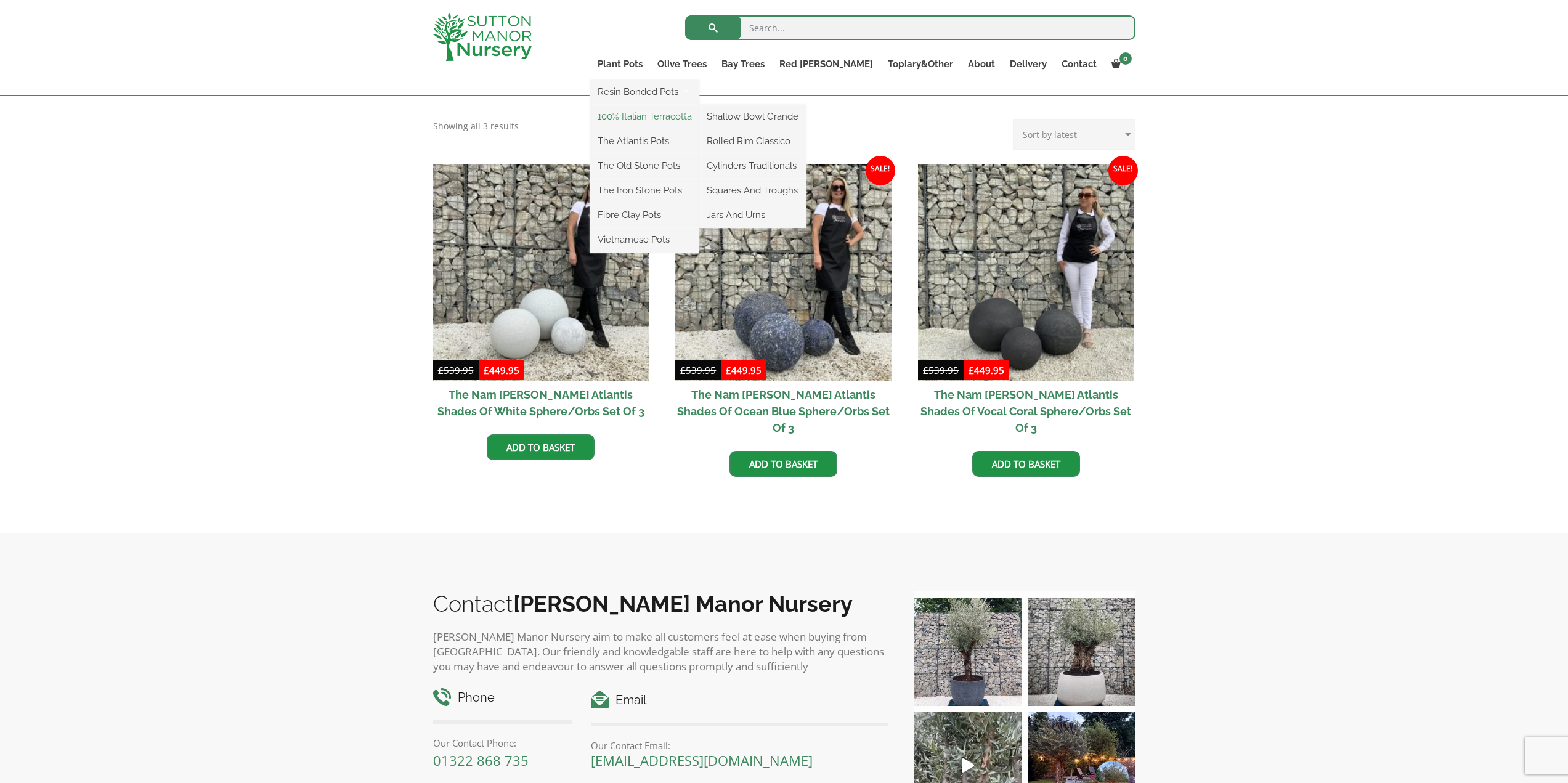
click at [693, 107] on link "100% Italian Terracotta" at bounding box center [645, 117] width 109 height 19
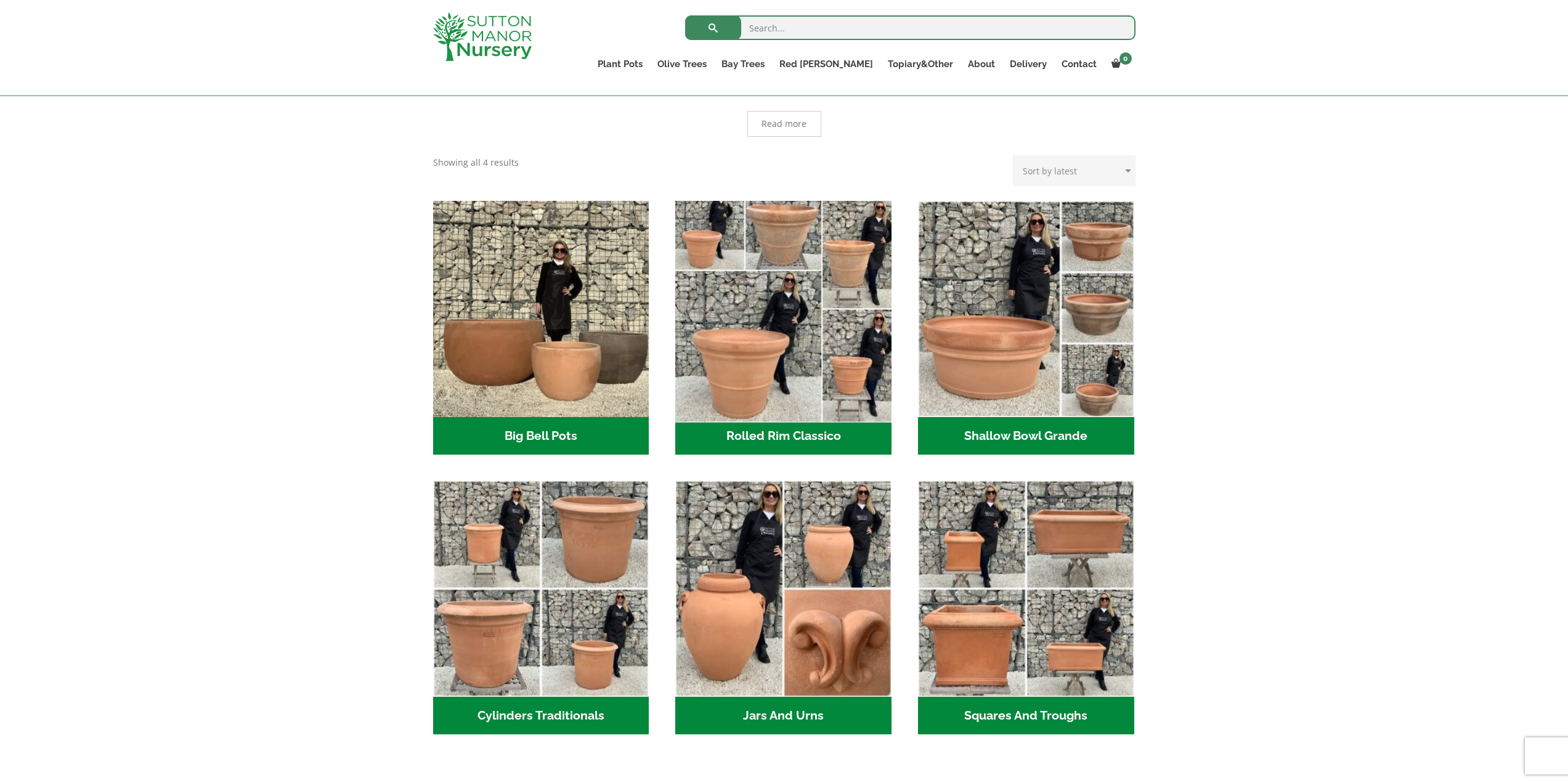
scroll to position [308, 0]
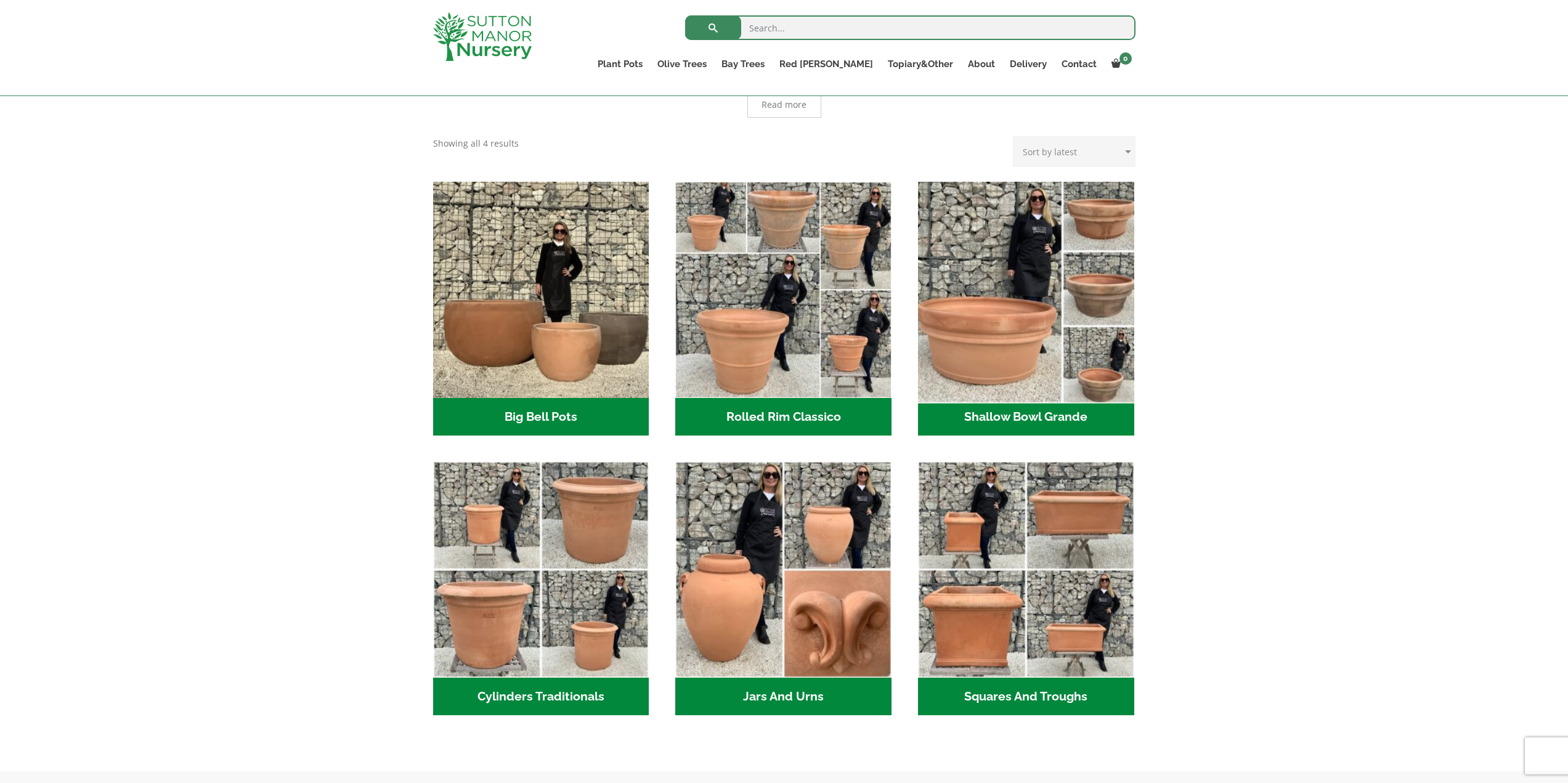
click at [1019, 286] on img "Visit product category Shallow Bowl Grande" at bounding box center [1026, 289] width 227 height 227
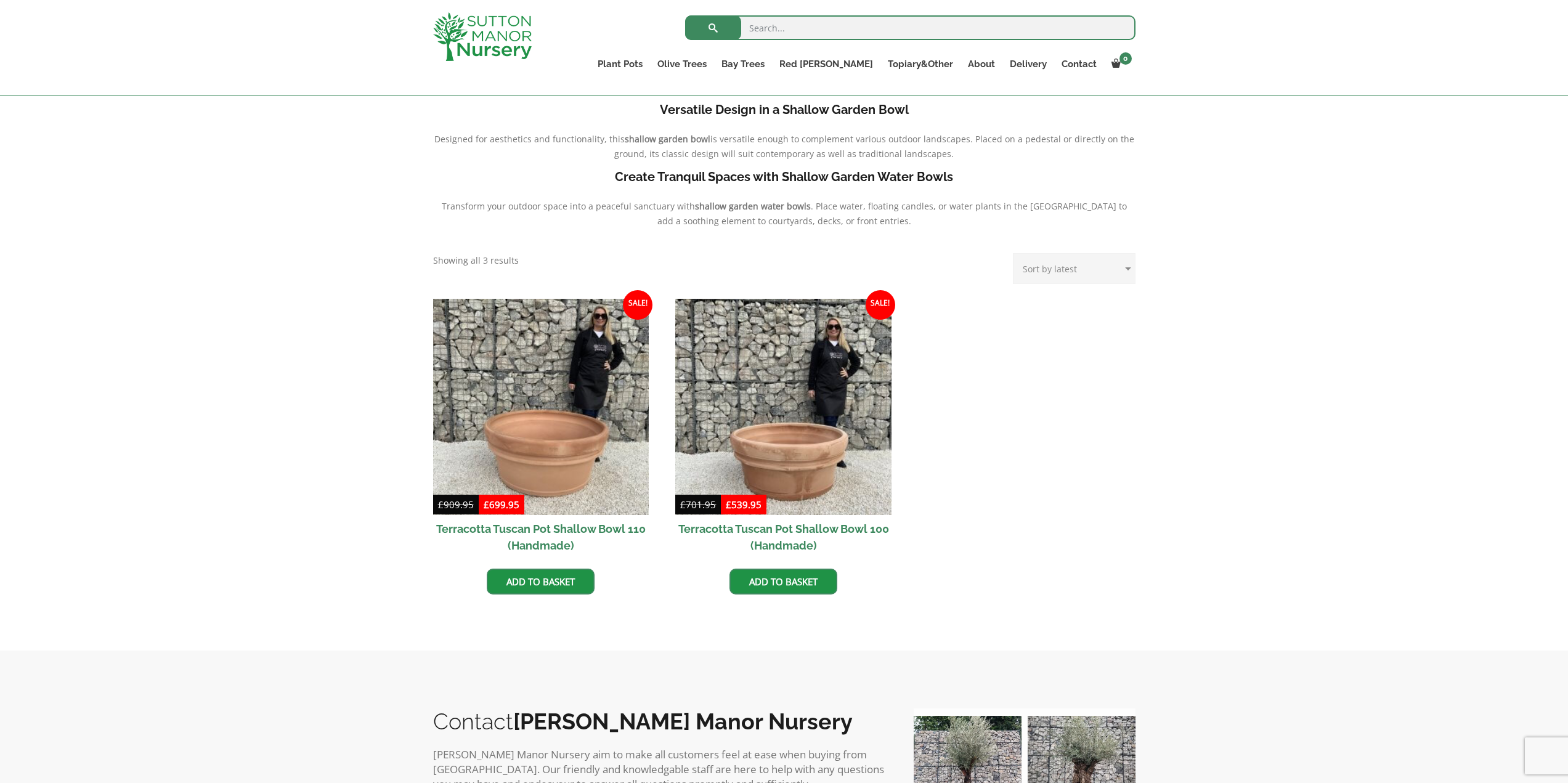
scroll to position [431, 0]
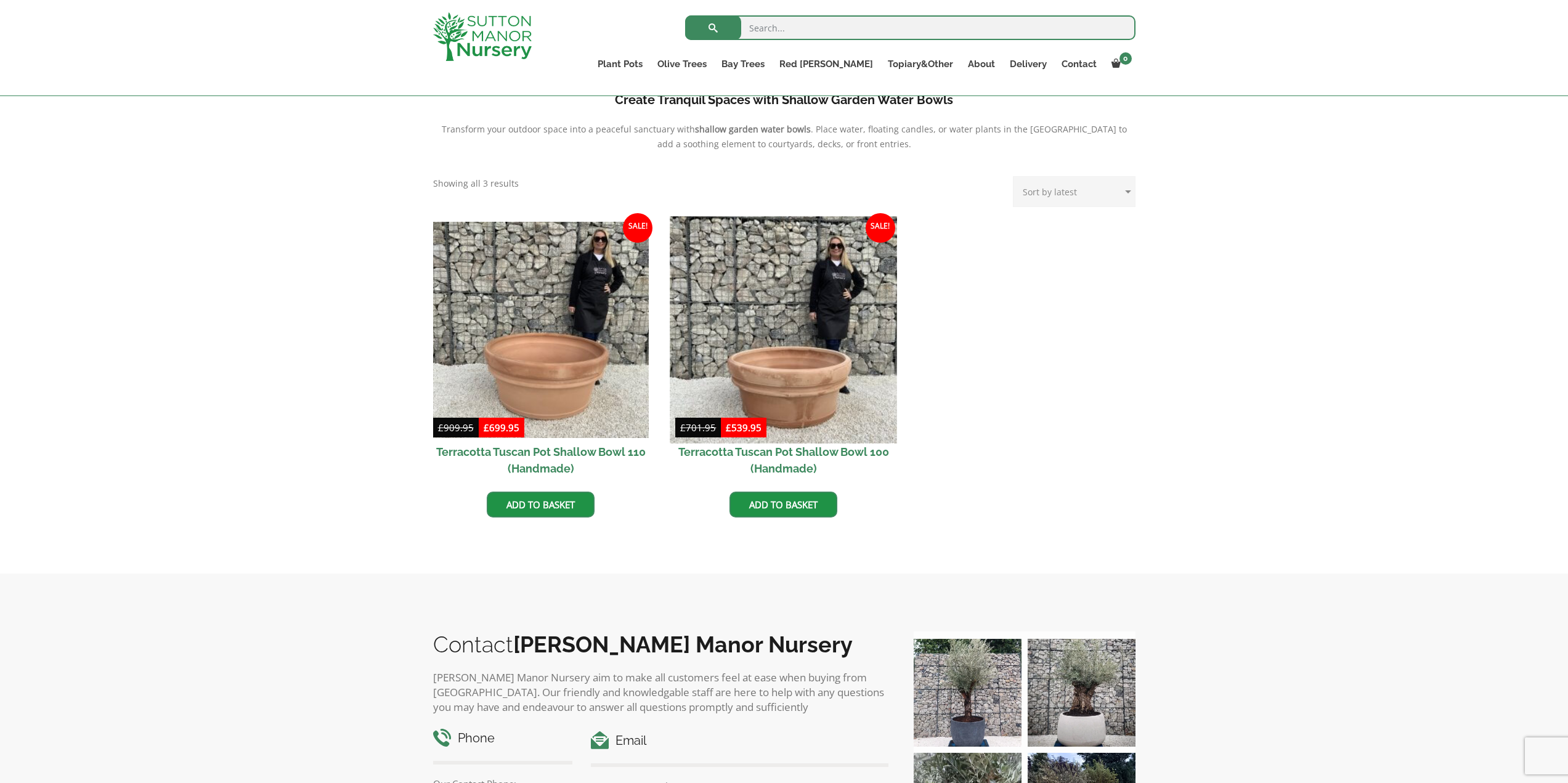
click at [841, 342] on img at bounding box center [784, 330] width 227 height 227
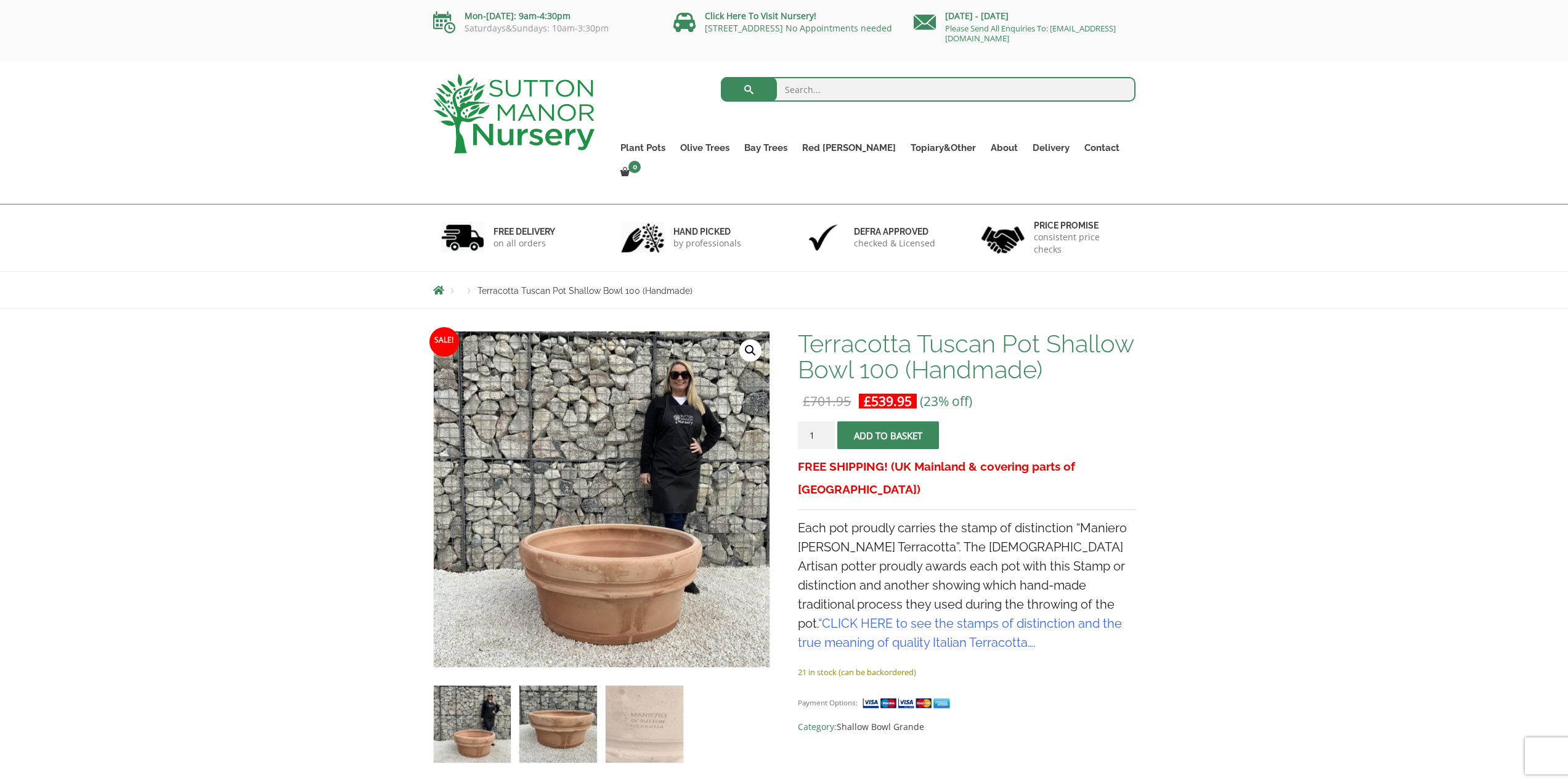
click at [584, 705] on img at bounding box center [557, 724] width 77 height 77
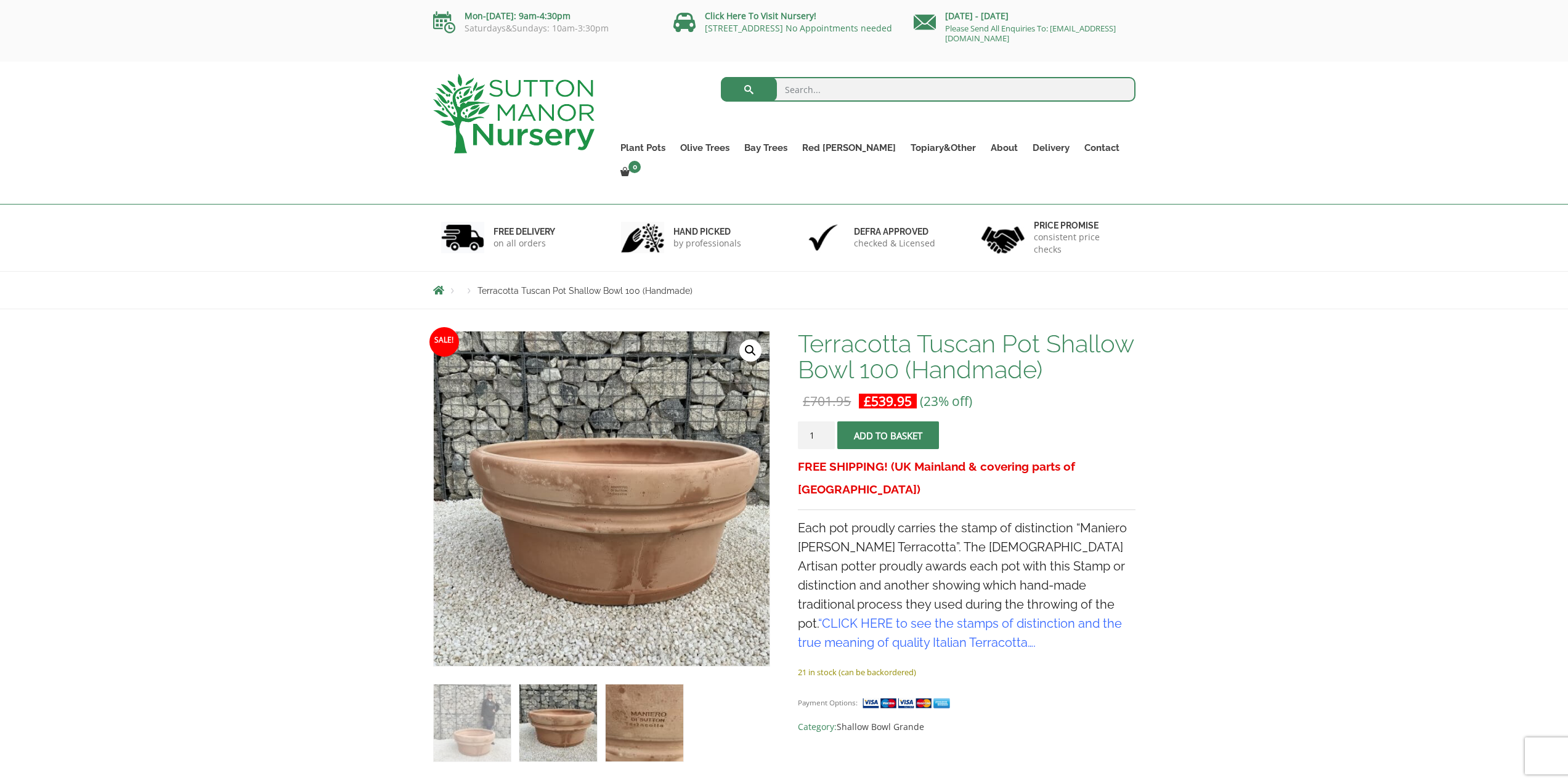
click at [647, 706] on img at bounding box center [644, 723] width 77 height 77
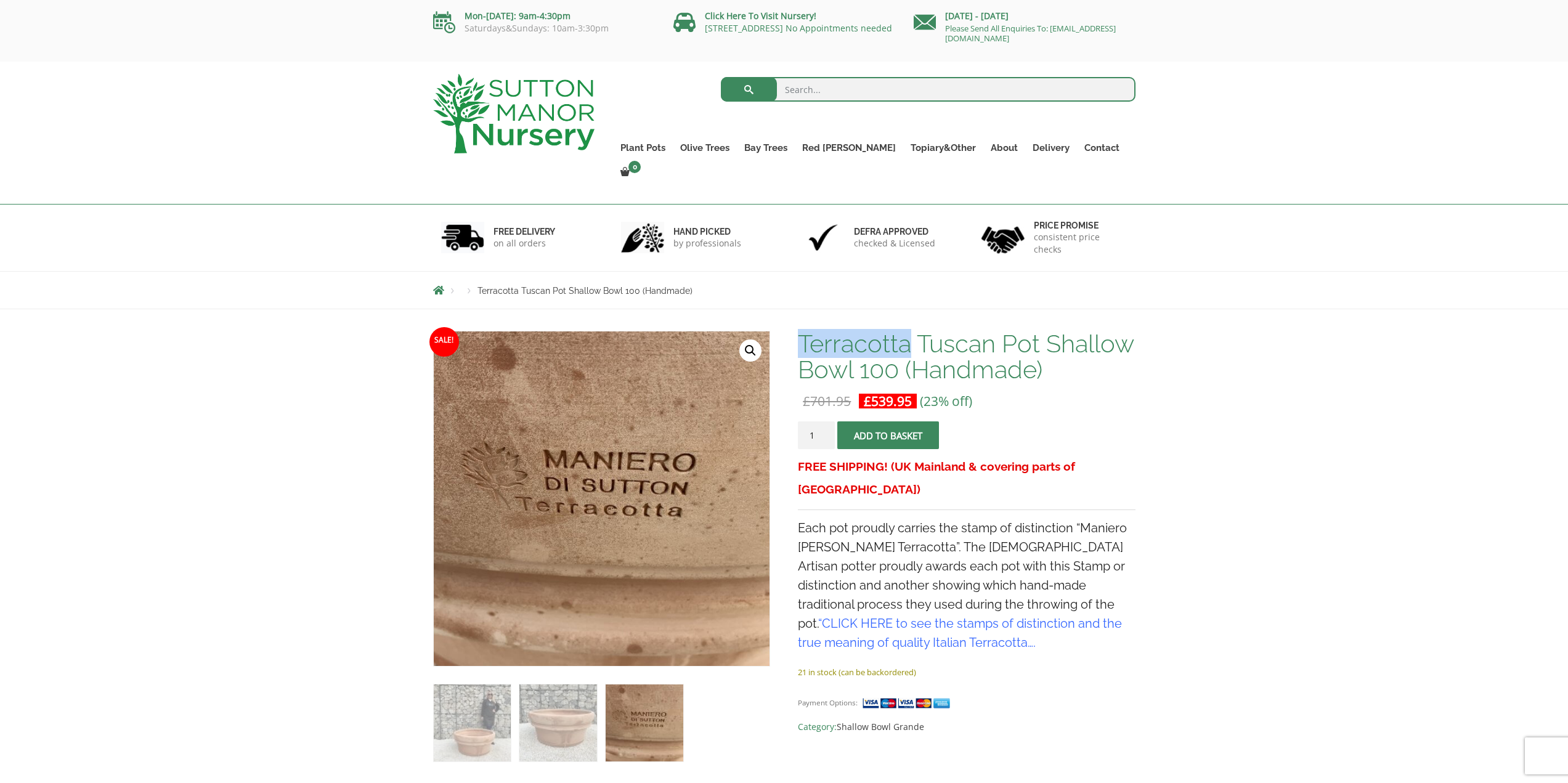
drag, startPoint x: 911, startPoint y: 316, endPoint x: 801, endPoint y: 322, distance: 110.2
click at [801, 331] on h1 "Terracotta Tuscan Pot Shallow Bowl 100 (Handmade)" at bounding box center [966, 357] width 337 height 52
copy h1 "Terracotta"
